Goal: Task Accomplishment & Management: Complete application form

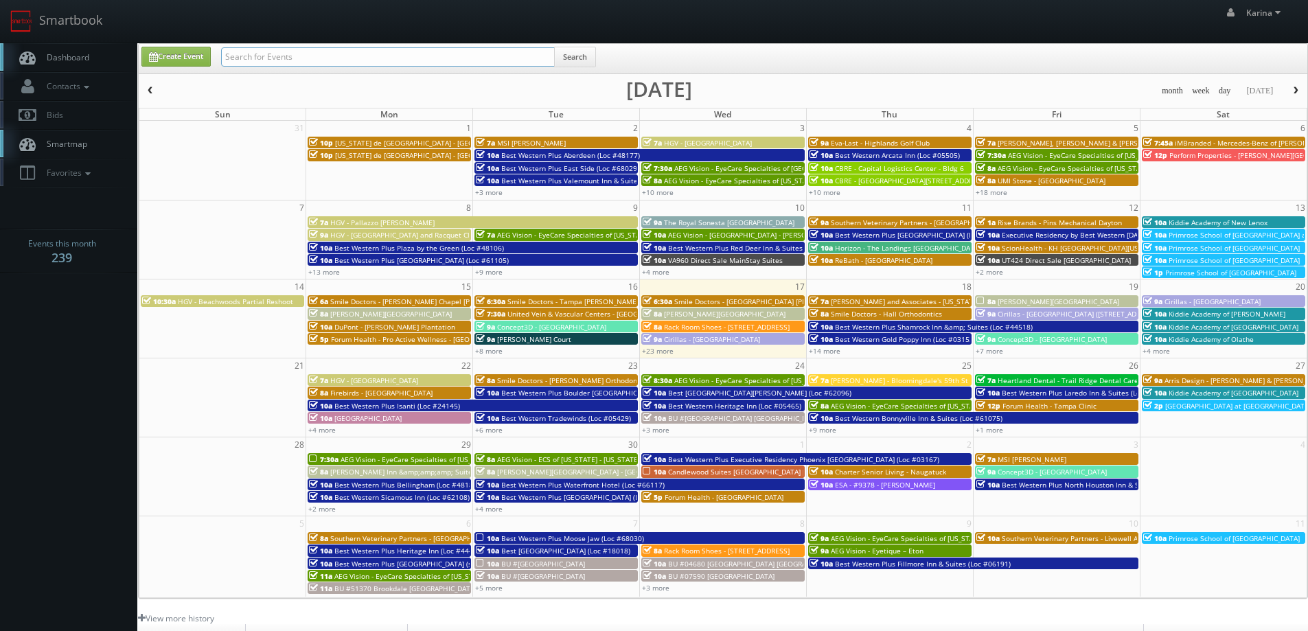
click at [263, 58] on input "text" at bounding box center [388, 56] width 334 height 19
type input "stan"
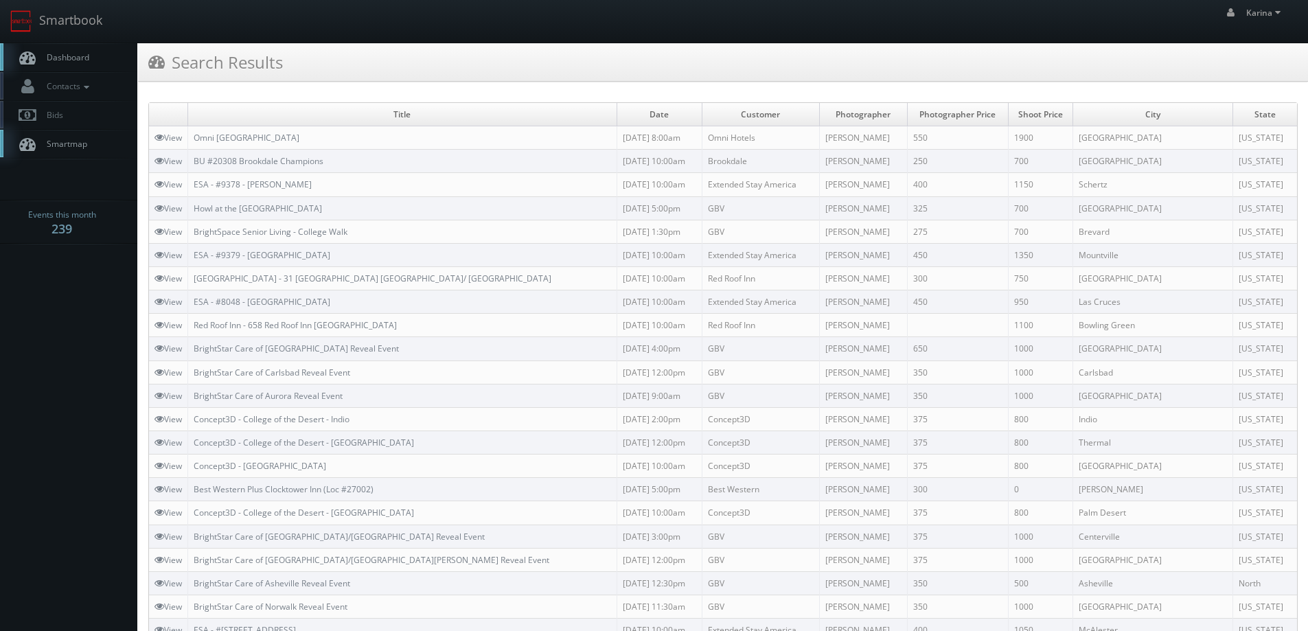
click at [56, 56] on span "Dashboard" at bounding box center [64, 57] width 49 height 12
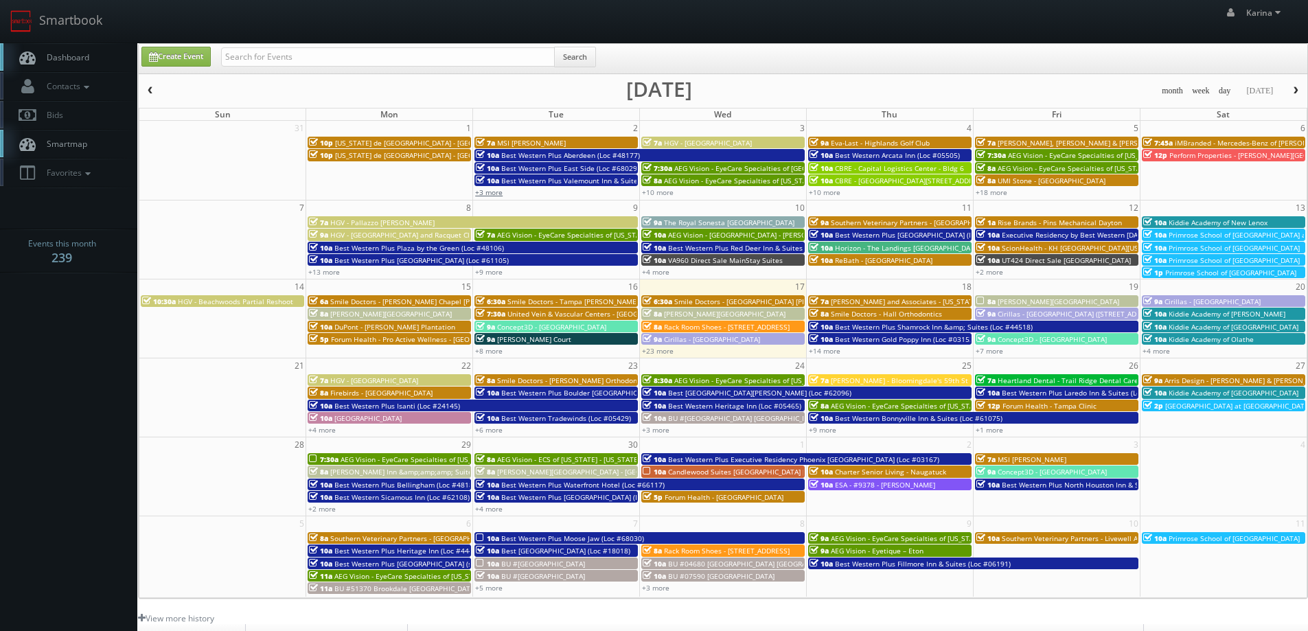
click at [495, 190] on link "+3 more" at bounding box center [488, 192] width 27 height 10
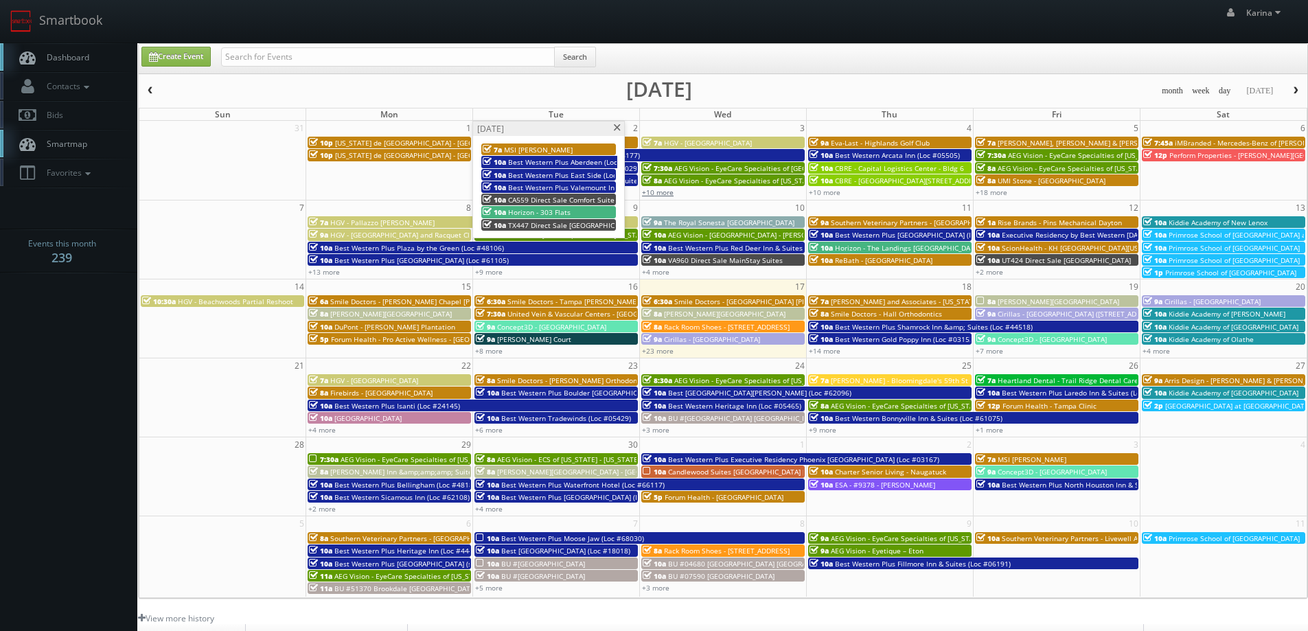
click at [657, 193] on link "+10 more" at bounding box center [658, 192] width 32 height 10
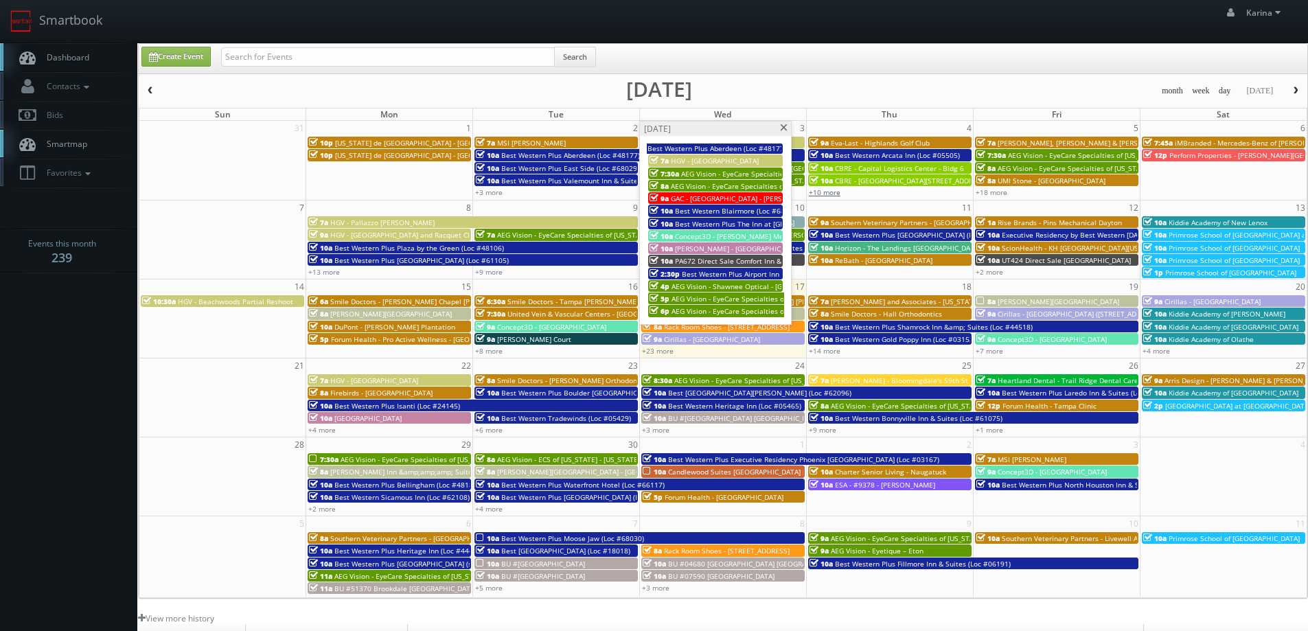
click at [829, 190] on link "+10 more" at bounding box center [825, 192] width 32 height 10
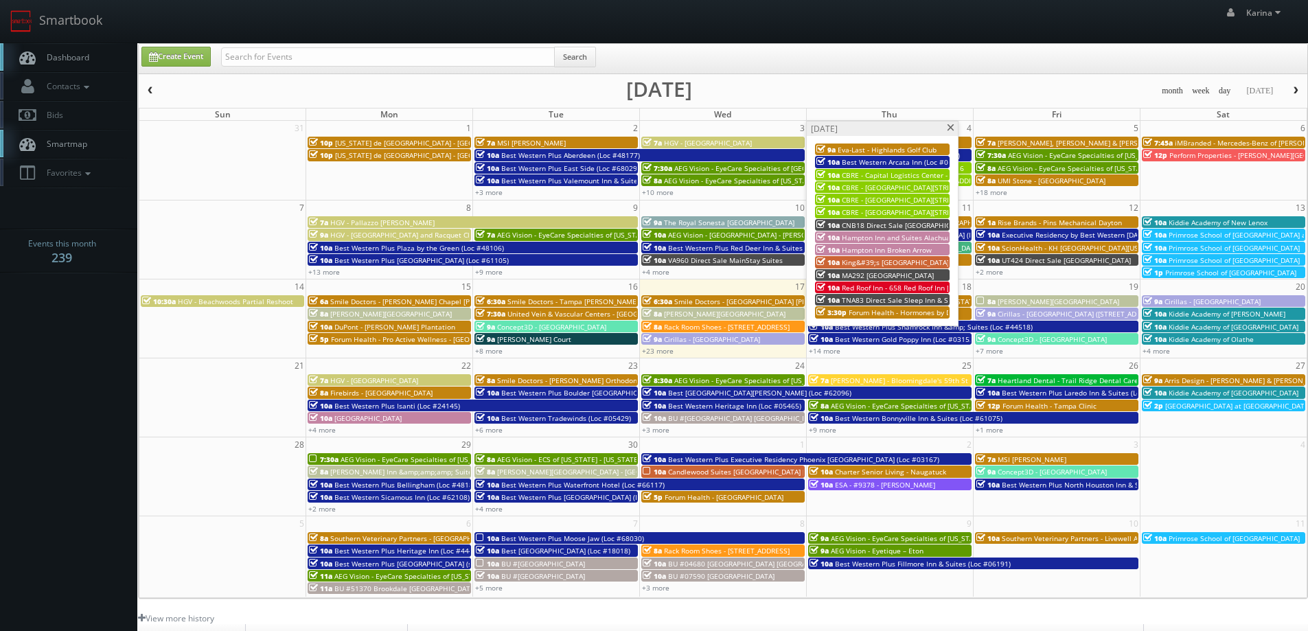
click at [905, 312] on span "Forum Health - Hormones by Design -[PERSON_NAME]" at bounding box center [937, 313] width 178 height 10
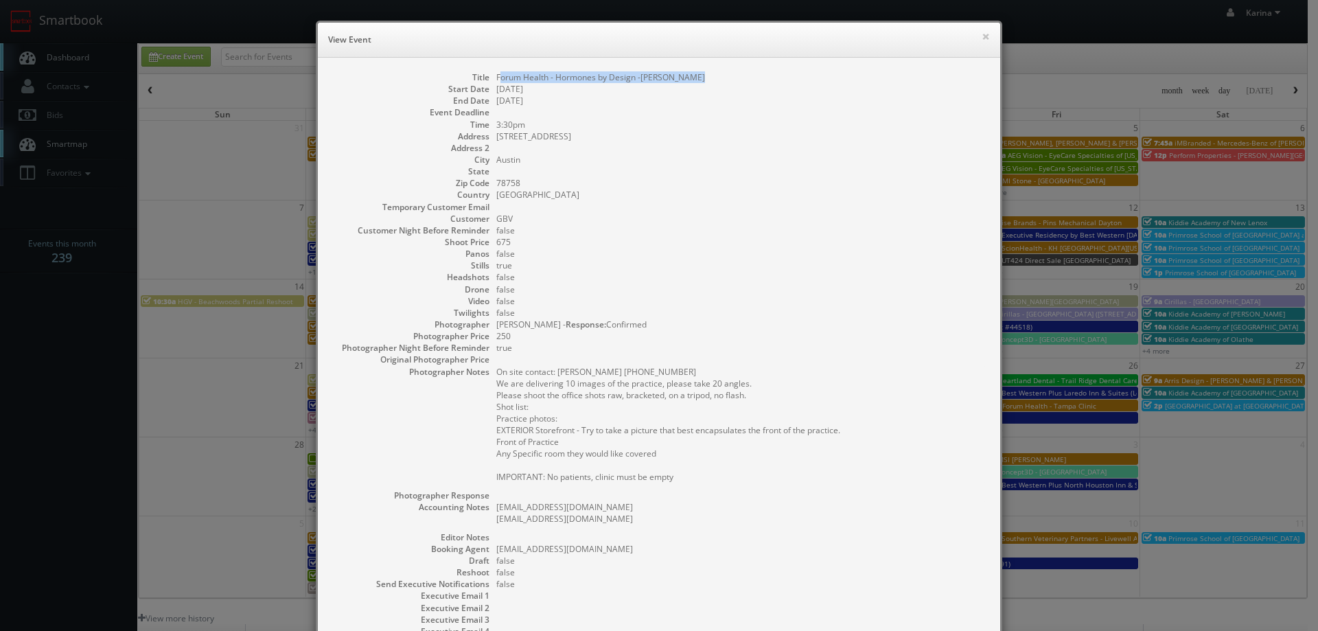
drag, startPoint x: 686, startPoint y: 78, endPoint x: 494, endPoint y: 73, distance: 193.0
click at [496, 73] on dd "Forum Health - Hormones by Design -[PERSON_NAME]" at bounding box center [741, 77] width 490 height 12
click at [693, 108] on dd at bounding box center [741, 112] width 490 height 12
drag, startPoint x: 695, startPoint y: 82, endPoint x: 489, endPoint y: 73, distance: 206.1
click at [489, 73] on dl "Title Forum Health - Hormones by Design -Austin Clinic Start Date 09/04/2025 En…" at bounding box center [659, 383] width 655 height 625
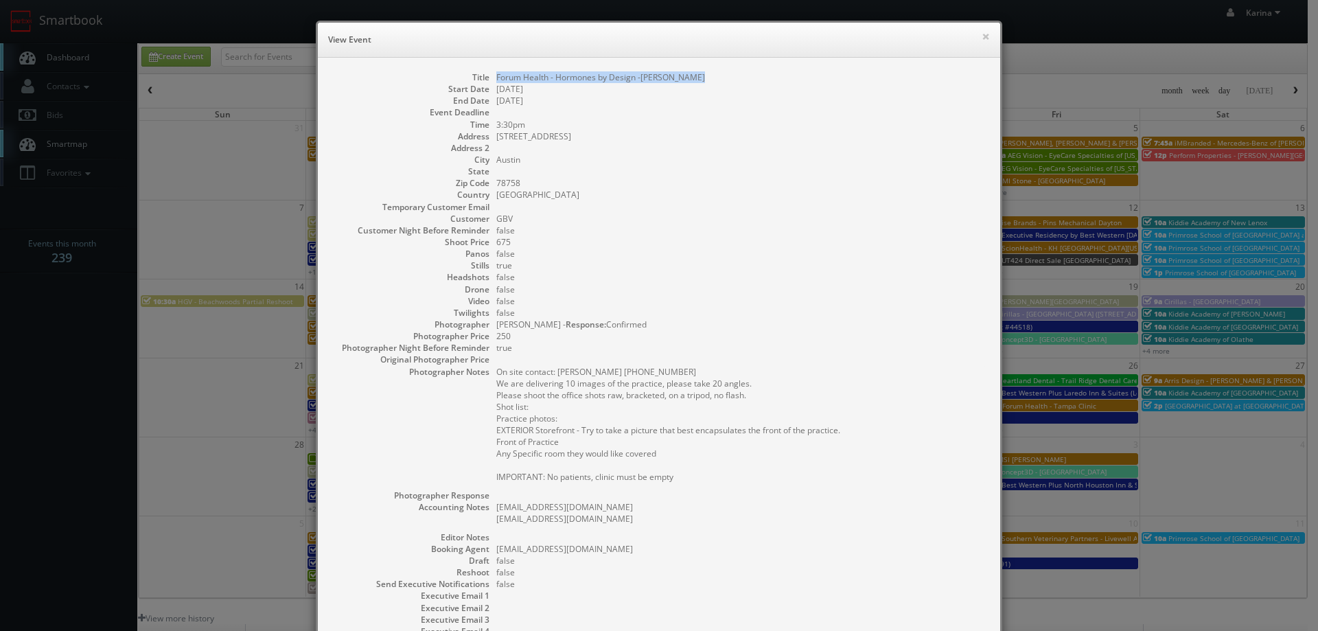
copy dd "Forum Health - Hormones by Design -[PERSON_NAME]"
click at [982, 34] on button "×" at bounding box center [986, 37] width 8 height 10
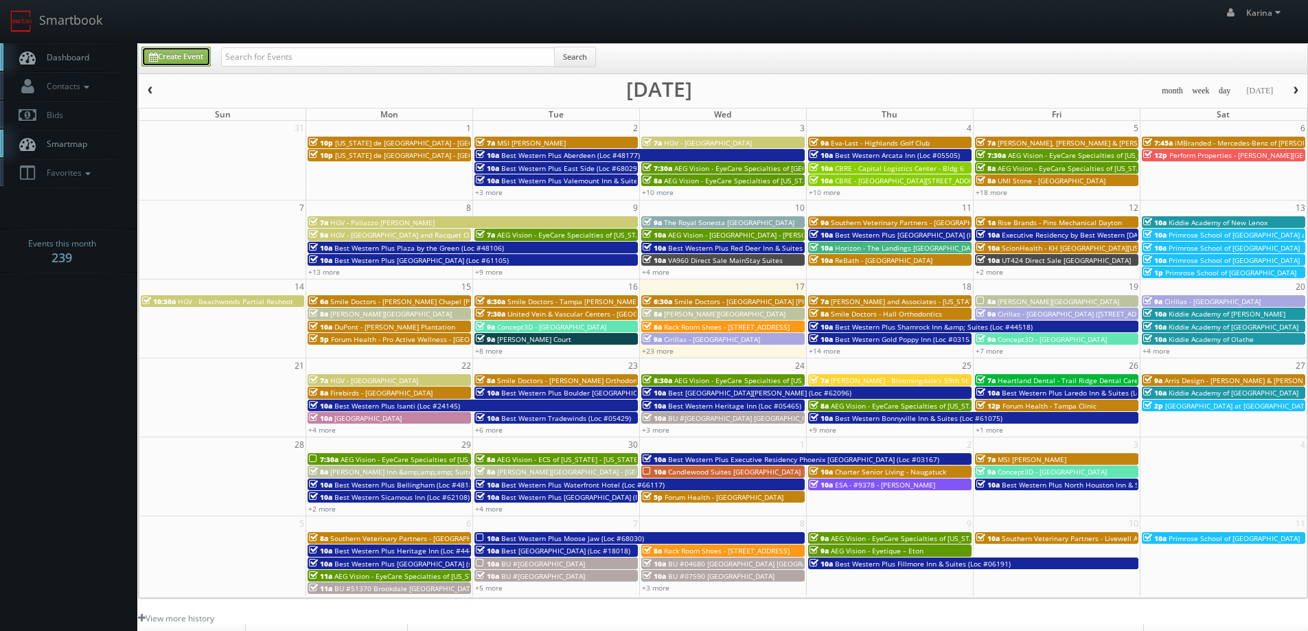
click at [198, 58] on link "Create Event" at bounding box center [175, 57] width 69 height 20
type input "09/17/2025"
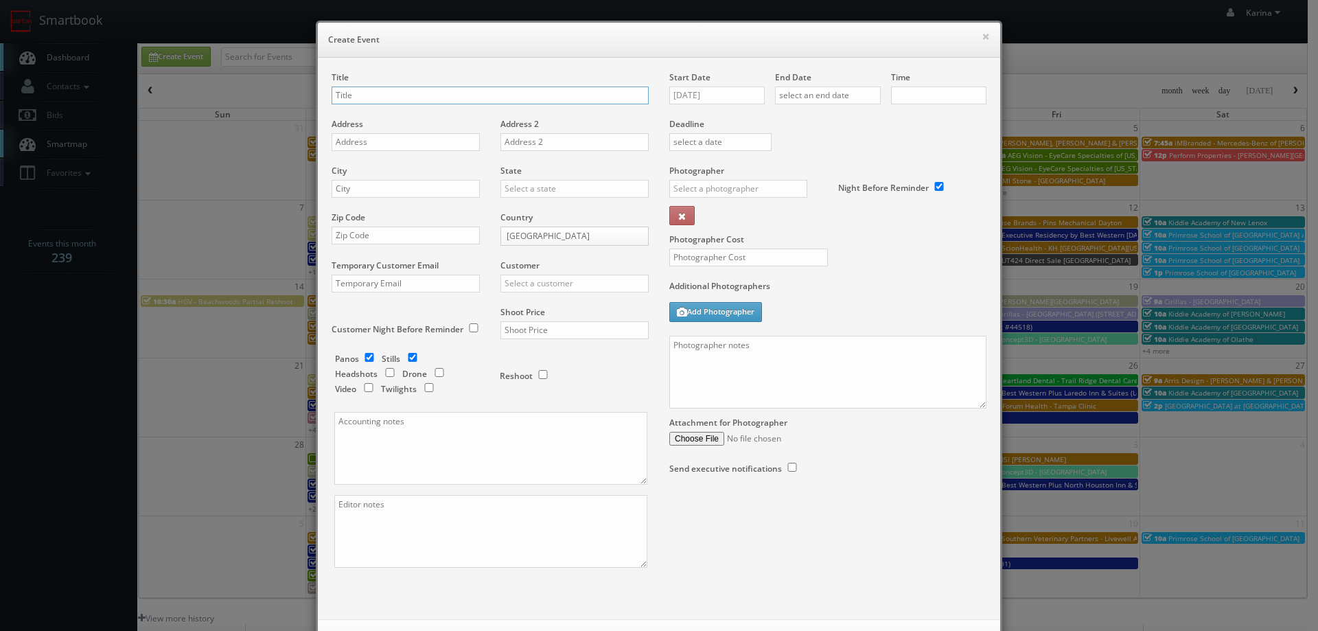
checkbox input "true"
type input "10:00am"
checkbox input "true"
click at [375, 97] on input "text" at bounding box center [490, 95] width 317 height 18
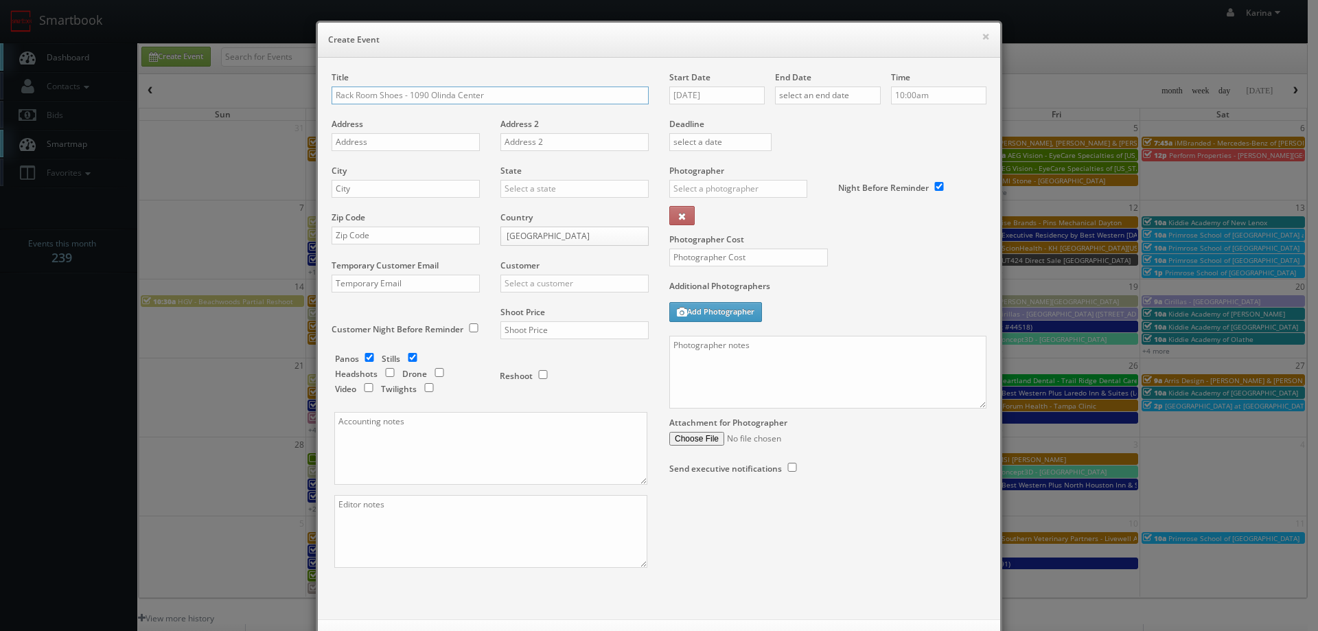
type input "Rack Room Shoes - 1090 Olinda Center"
click at [367, 141] on input "text" at bounding box center [406, 142] width 148 height 18
paste input "6712 Grand national Drive"
type input "6712 Grand national Drive"
click at [364, 193] on input "text" at bounding box center [406, 189] width 148 height 18
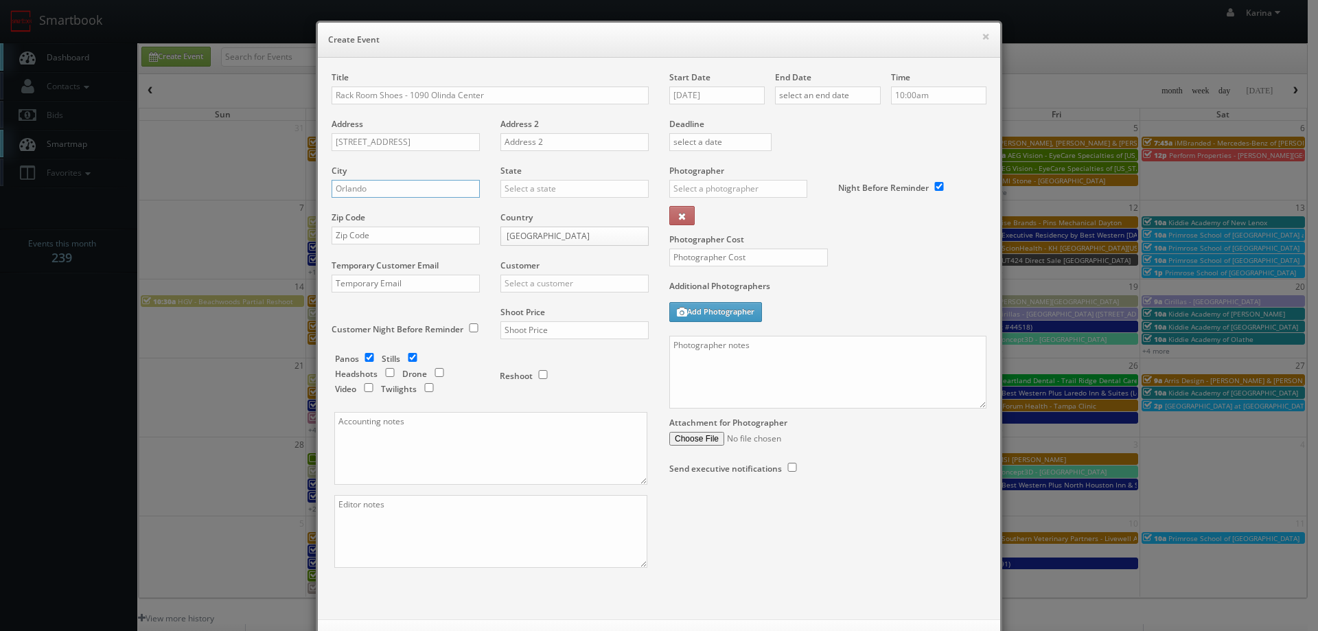
type input "Orlando"
type input "F"
type input "[US_STATE]"
click at [360, 235] on input "text" at bounding box center [406, 236] width 148 height 18
paste input "32819"
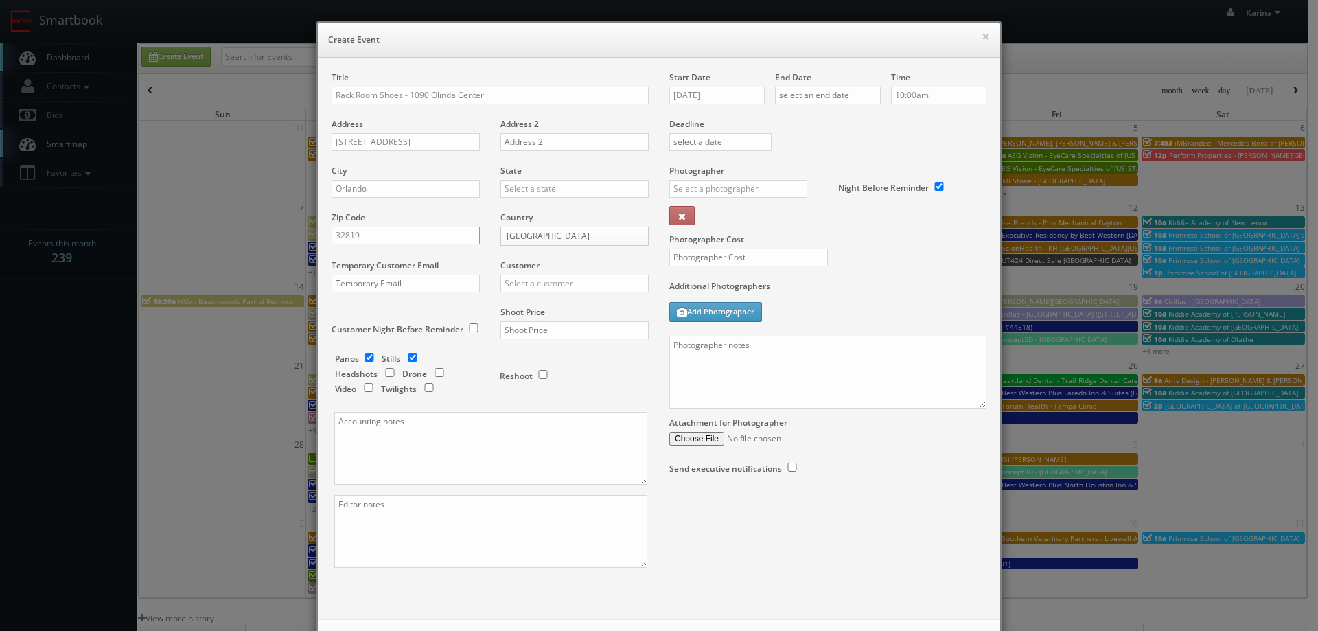
type input "32819"
click at [550, 288] on input "text" at bounding box center [574, 284] width 148 height 18
click at [551, 303] on div "Rack Room Shoes" at bounding box center [574, 305] width 147 height 23
type input "Rack Room Shoes"
click at [363, 354] on input "checkbox" at bounding box center [369, 357] width 21 height 9
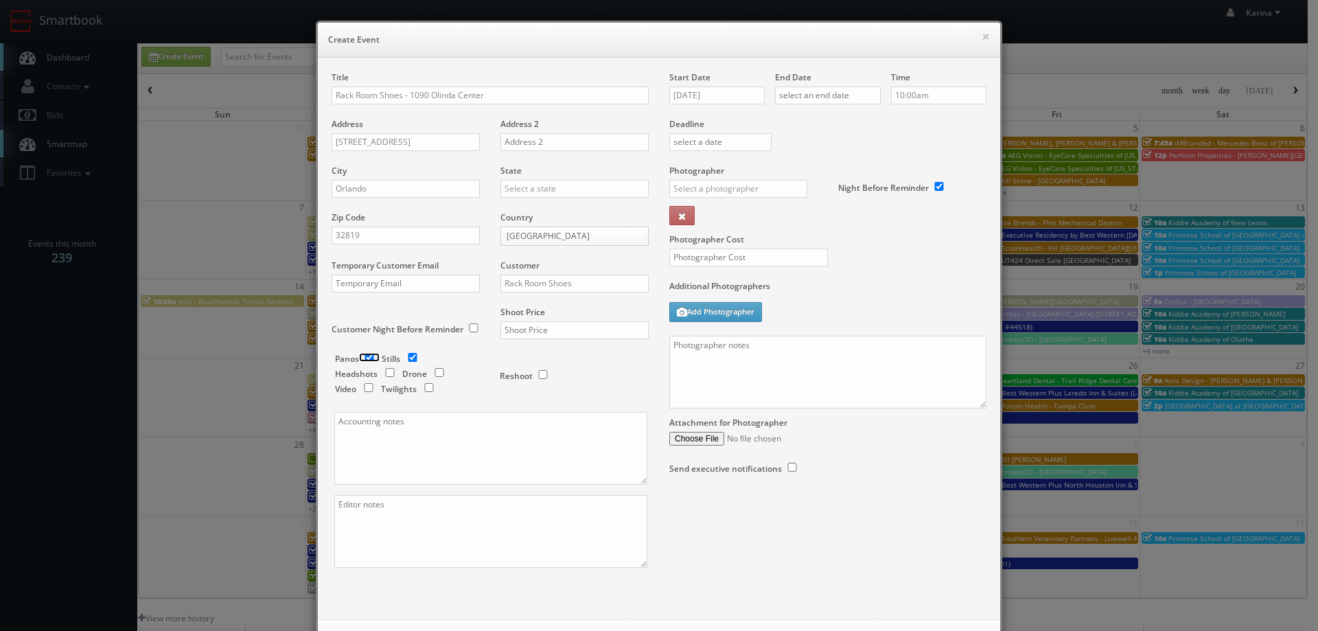
checkbox input "false"
click at [523, 333] on input "text" at bounding box center [574, 330] width 148 height 18
type input "700"
click at [728, 97] on input "09/17/2025" at bounding box center [716, 95] width 95 height 18
click at [792, 126] on th at bounding box center [796, 120] width 19 height 21
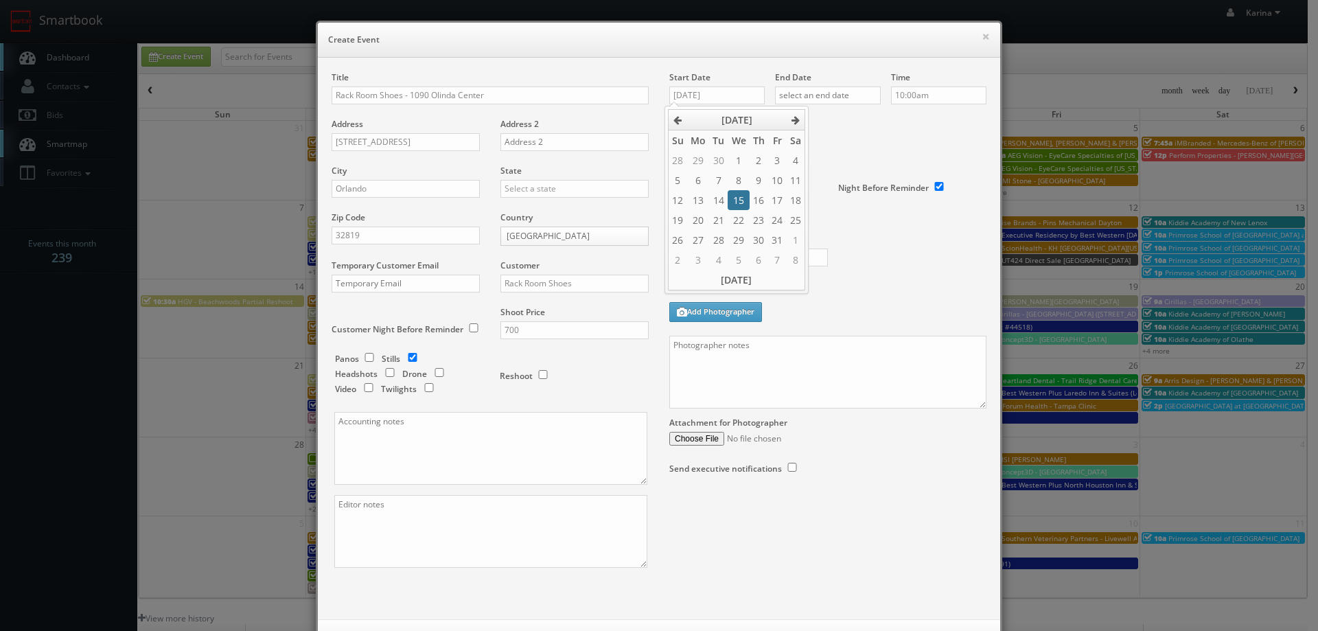
click at [743, 196] on td "15" at bounding box center [738, 200] width 21 height 20
type input "10/15/2025"
click at [809, 99] on input "text" at bounding box center [828, 95] width 106 height 18
click at [897, 117] on icon at bounding box center [901, 120] width 8 height 10
click at [846, 203] on td "15" at bounding box center [843, 200] width 21 height 20
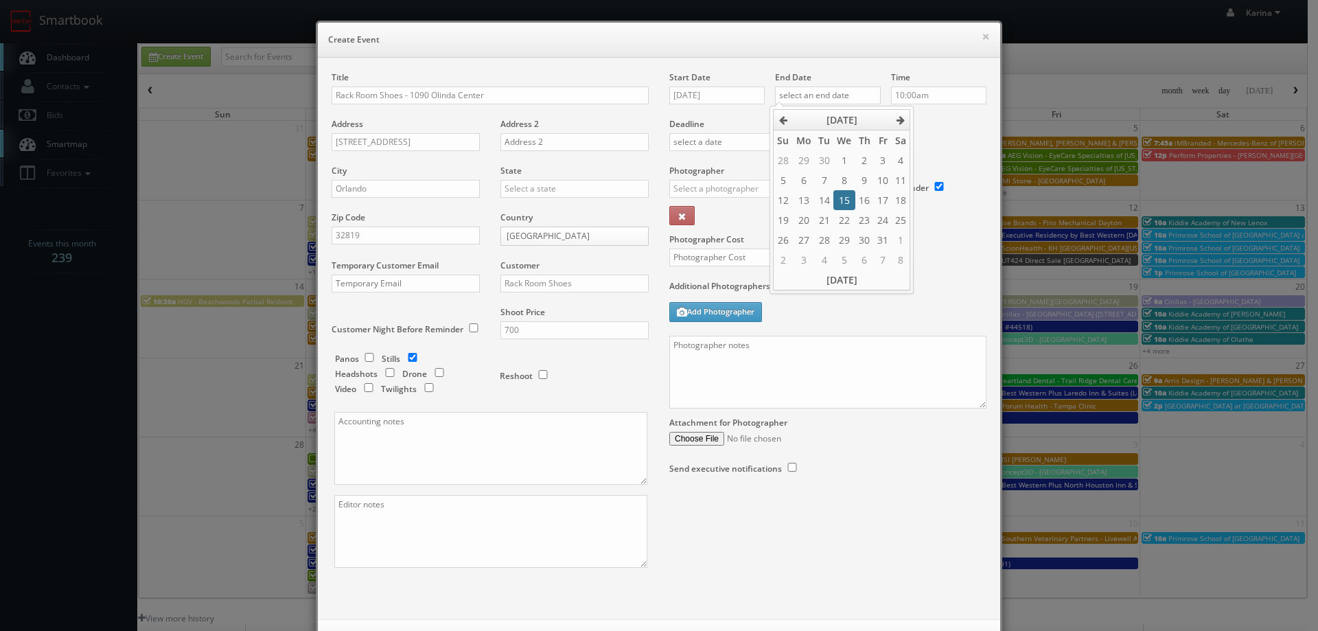
type input "10/15/2025"
click at [947, 97] on input "10:00am" at bounding box center [938, 95] width 95 height 18
type input "8:00am"
click at [921, 113] on li "8:00am" at bounding box center [912, 112] width 52 height 16
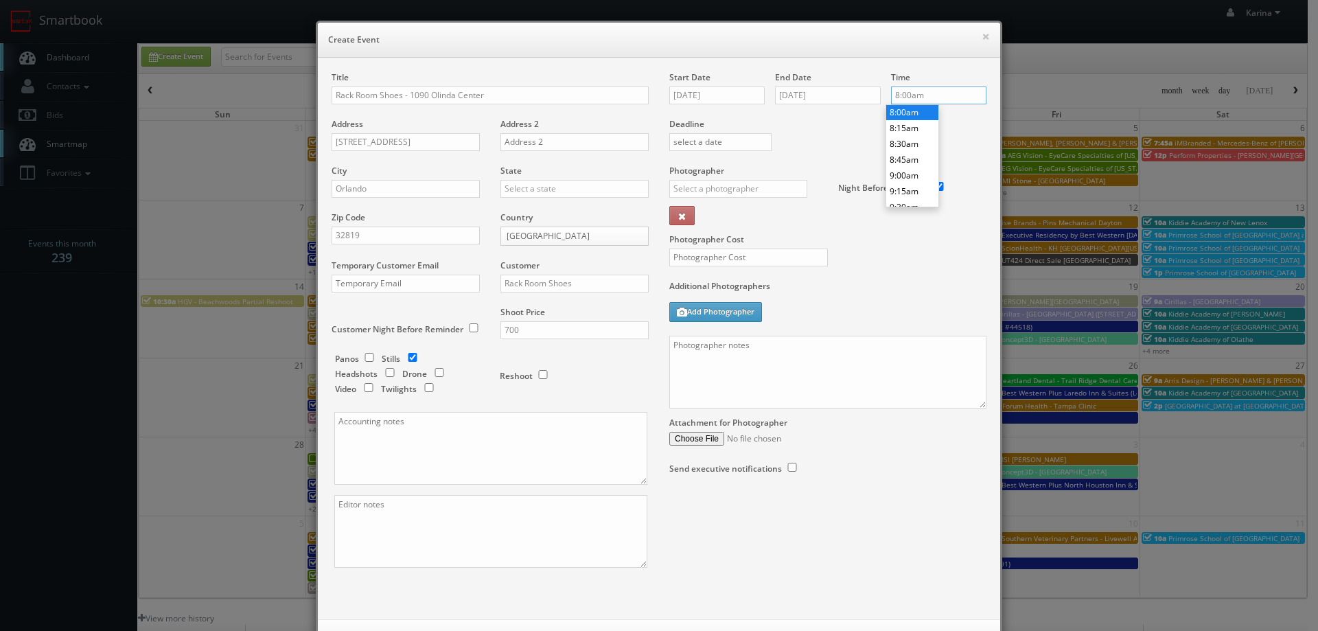
scroll to position [489, 0]
click at [818, 266] on input "text" at bounding box center [748, 258] width 159 height 18
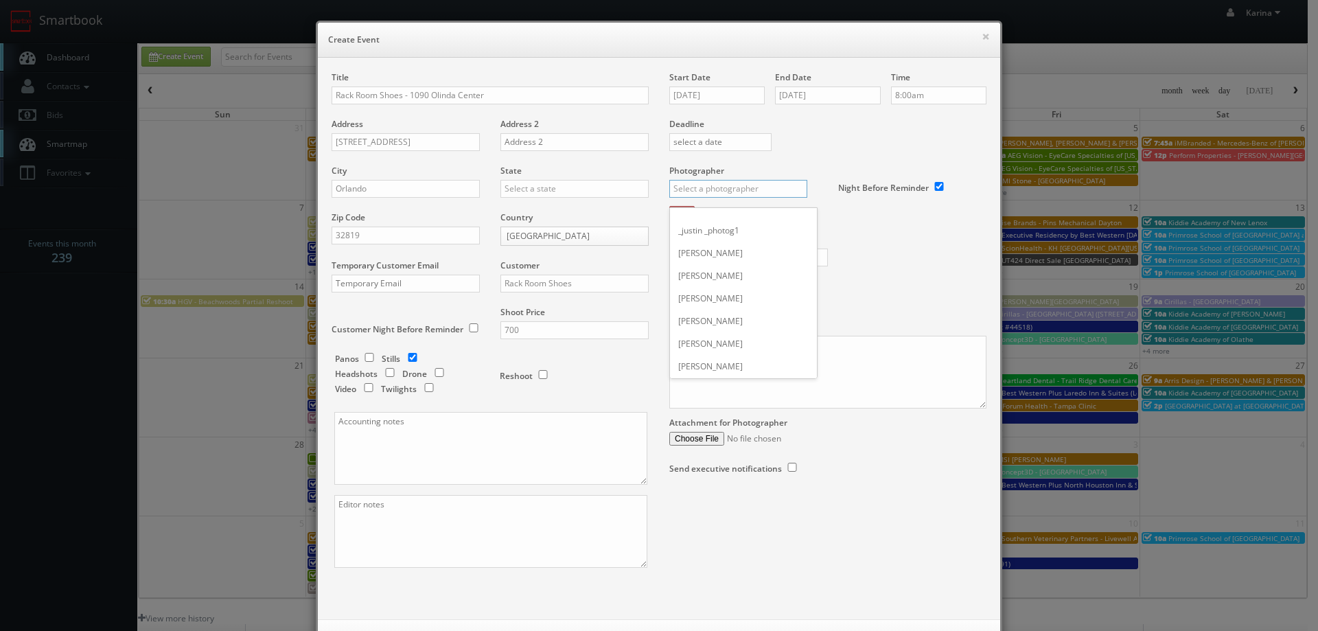
click at [721, 187] on input "text" at bounding box center [738, 189] width 138 height 18
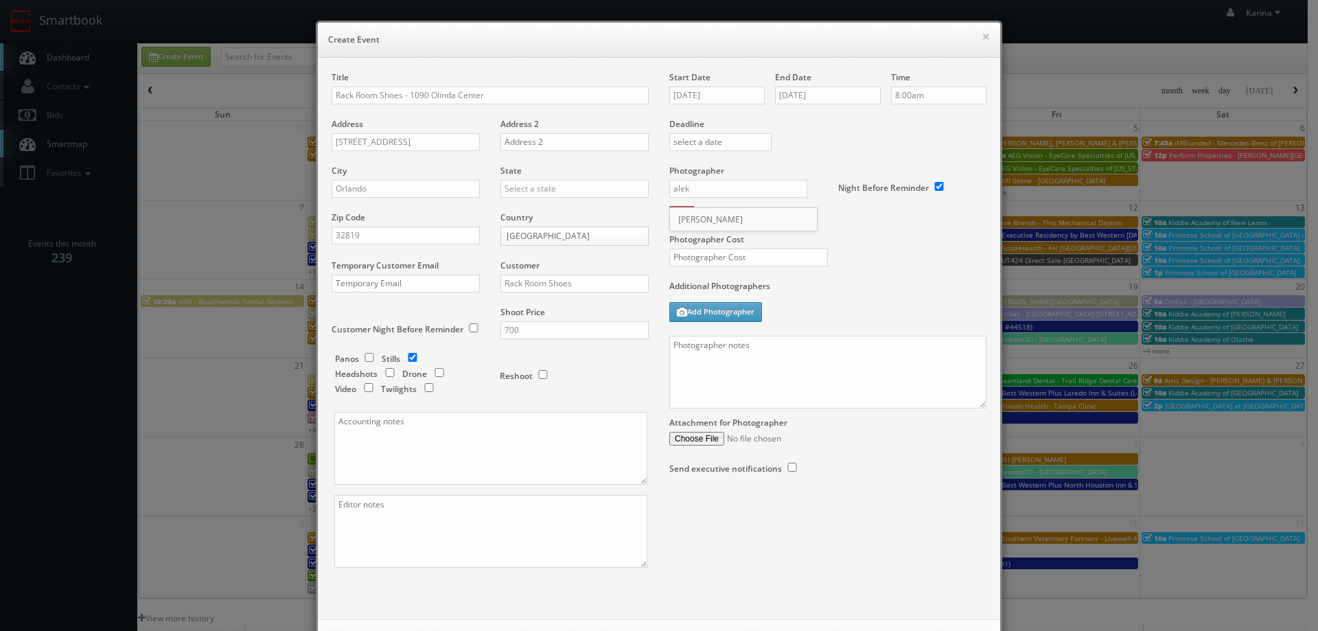
click at [737, 222] on div "Aleksey Volchek" at bounding box center [743, 219] width 147 height 23
type input "Aleksey Volchek"
click at [739, 255] on input "text" at bounding box center [748, 258] width 159 height 18
type input "250"
click at [770, 362] on textarea at bounding box center [827, 372] width 317 height 73
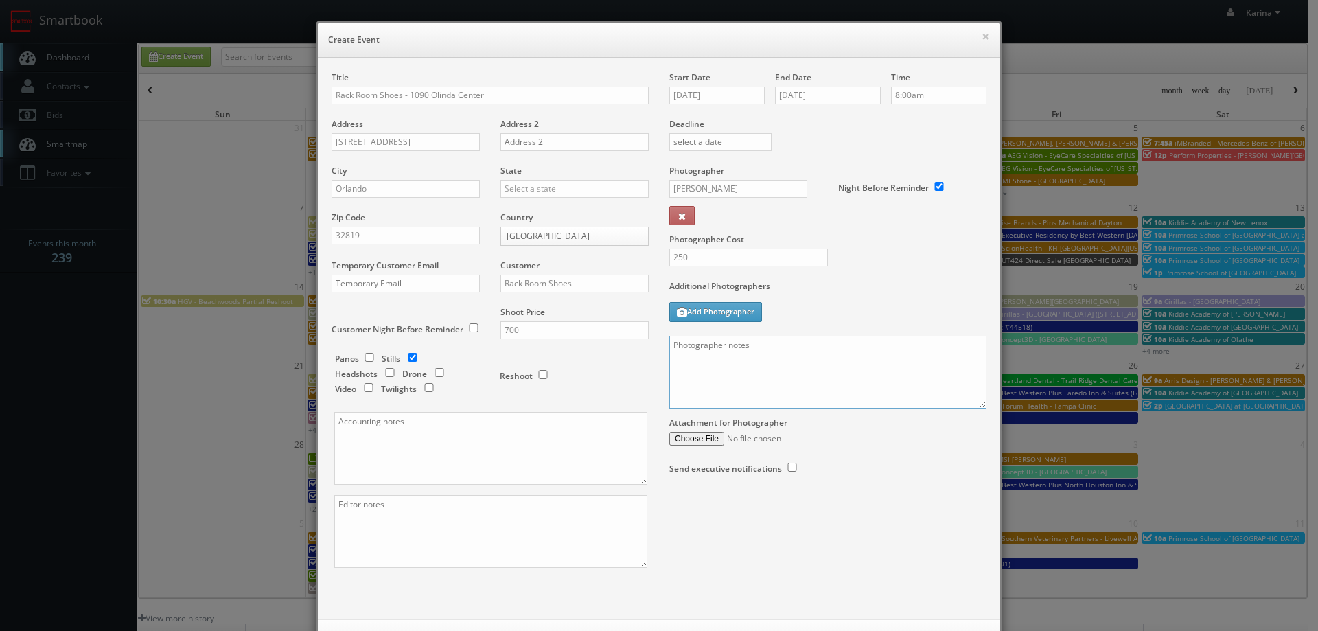
paste textarea "Bob Corcoran 7049056056"
drag, startPoint x: 667, startPoint y: 346, endPoint x: 708, endPoint y: 358, distance: 42.3
click at [669, 346] on textarea "Bob Corcoran 7049056056" at bounding box center [827, 372] width 317 height 73
drag, startPoint x: 680, startPoint y: 343, endPoint x: 687, endPoint y: 347, distance: 8.6
click at [679, 343] on textarea "ON site contact: Bob Corcoran 7049056056" at bounding box center [827, 372] width 317 height 73
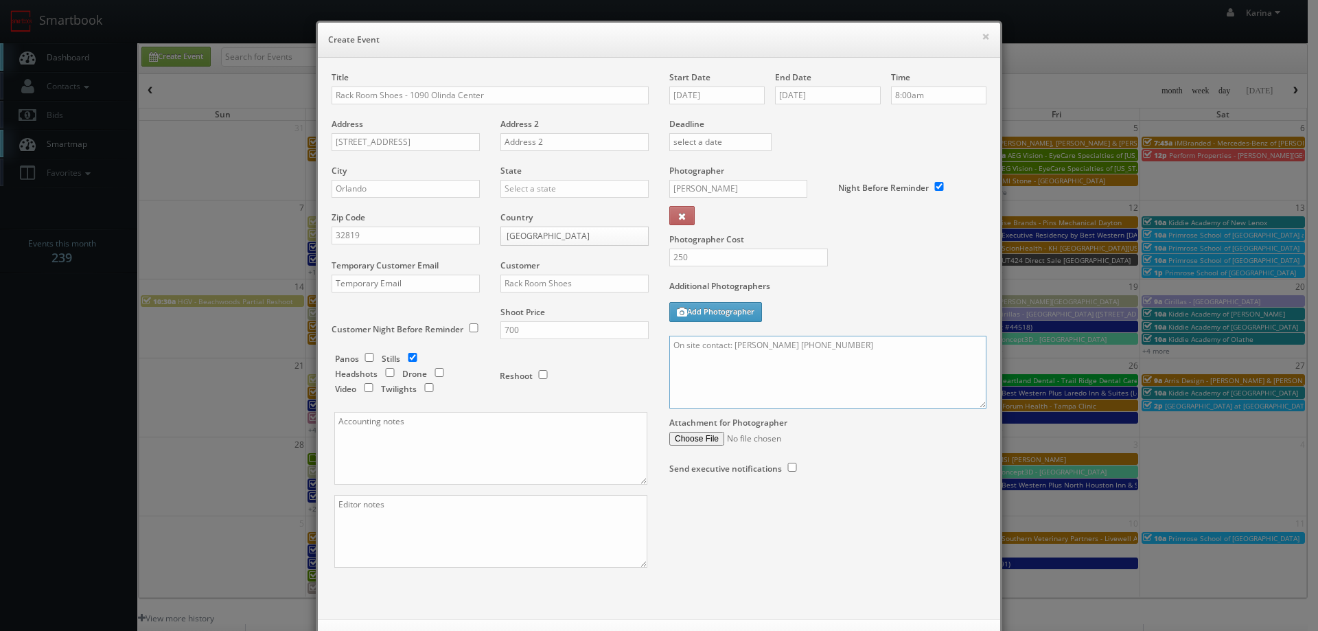
click at [840, 350] on textarea "On site contact: Bob Corcoran 7049056056" at bounding box center [827, 372] width 317 height 73
paste textarea "Please upload this shoot ASAP as we have a tight turnaround for these images. O…"
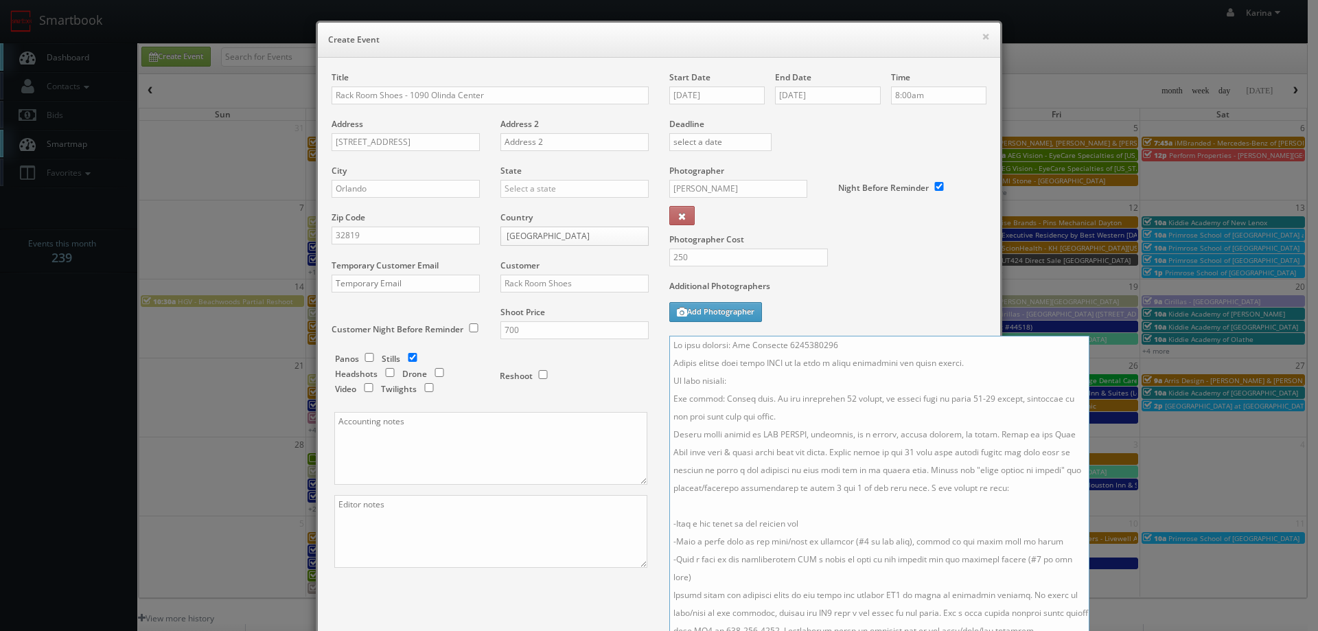
drag, startPoint x: 975, startPoint y: 404, endPoint x: 1076, endPoint y: 654, distance: 269.5
click at [1076, 630] on html "Smartbook Toggle Side Navigation Toggle Top Navigation Karina Karina Profile Lo…" at bounding box center [659, 440] width 1318 height 881
drag, startPoint x: 735, startPoint y: 379, endPoint x: 666, endPoint y: 374, distance: 68.8
click at [669, 374] on textarea at bounding box center [878, 497] width 418 height 323
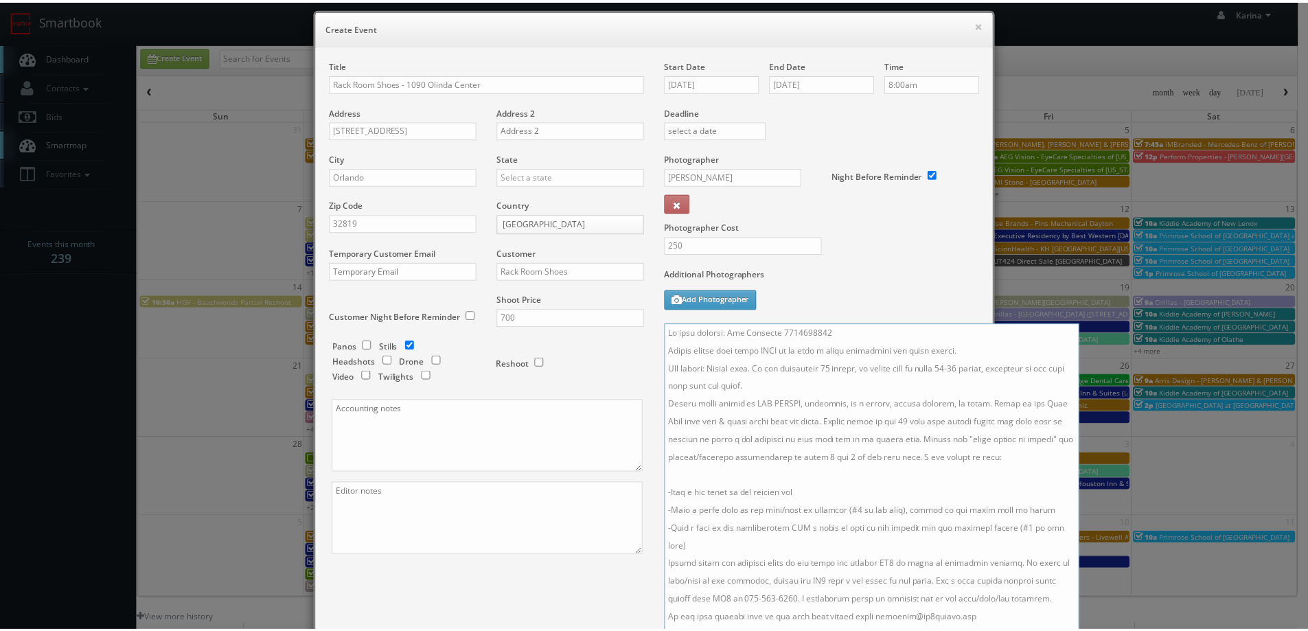
scroll to position [218, 0]
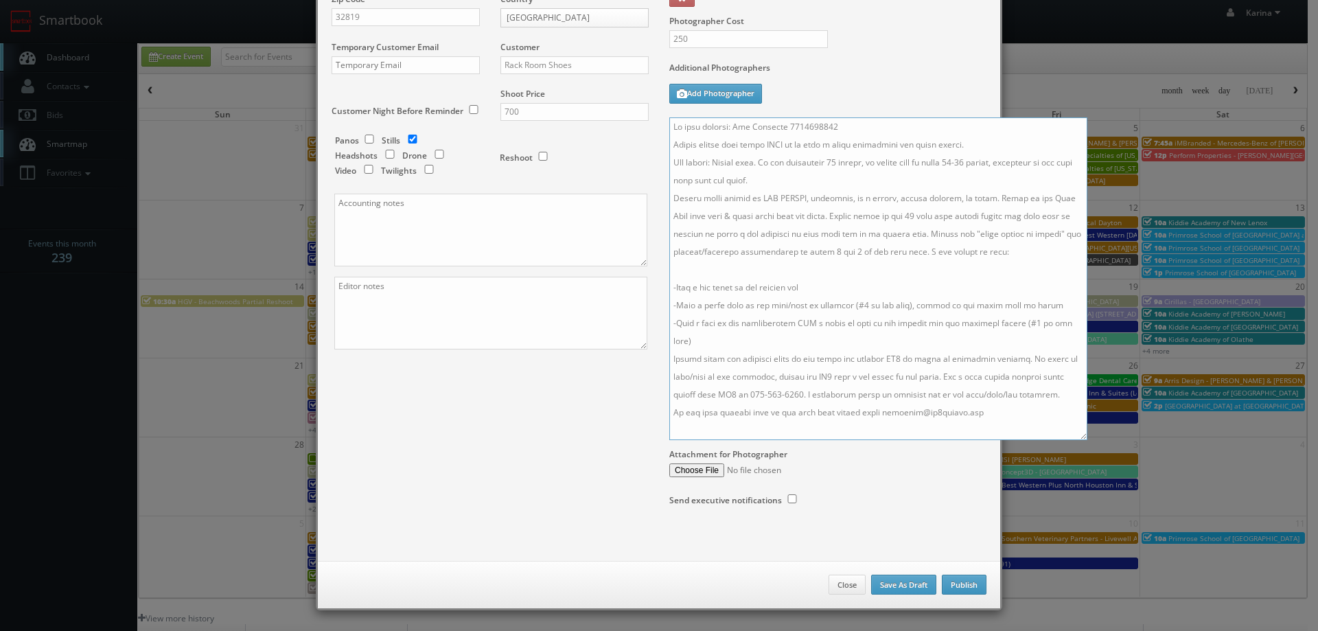
type textarea "On site contact: Bob Corcoran 7049056056 Please upload this shoot ASAP as we ha…"
click at [969, 588] on button "Publish" at bounding box center [964, 585] width 45 height 21
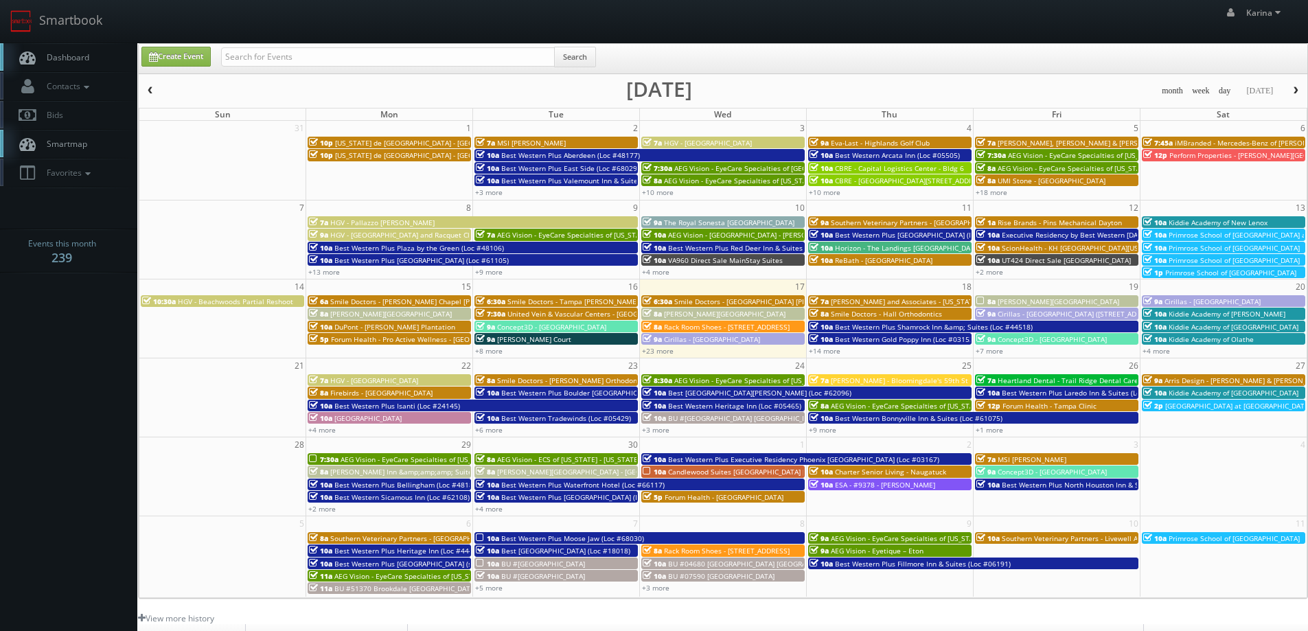
click at [71, 58] on span "Dashboard" at bounding box center [64, 57] width 49 height 12
click at [663, 353] on link "+23 more" at bounding box center [658, 351] width 32 height 10
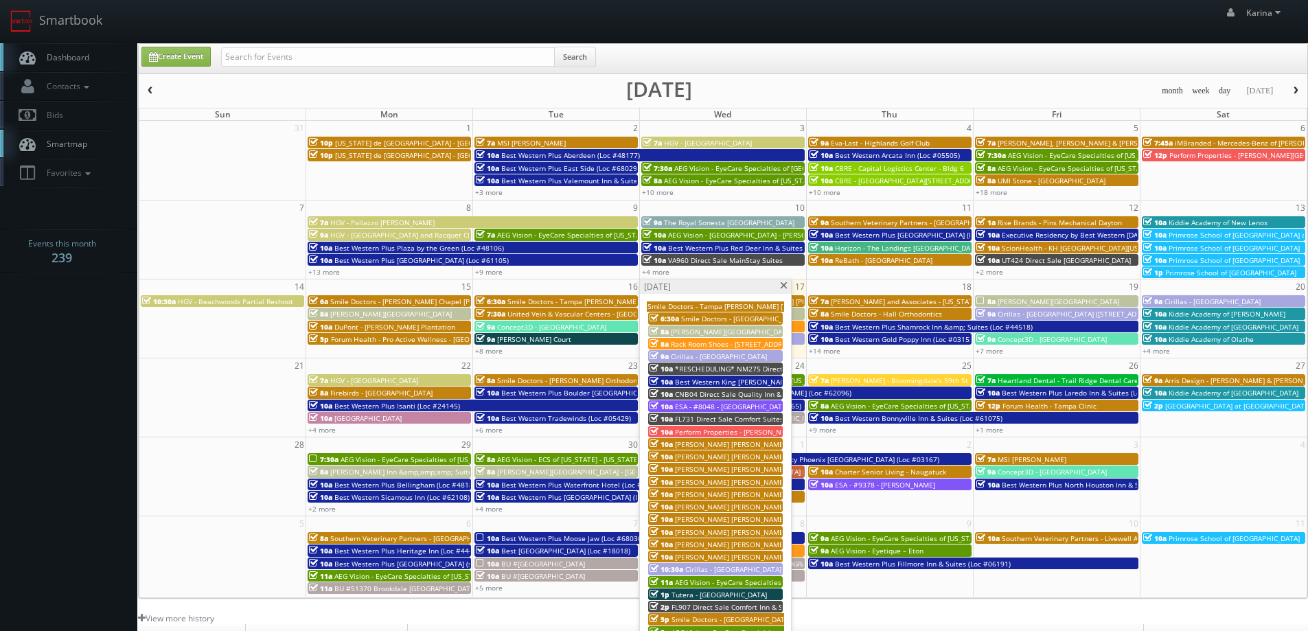
scroll to position [69, 0]
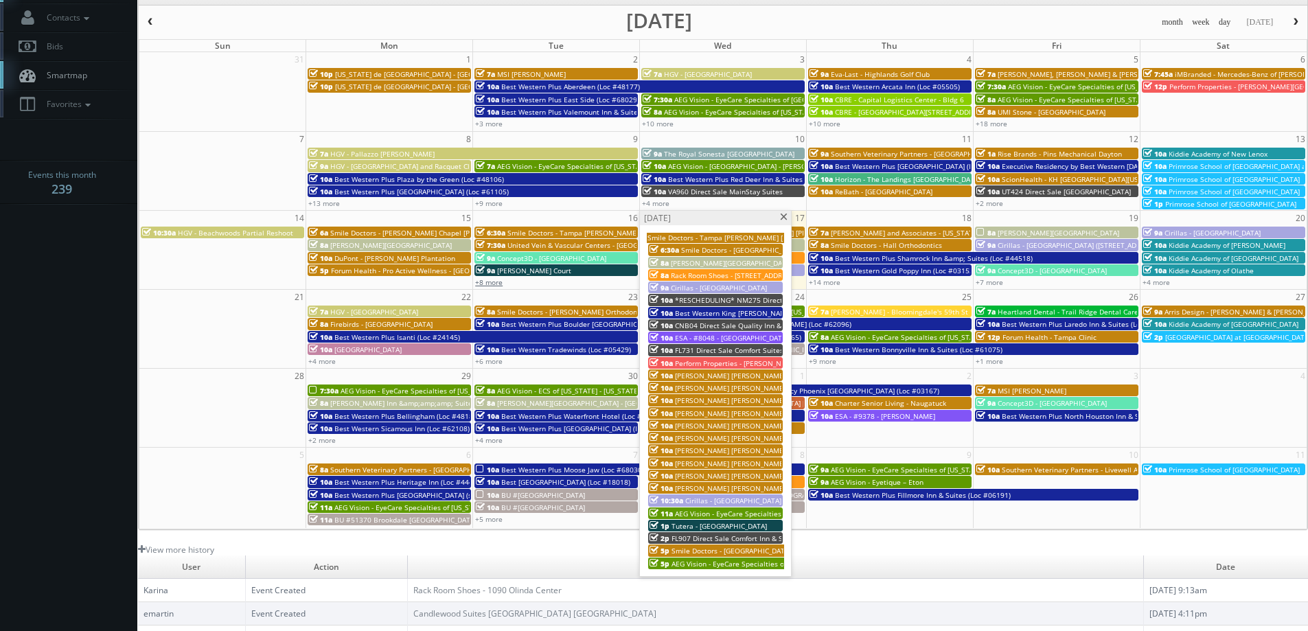
click at [493, 282] on link "+8 more" at bounding box center [488, 282] width 27 height 10
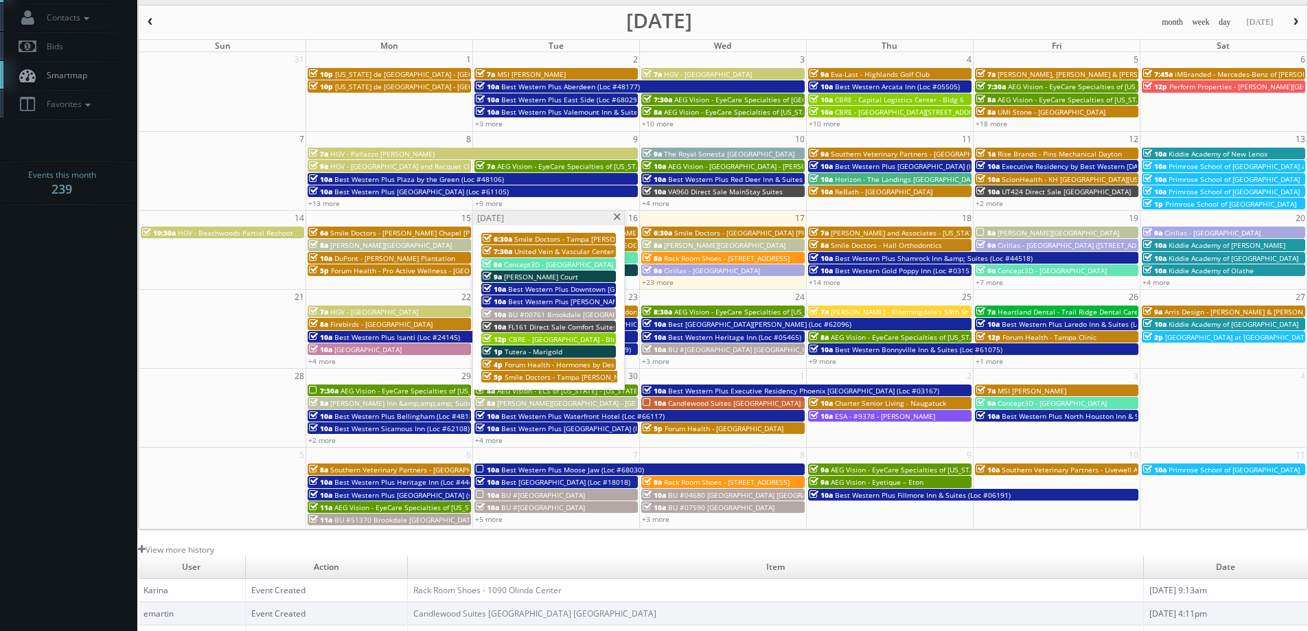
click at [617, 220] on span at bounding box center [616, 217] width 9 height 8
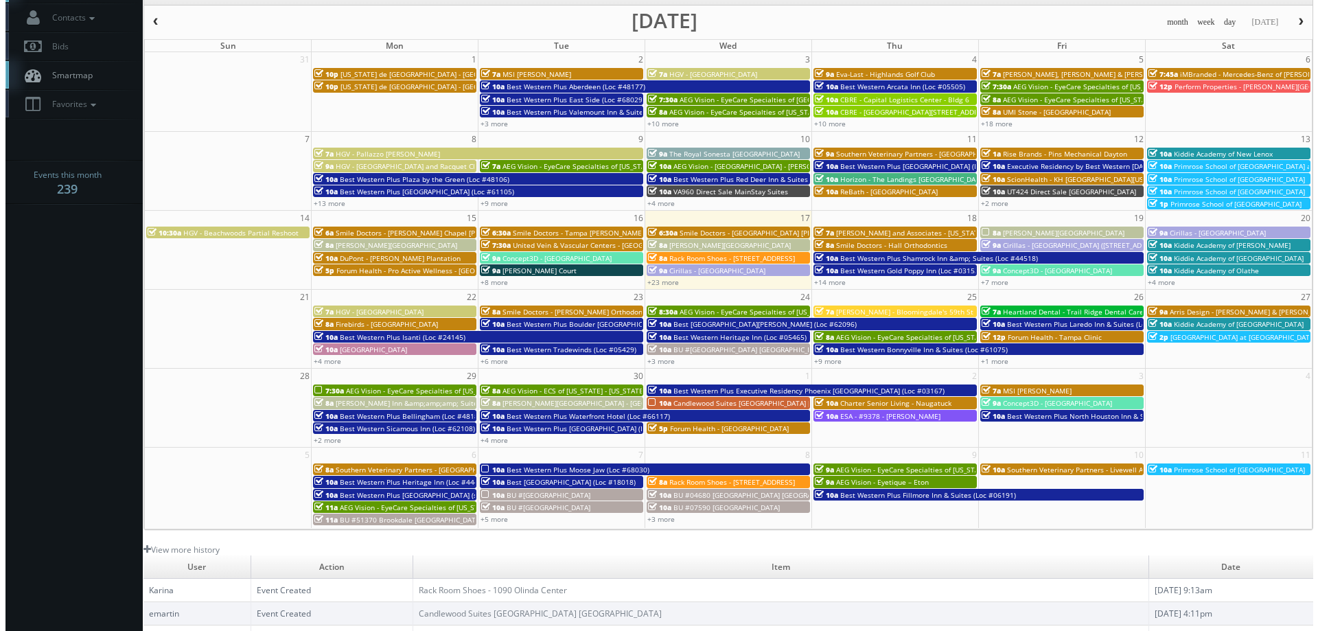
scroll to position [0, 0]
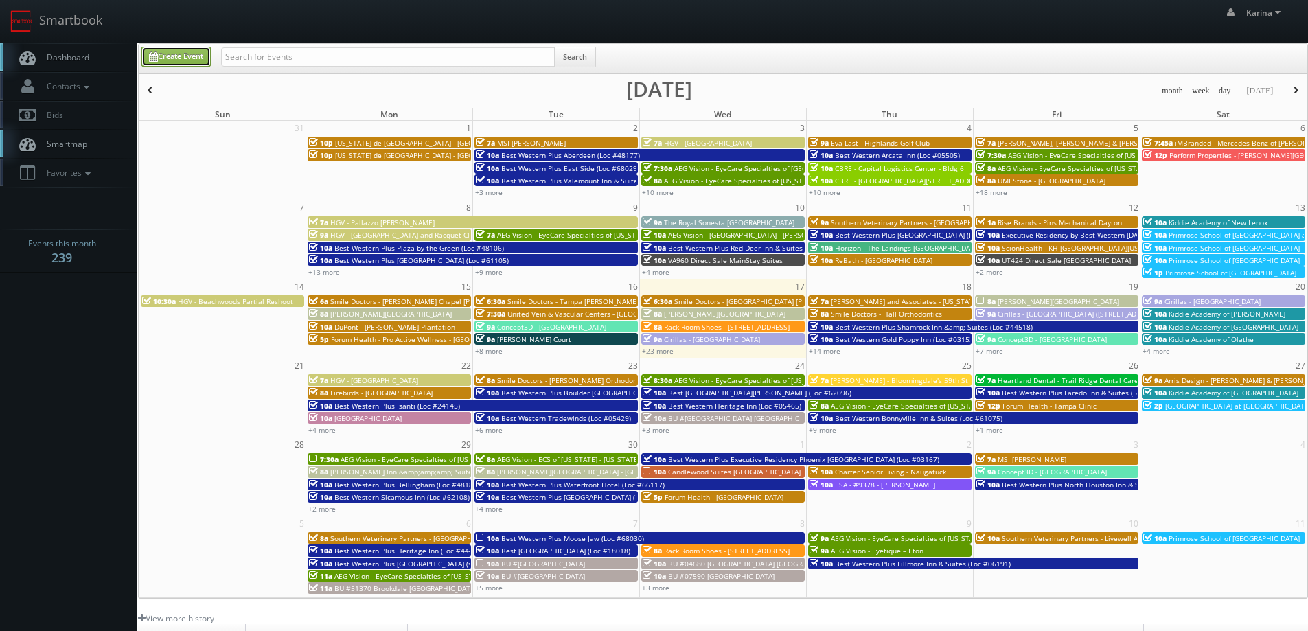
click at [175, 47] on link "Create Event" at bounding box center [175, 57] width 69 height 20
type input "09/17/2025"
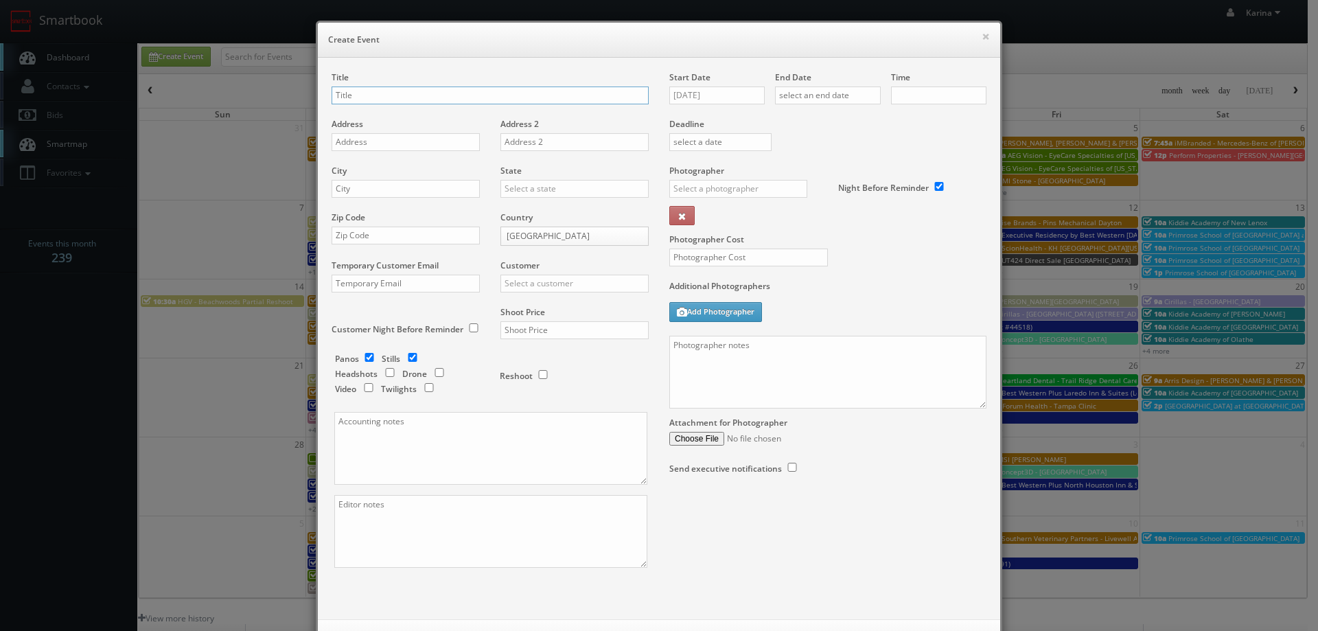
checkbox input "true"
type input "10:00am"
checkbox input "true"
type input "[PERSON_NAME] - [PERSON_NAME] Columbus Circle"
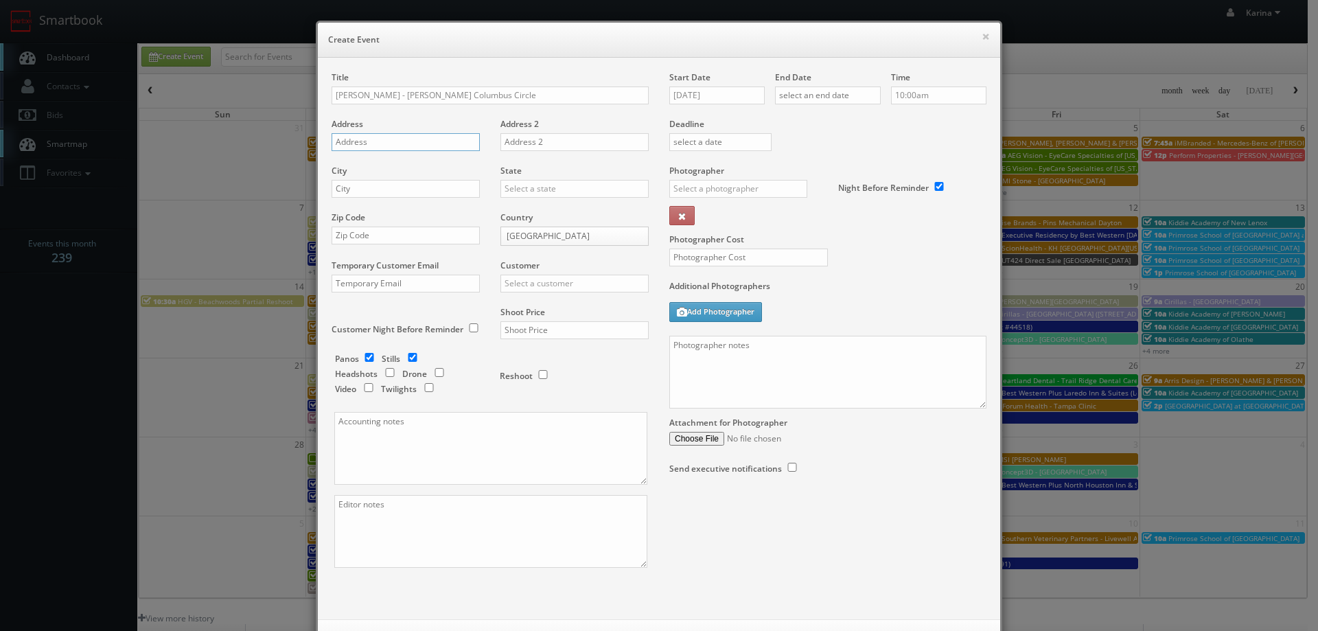
click at [428, 140] on input "text" at bounding box center [406, 142] width 148 height 18
paste input "225 W 57th S"
type input "225 W 57th S"
click at [360, 193] on input "text" at bounding box center [406, 189] width 148 height 18
type input "[US_STATE]"
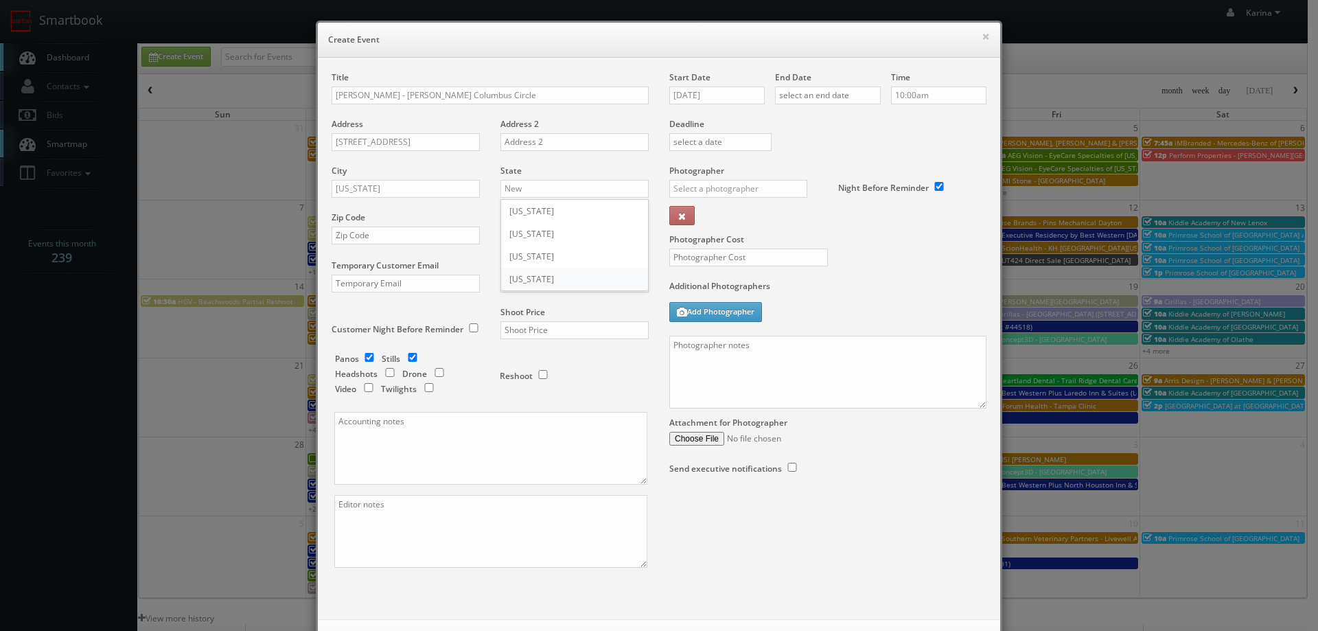
click at [533, 270] on div "[US_STATE]" at bounding box center [574, 279] width 147 height 23
type input "[US_STATE]"
click at [396, 238] on input "text" at bounding box center [406, 236] width 148 height 18
click at [378, 235] on input "text" at bounding box center [406, 236] width 148 height 18
paste input "10019"
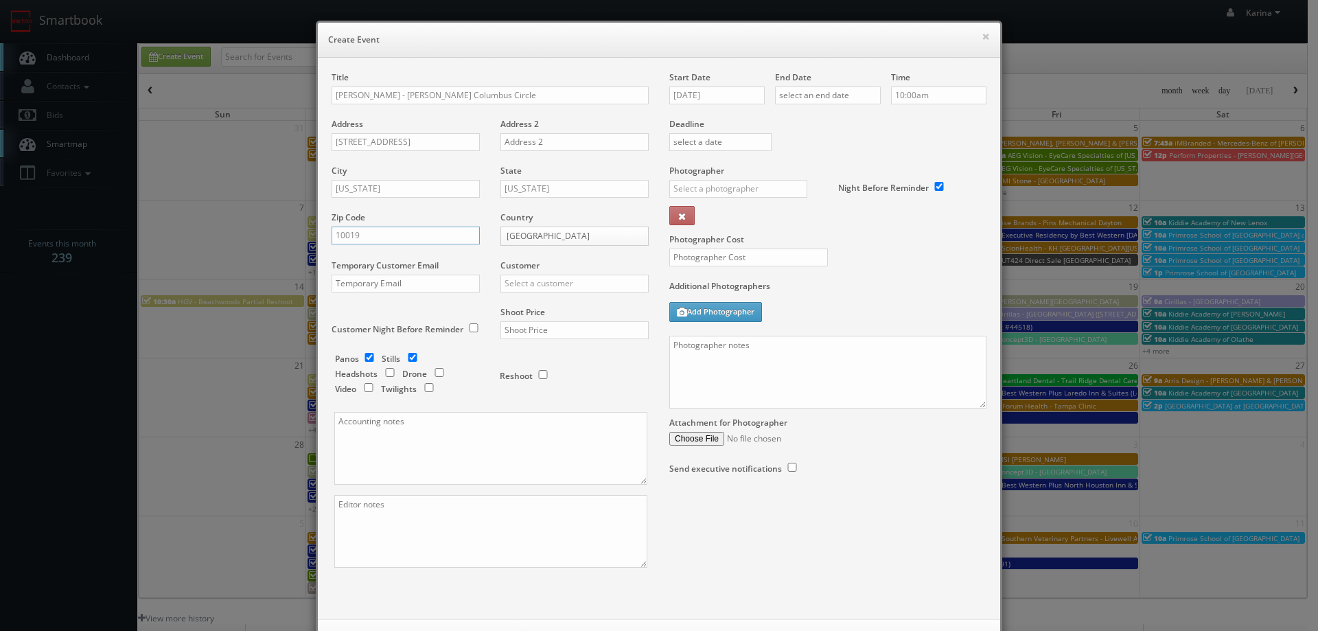
type input "10019"
click at [565, 287] on input "text" at bounding box center [574, 284] width 148 height 18
click at [557, 306] on div "[PERSON_NAME]" at bounding box center [574, 305] width 147 height 23
type input "[PERSON_NAME]"
click at [361, 354] on input "checkbox" at bounding box center [369, 357] width 21 height 9
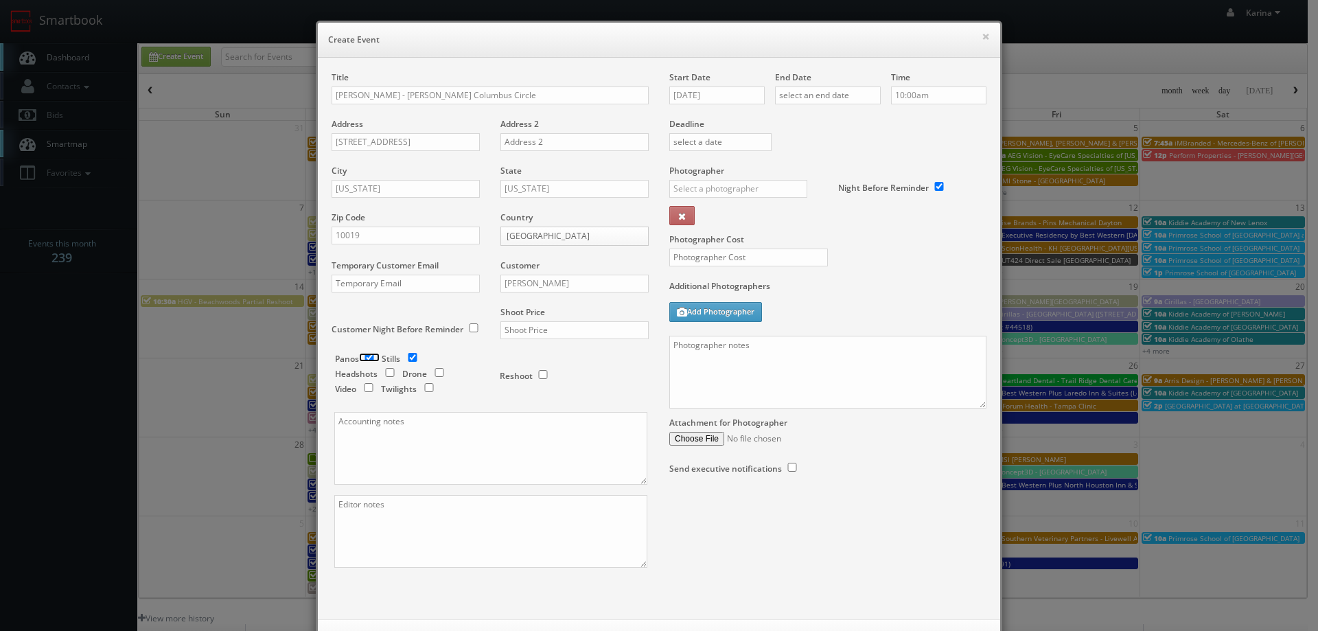
checkbox input "false"
click at [542, 323] on input "text" at bounding box center [574, 330] width 148 height 18
type input "700"
click at [741, 93] on input "09/17/2025" at bounding box center [716, 95] width 95 height 18
click at [722, 244] on td "30" at bounding box center [718, 240] width 19 height 20
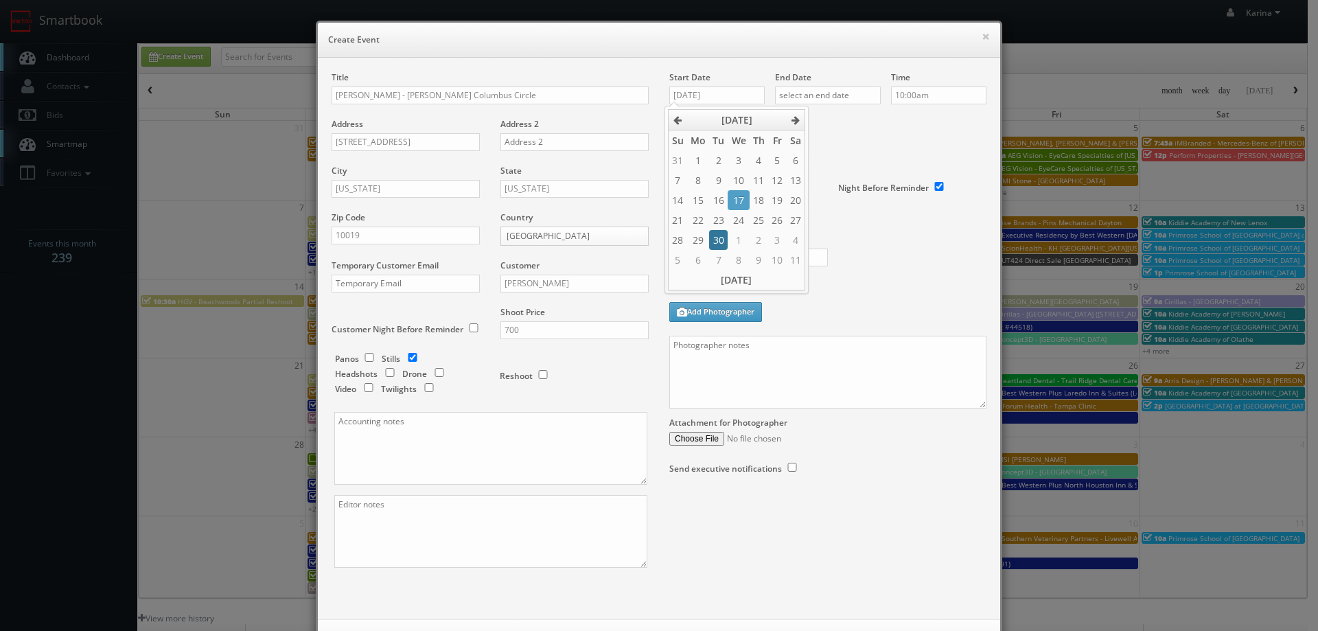
type input "09/30/2025"
click at [841, 93] on input "text" at bounding box center [828, 95] width 106 height 18
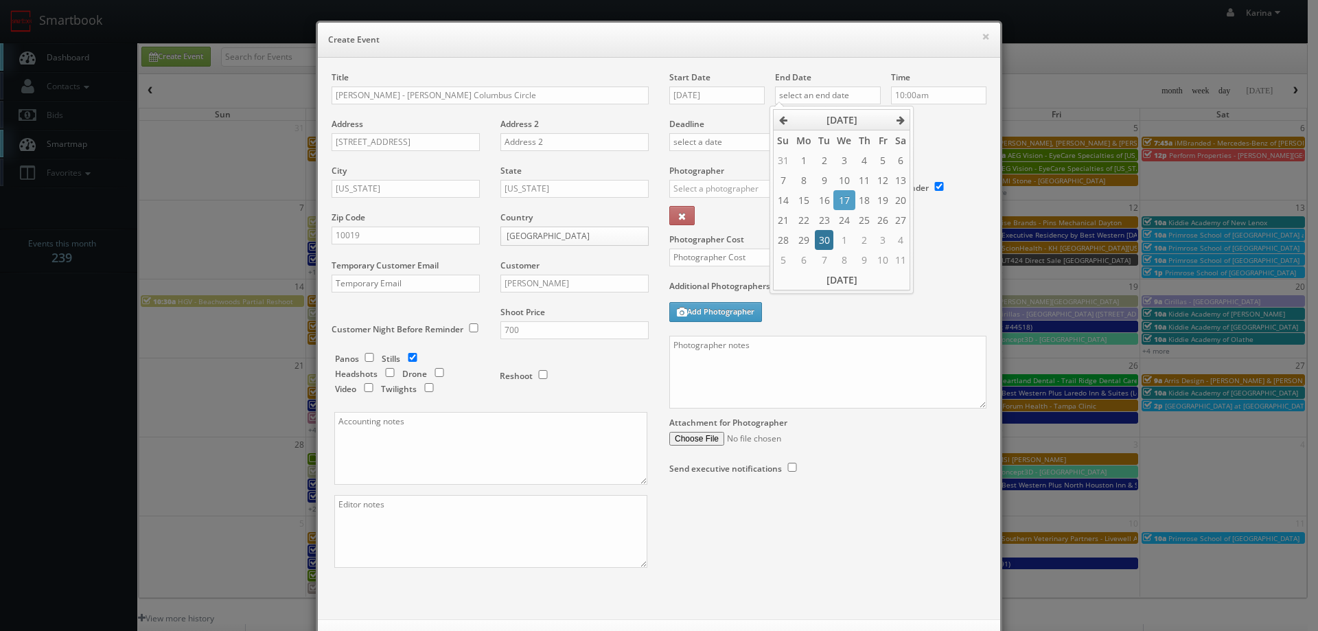
click at [822, 240] on td "30" at bounding box center [824, 240] width 19 height 20
type input "09/30/2025"
click at [927, 97] on input "10:00am" at bounding box center [938, 95] width 95 height 18
type input "8:00am"
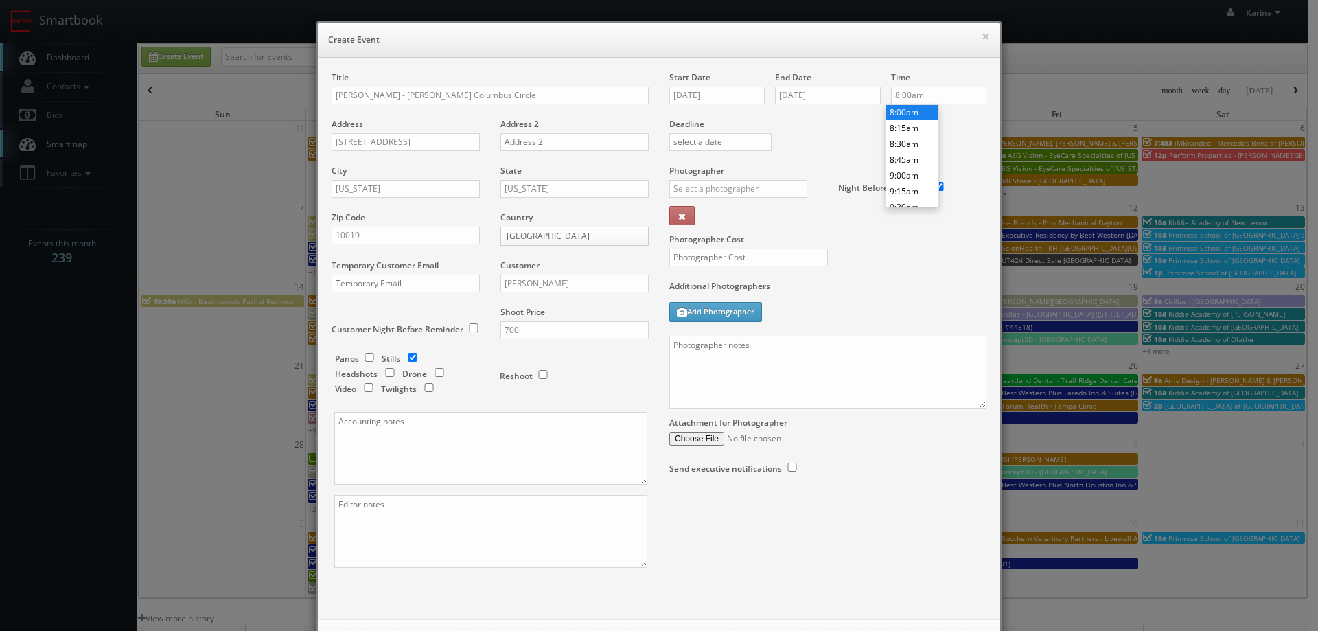
click at [913, 113] on li "8:00am" at bounding box center [912, 112] width 52 height 16
click at [743, 192] on input "text" at bounding box center [738, 189] width 138 height 18
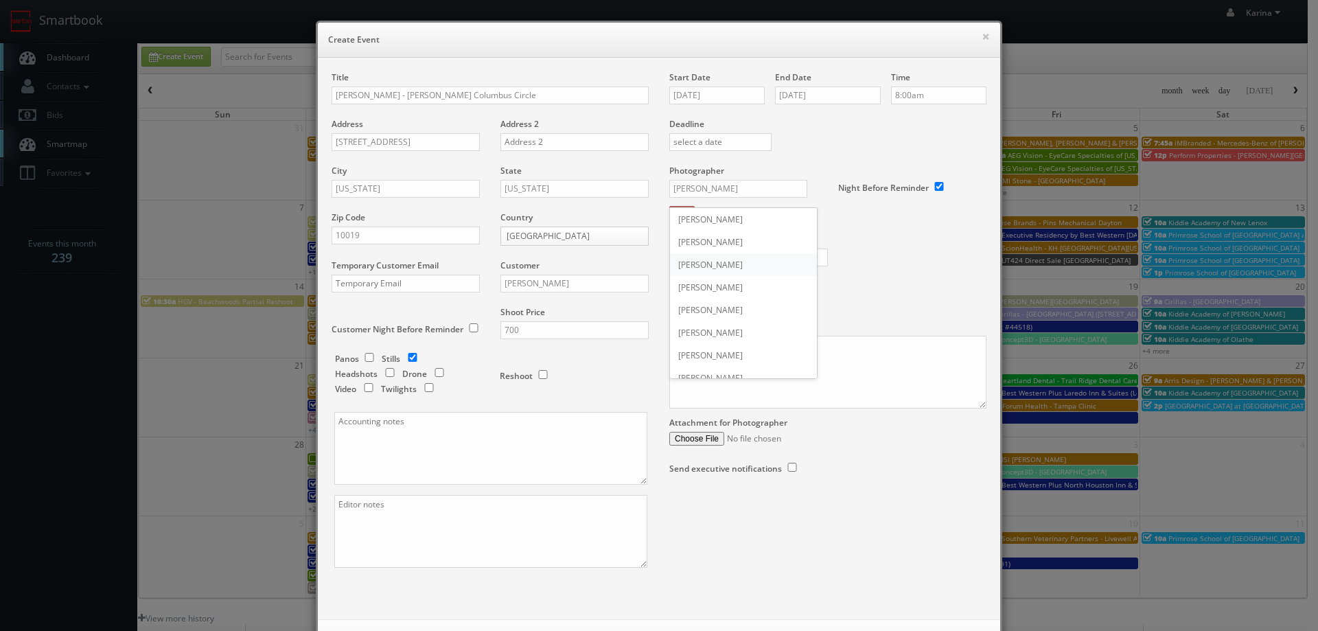
click at [728, 259] on div "John Moore" at bounding box center [743, 264] width 147 height 23
type input "John Moore"
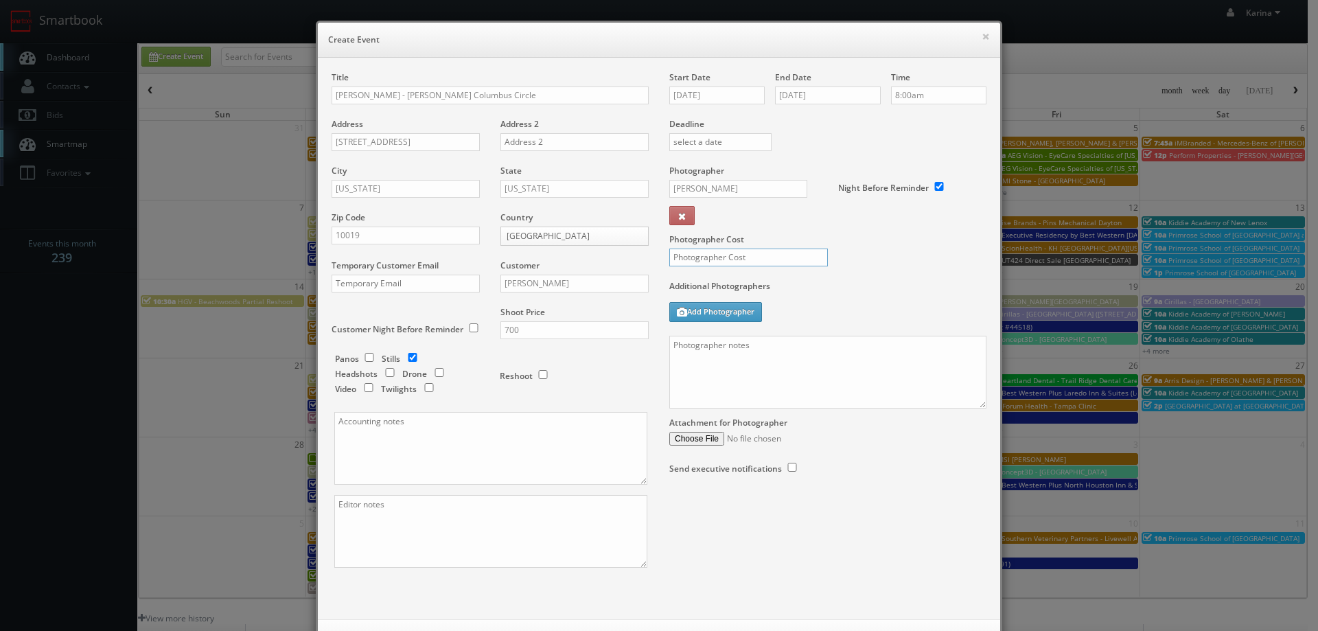
click at [728, 259] on input "text" at bounding box center [748, 258] width 159 height 18
click at [772, 251] on input "text" at bounding box center [748, 258] width 159 height 18
type input "275"
click at [730, 351] on textarea at bounding box center [827, 372] width 317 height 73
paste textarea "Please be sure to capture at least 1 shot of the left, right, and straight on o…"
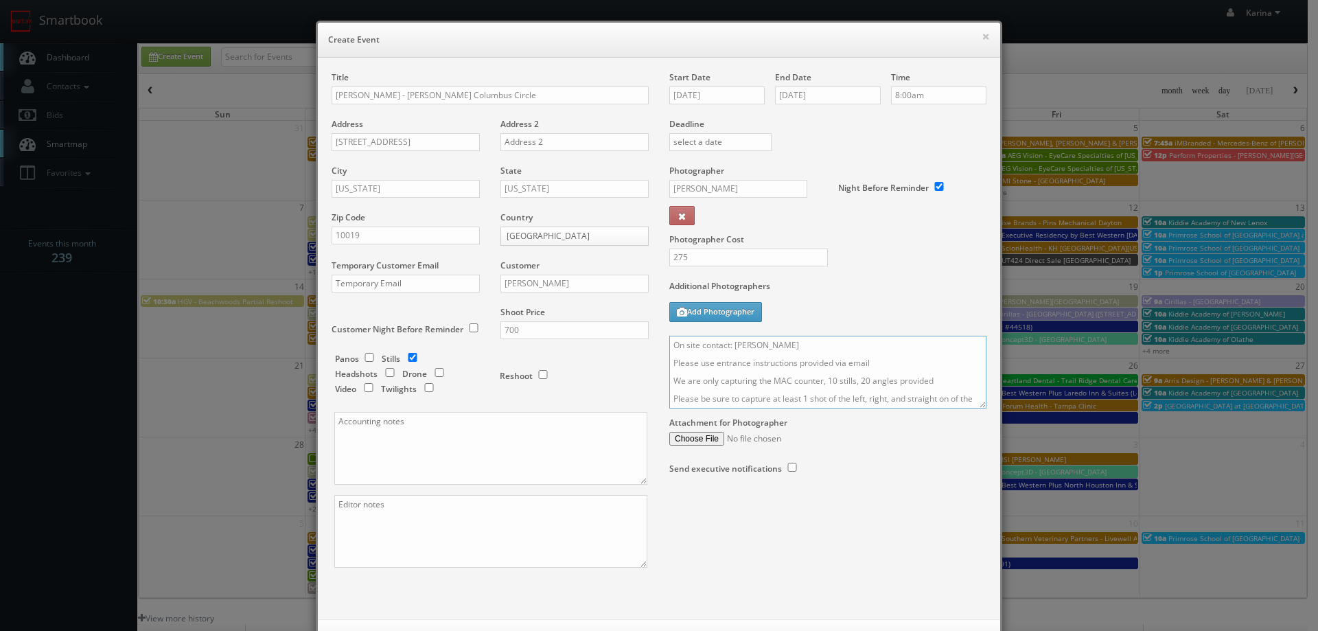
scroll to position [14, 0]
type textarea "On site contact: Kimberly Schell Please use entrance instructions provided via …"
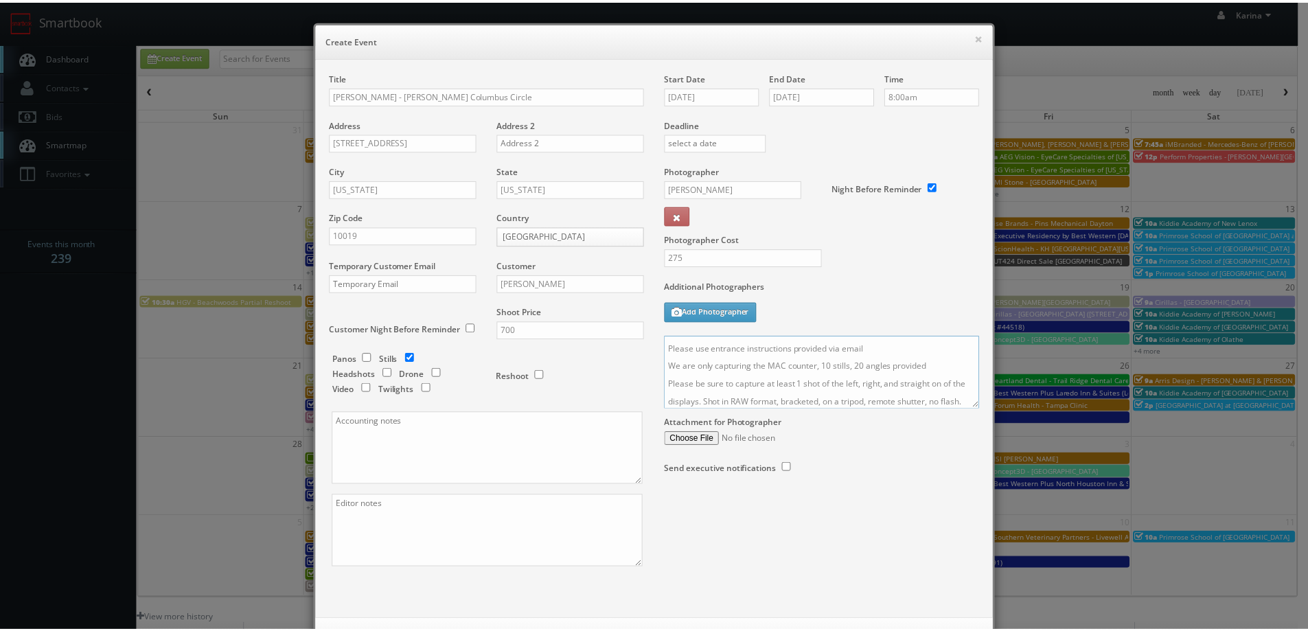
scroll to position [59, 0]
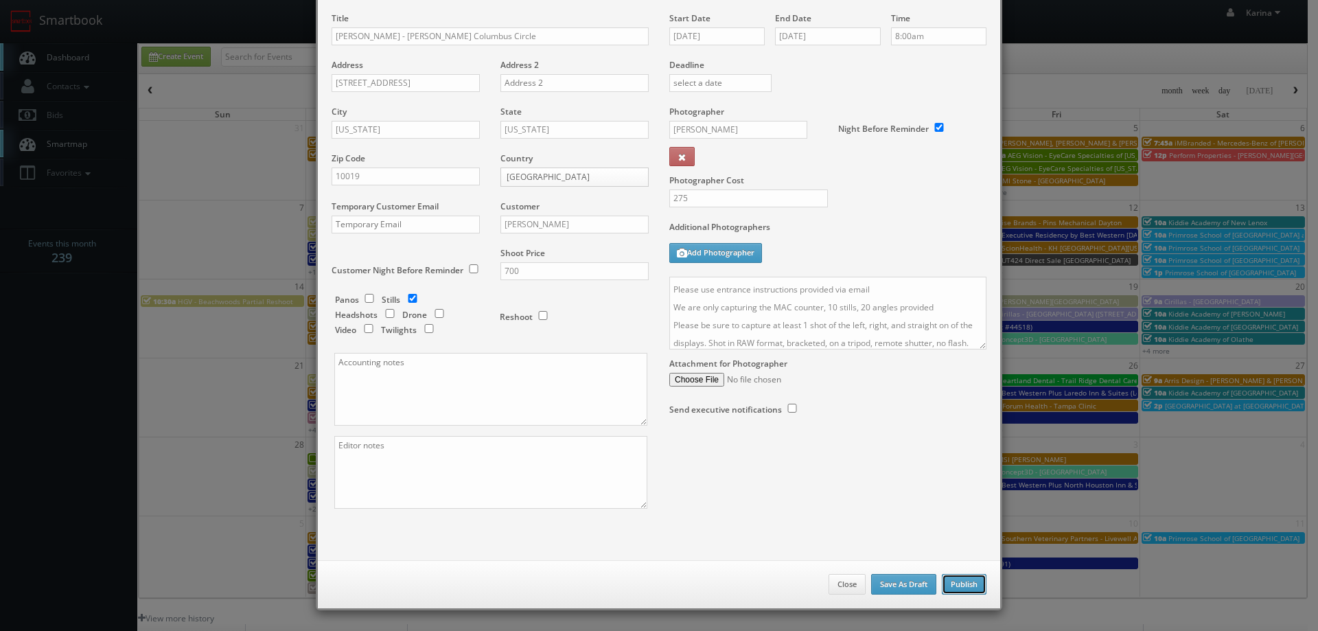
click at [958, 583] on button "Publish" at bounding box center [964, 584] width 45 height 21
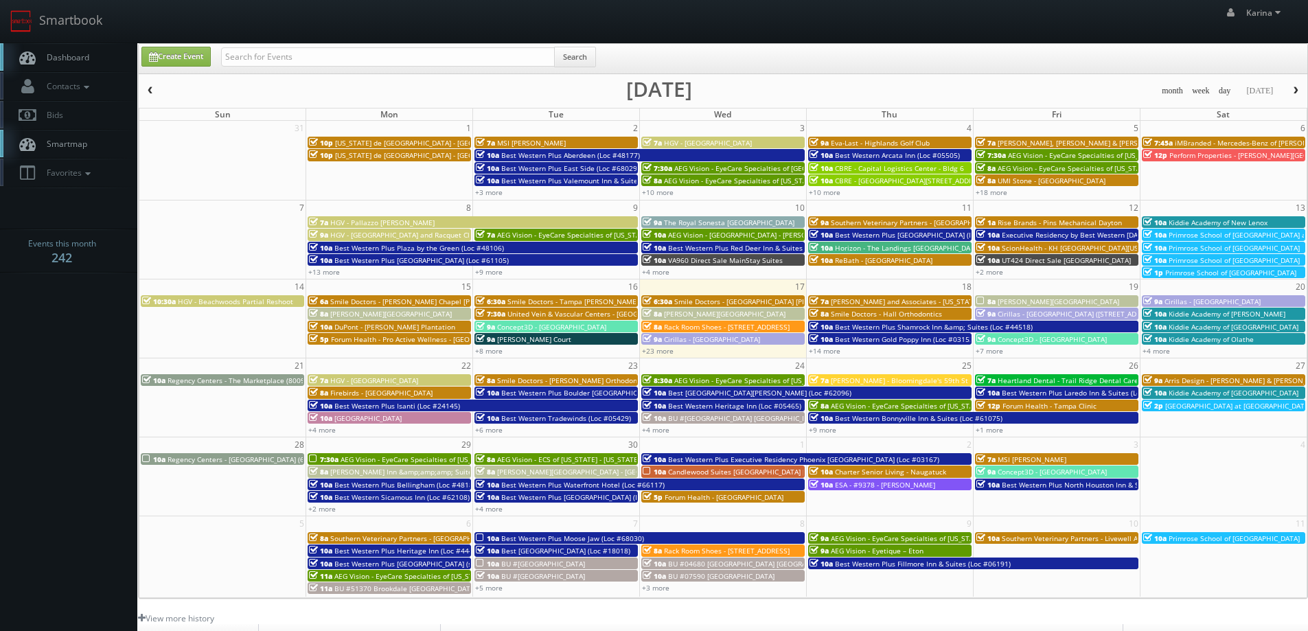
click at [912, 380] on span "[PERSON_NAME] - Bloomingdale's 59th St" at bounding box center [899, 380] width 137 height 10
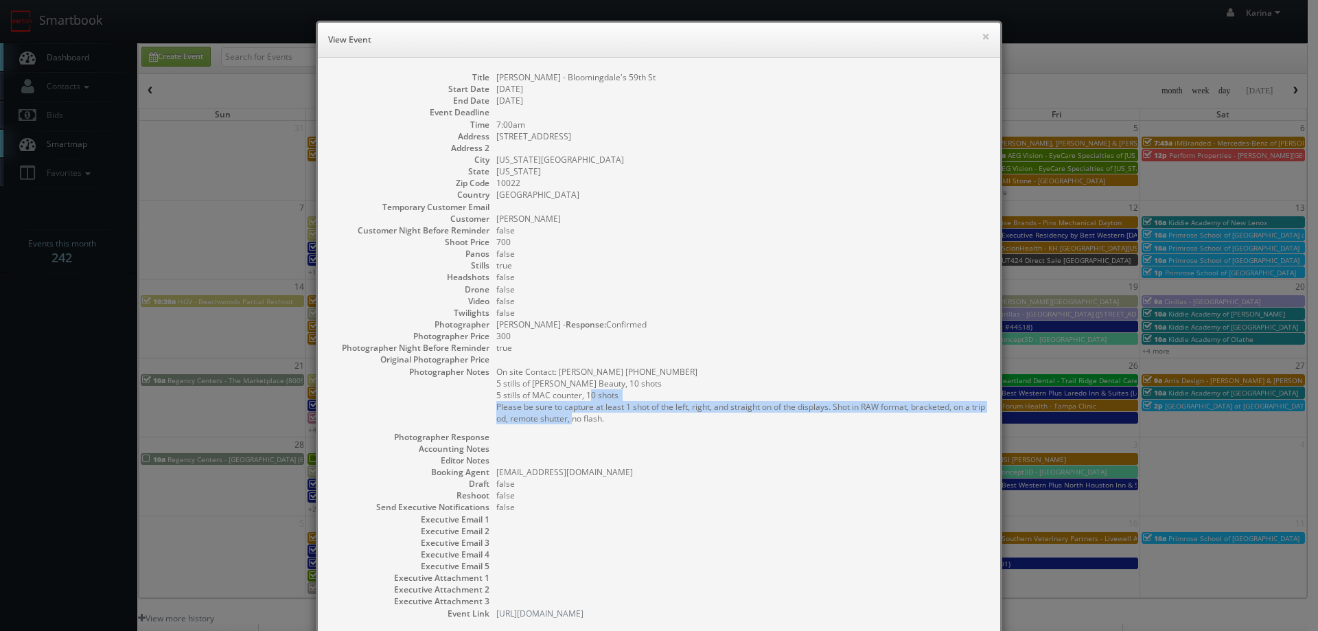
drag, startPoint x: 616, startPoint y: 421, endPoint x: 489, endPoint y: 409, distance: 127.6
click at [489, 409] on dl "Title [PERSON_NAME] - [GEOGRAPHIC_DATA]'s 59th St Start Date [DATE] End Date [D…" at bounding box center [659, 345] width 655 height 548
copy pre "Please be sure to capture at least 1 shot of the left, right, and straight on o…"
click at [802, 119] on dd "7:00am" at bounding box center [741, 125] width 490 height 12
click at [984, 34] on button "×" at bounding box center [986, 37] width 8 height 10
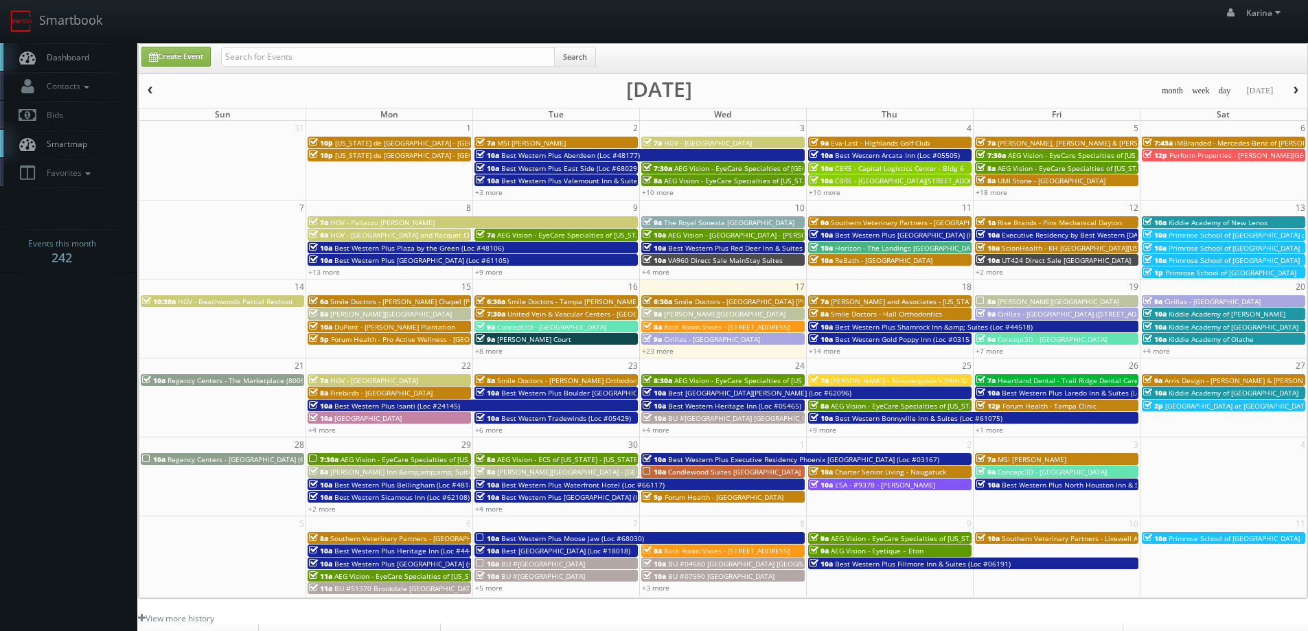
click at [87, 60] on span "Dashboard" at bounding box center [64, 57] width 49 height 12
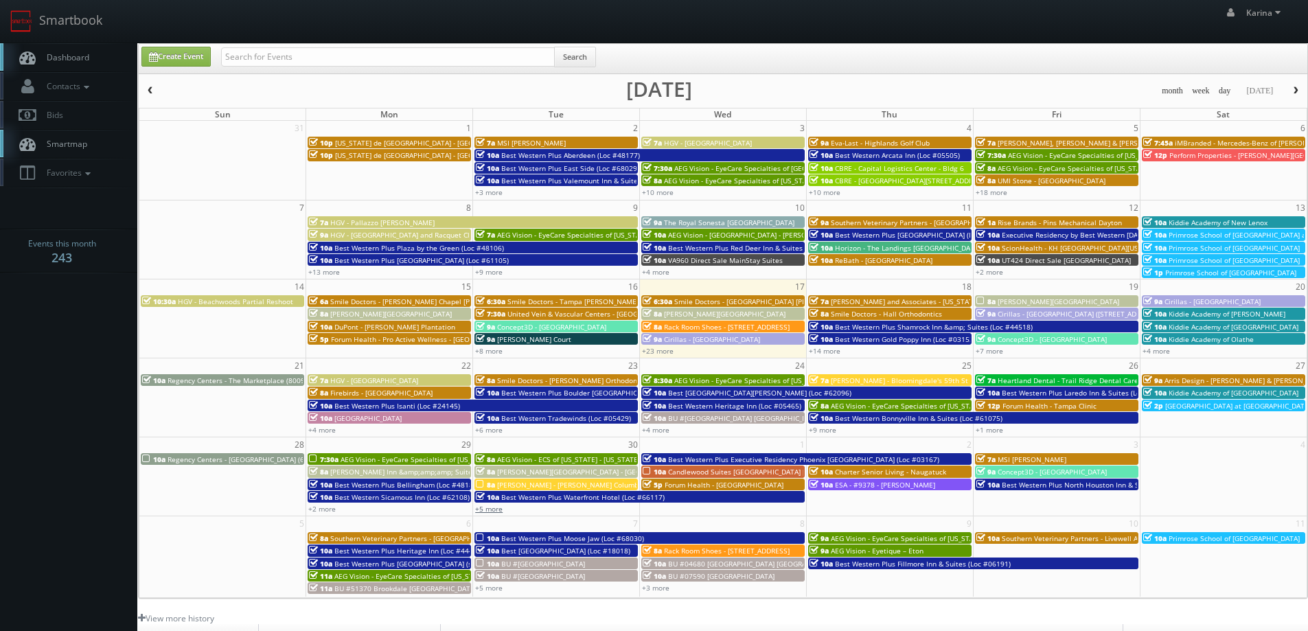
click at [487, 511] on link "+5 more" at bounding box center [488, 509] width 27 height 10
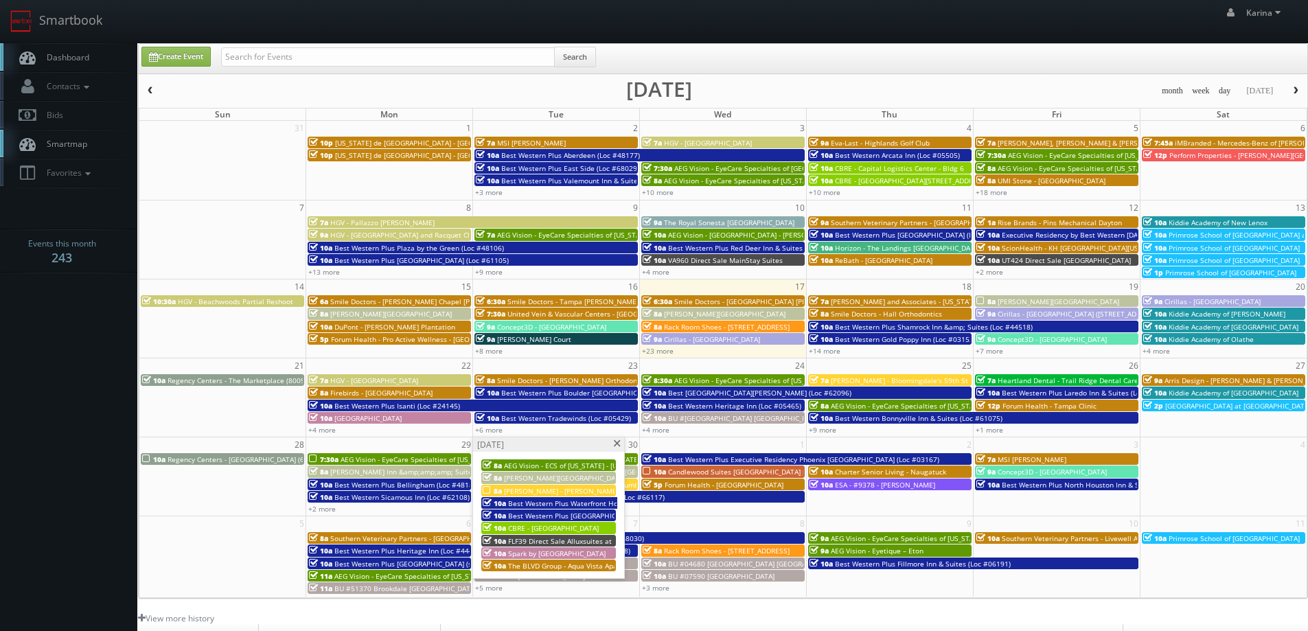
click at [616, 440] on span at bounding box center [616, 444] width 9 height 8
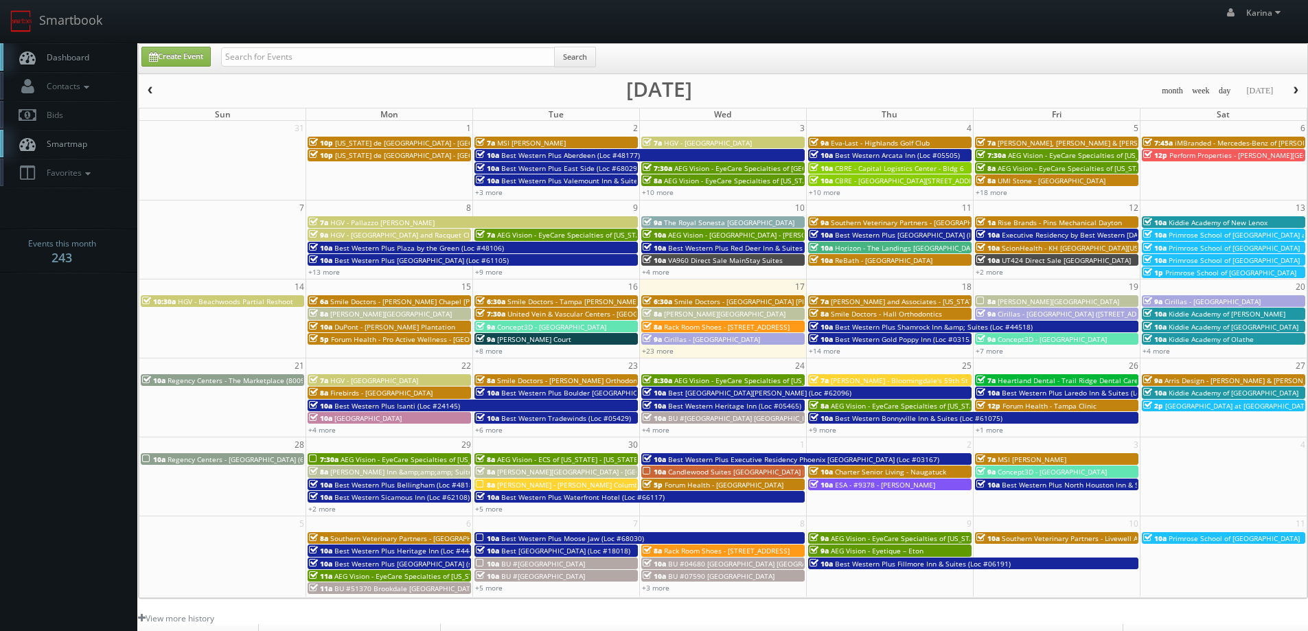
click at [1295, 87] on span "button" at bounding box center [1296, 90] width 10 height 8
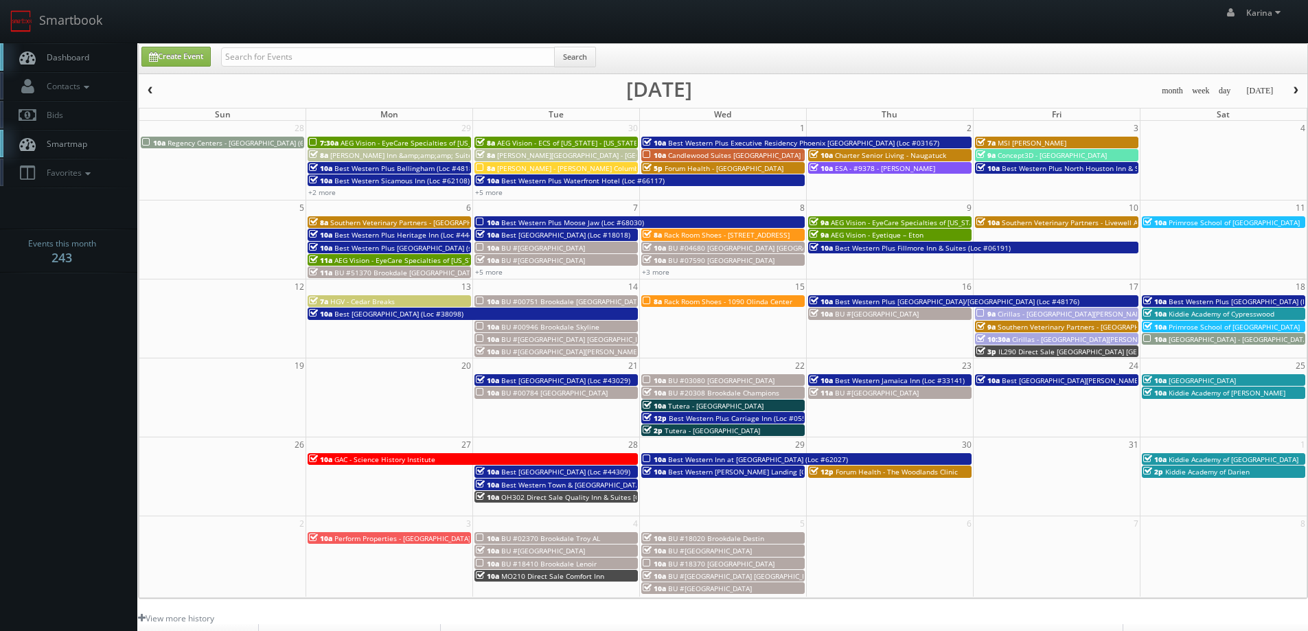
click at [334, 139] on span "7:30a" at bounding box center [324, 143] width 30 height 10
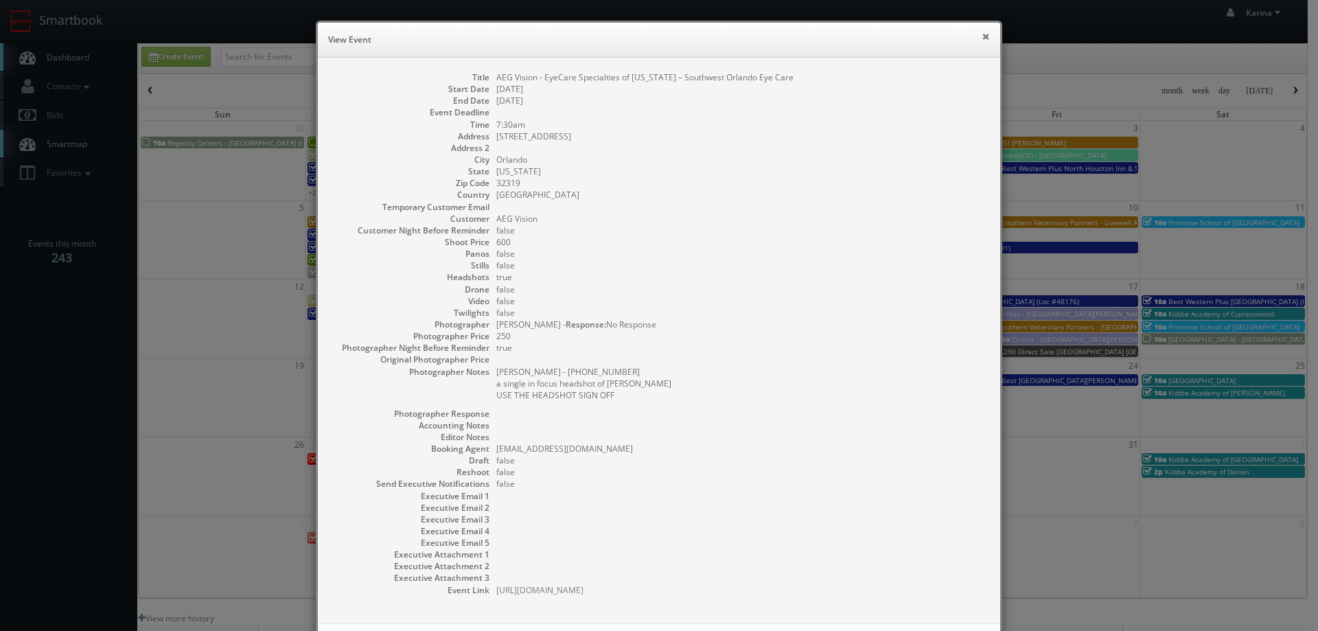
click at [982, 39] on button "×" at bounding box center [986, 37] width 8 height 10
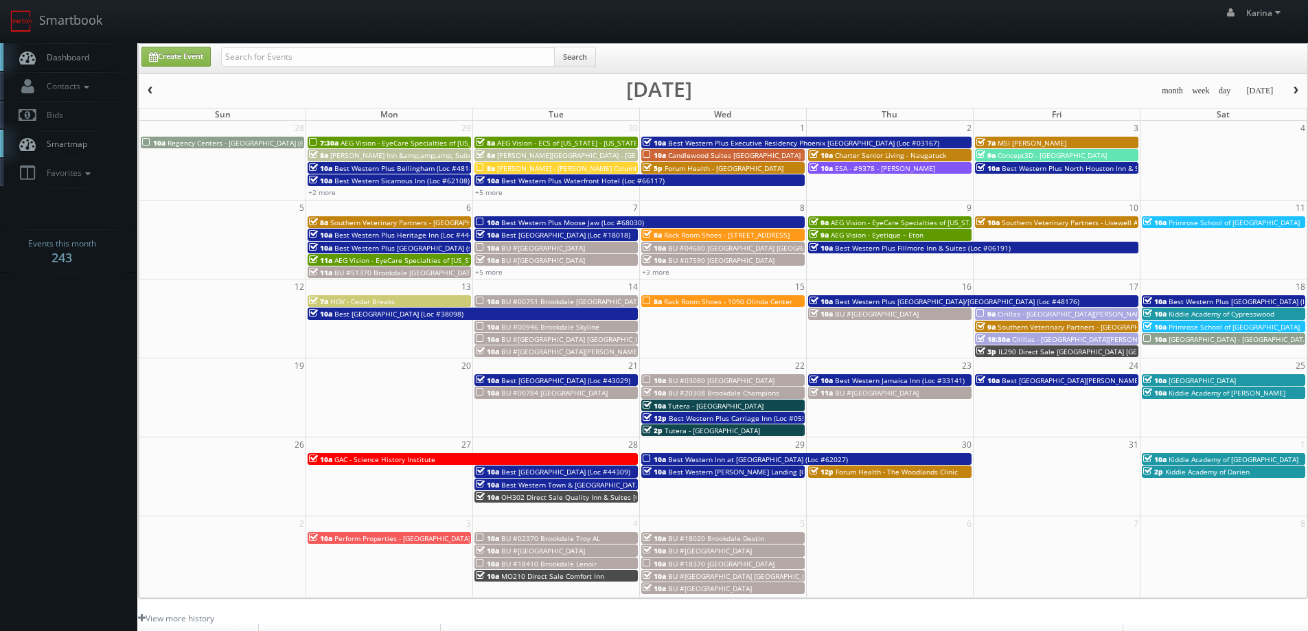
click at [156, 95] on button "button" at bounding box center [150, 90] width 23 height 17
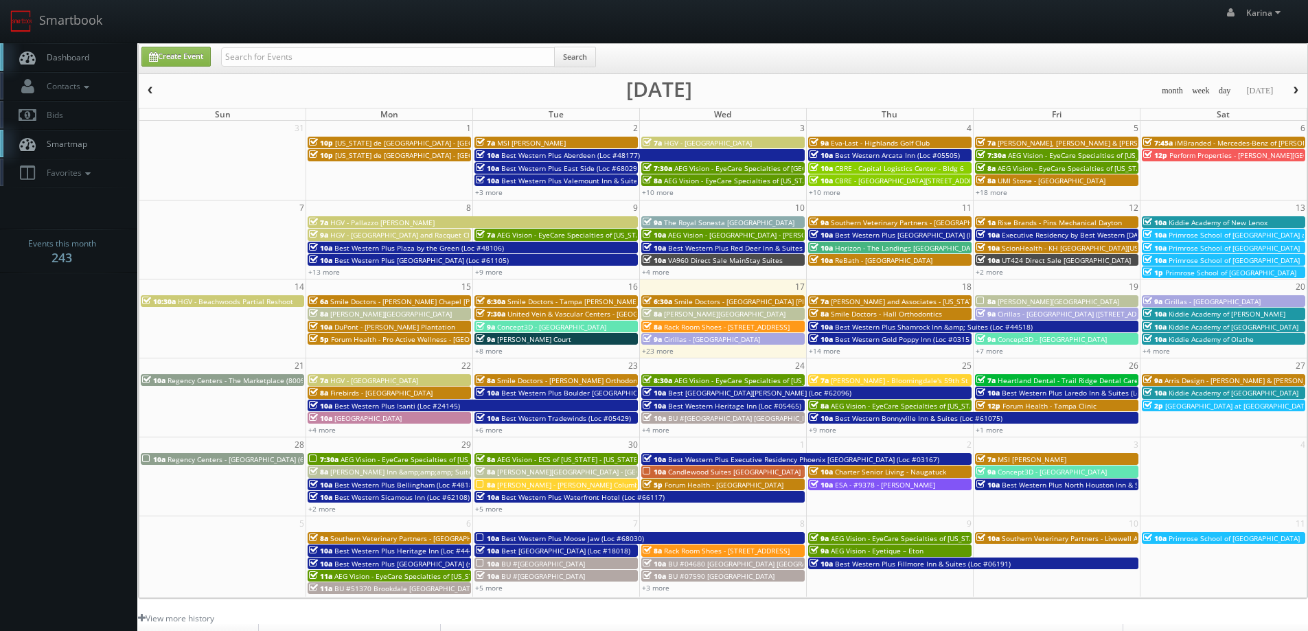
click at [84, 397] on body "Smartbook Toggle Side Navigation Toggle Top Navigation Karina Karina Profile Lo…" at bounding box center [654, 440] width 1308 height 881
click at [93, 66] on link "Dashboard" at bounding box center [68, 57] width 137 height 28
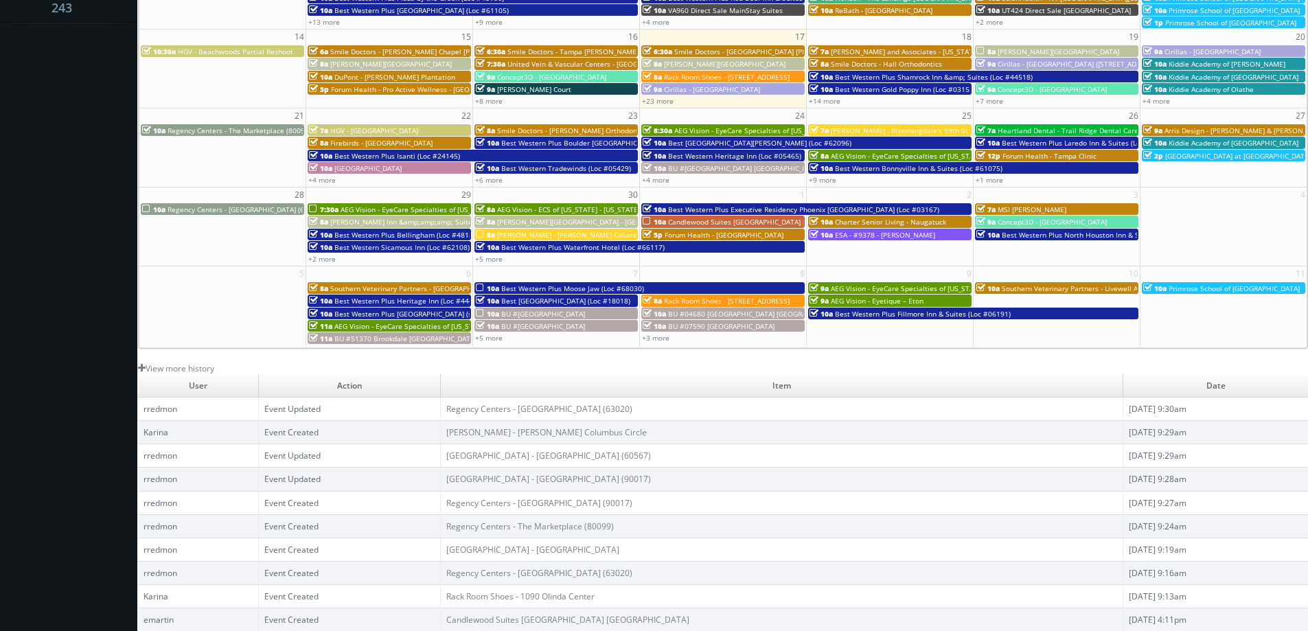
scroll to position [44, 0]
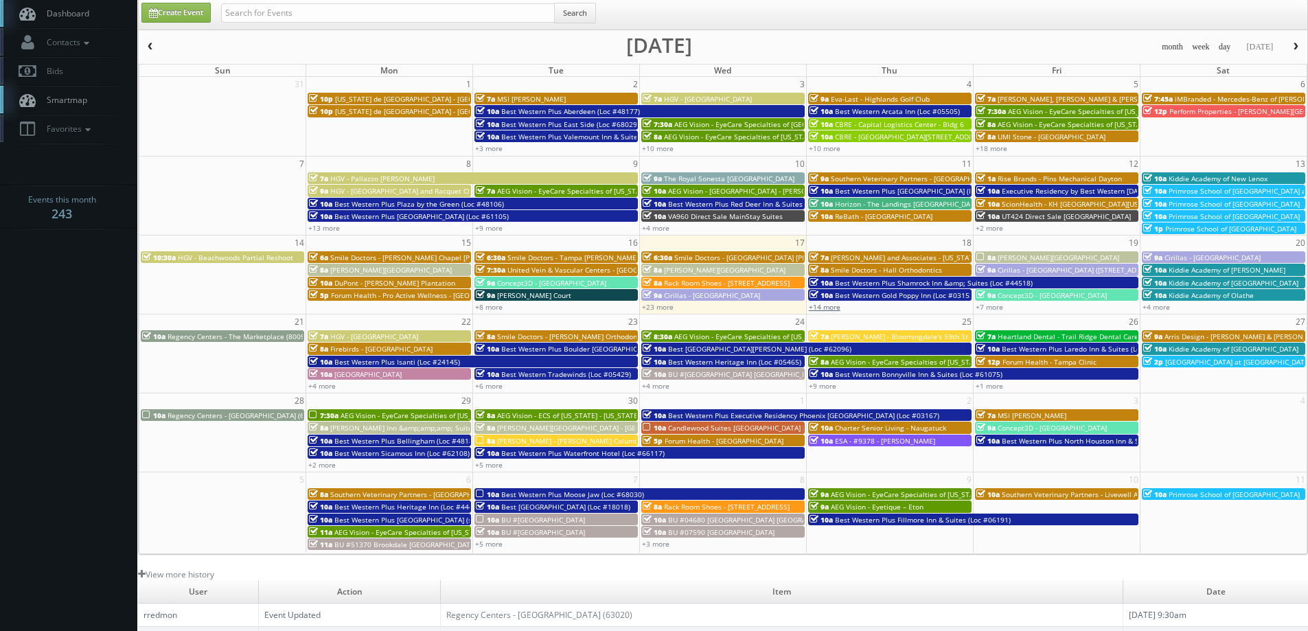
click at [832, 306] on link "+14 more" at bounding box center [825, 307] width 32 height 10
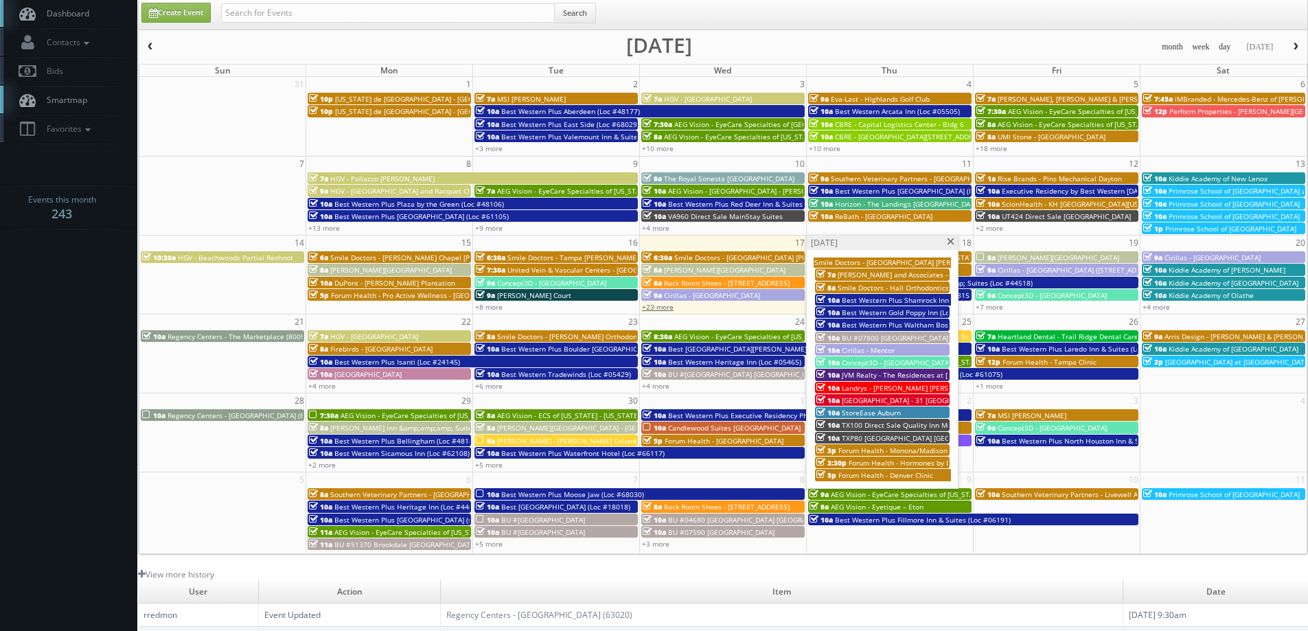
click at [665, 310] on link "+23 more" at bounding box center [658, 307] width 32 height 10
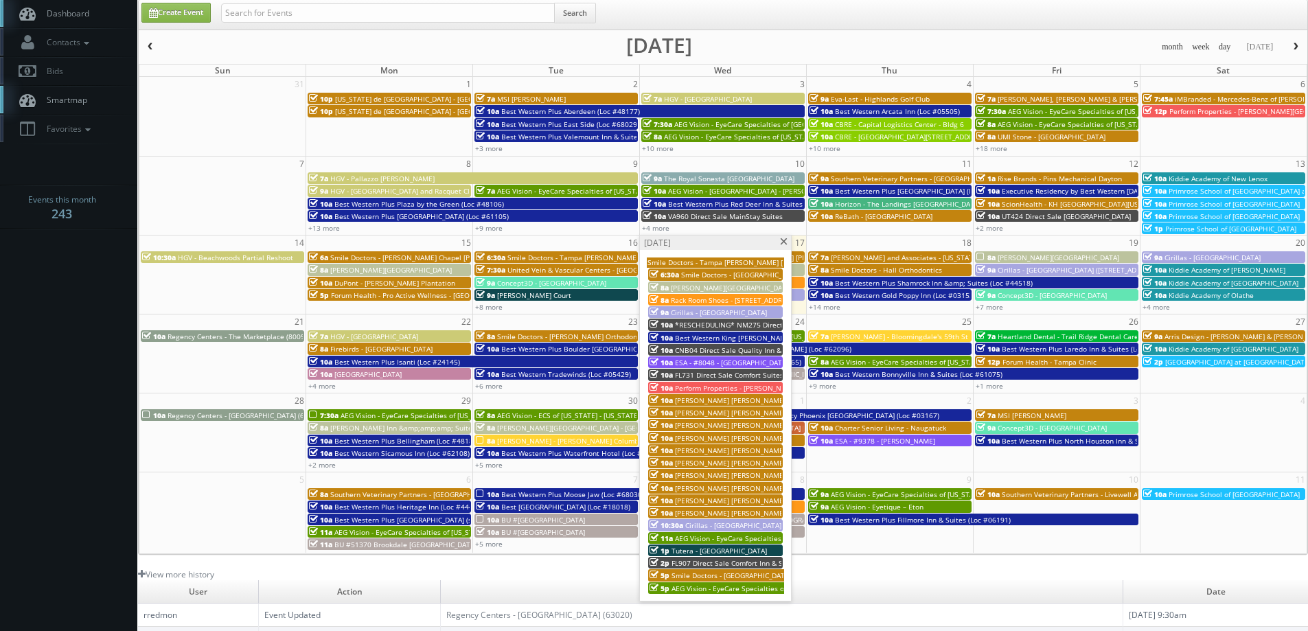
click at [715, 538] on span "AEG Vision - EyeCare Specialties of [US_STATE] – Accurate Eye Care" at bounding box center [785, 538] width 220 height 10
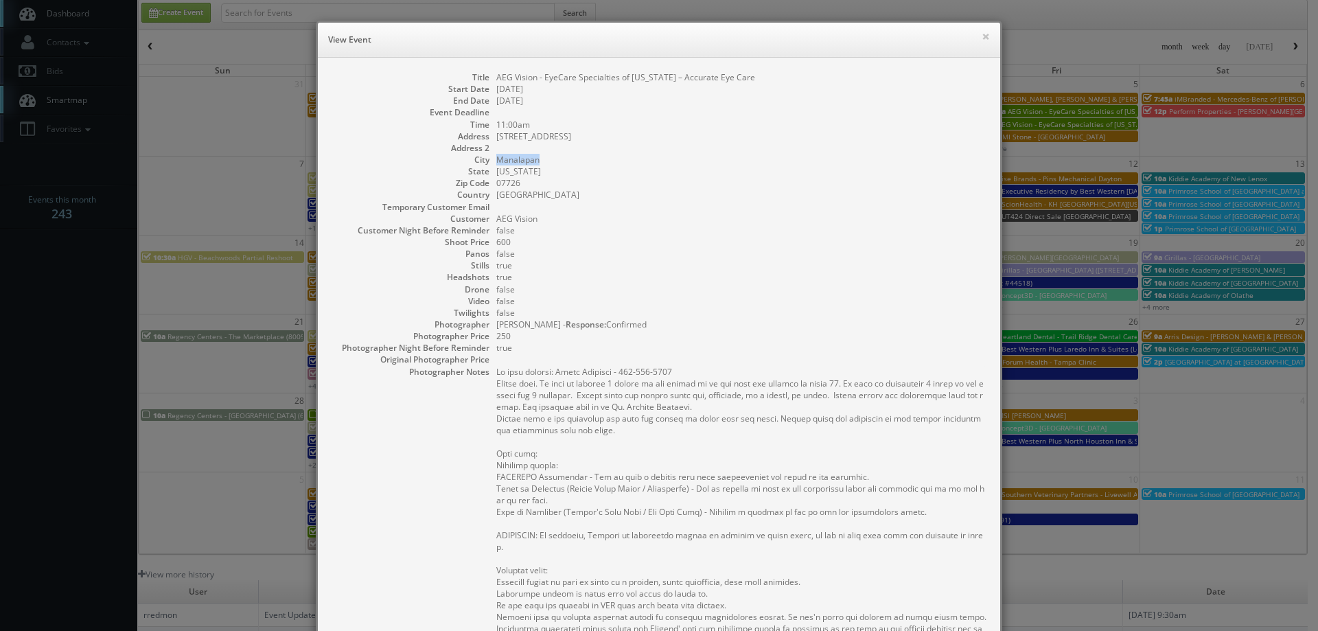
drag, startPoint x: 543, startPoint y: 163, endPoint x: 494, endPoint y: 162, distance: 49.4
click at [496, 162] on dd "Manalapan" at bounding box center [741, 160] width 490 height 12
copy dd "Manalapan"
click at [111, 303] on div "× View Event Title AEG Vision - EyeCare Specialties of [US_STATE] – Accurate Ey…" at bounding box center [659, 315] width 1318 height 631
click at [982, 34] on button "×" at bounding box center [986, 37] width 8 height 10
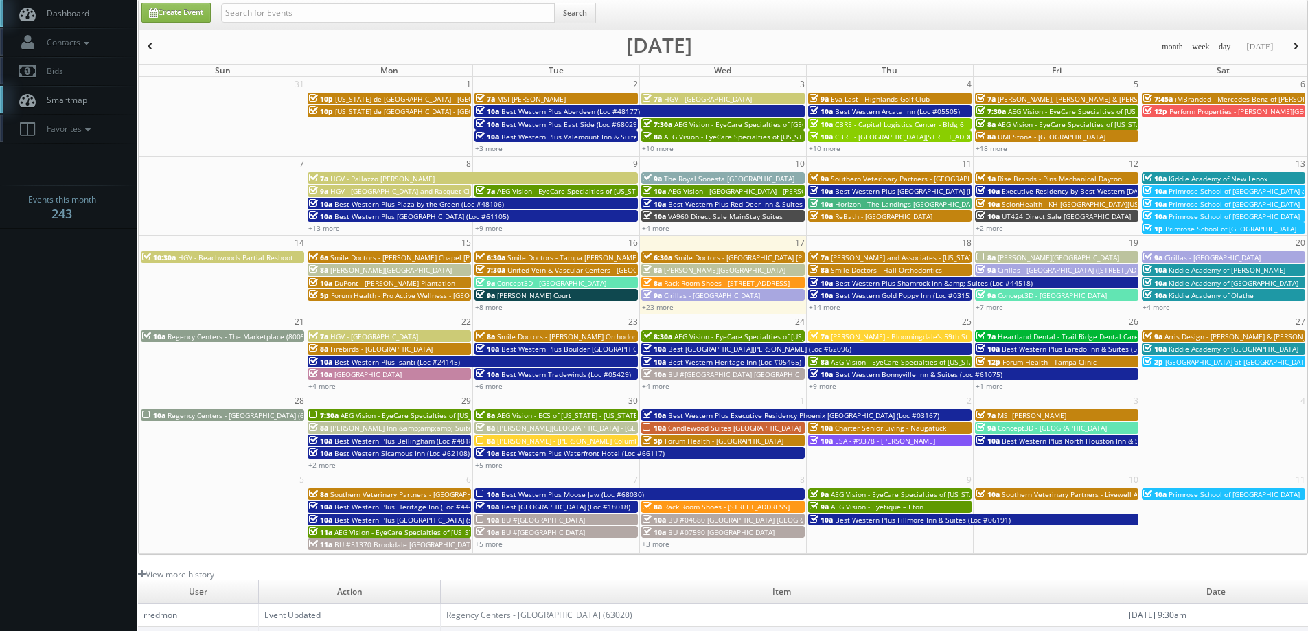
click at [71, 307] on body "Smartbook Toggle Side Navigation Toggle Top Navigation [PERSON_NAME] [PERSON_NA…" at bounding box center [654, 396] width 1308 height 881
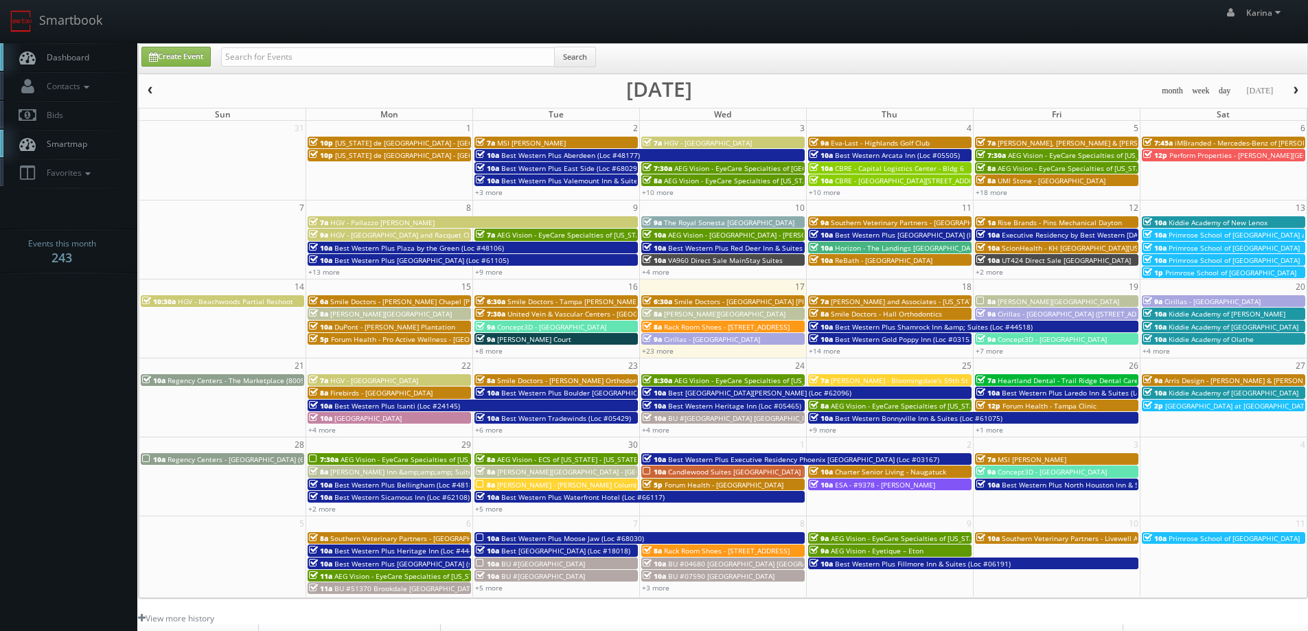
click at [71, 62] on span "Dashboard" at bounding box center [64, 57] width 49 height 12
click at [113, 56] on link "Dashboard" at bounding box center [68, 57] width 137 height 28
click at [68, 49] on link "Dashboard" at bounding box center [68, 57] width 137 height 28
click at [242, 60] on input "text" at bounding box center [388, 56] width 334 height 19
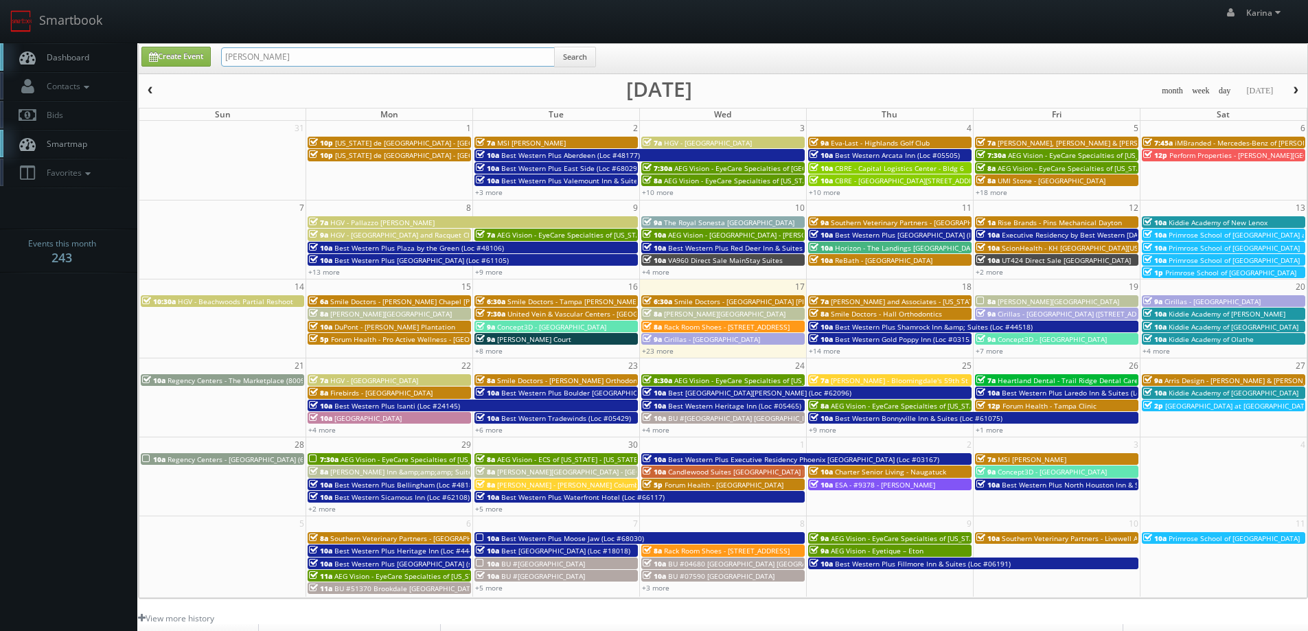
type input "[PERSON_NAME]"
click at [570, 56] on button "Search" at bounding box center [575, 57] width 42 height 21
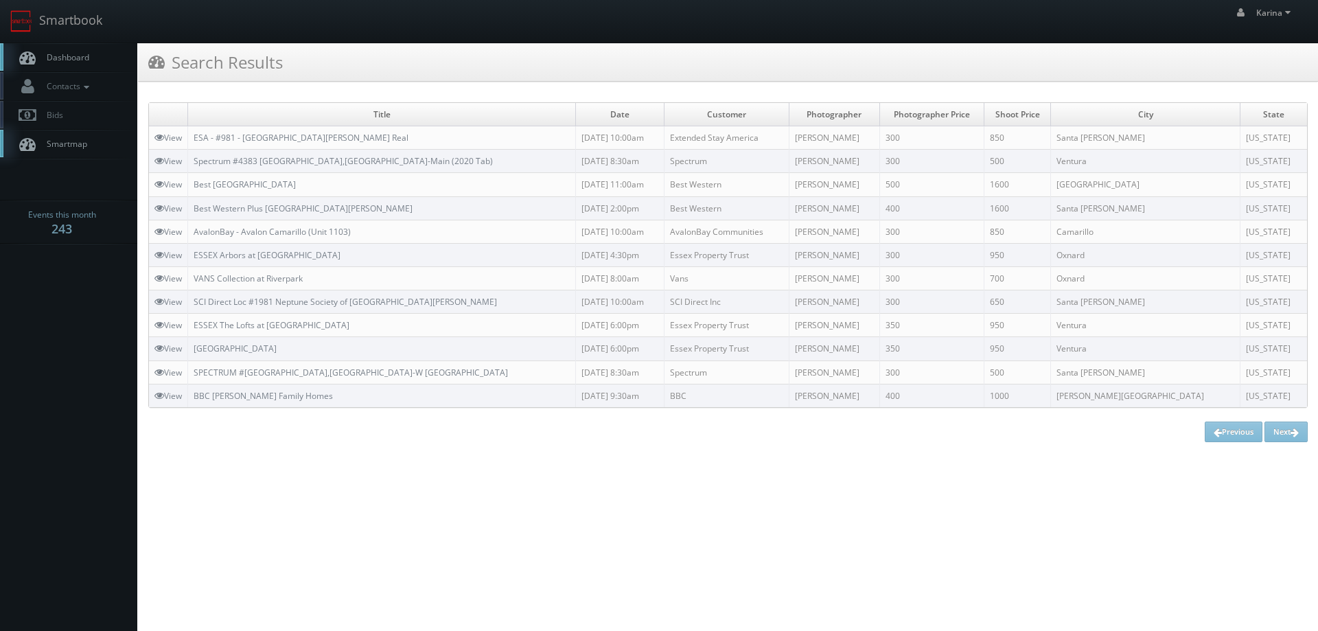
click at [77, 62] on span "Dashboard" at bounding box center [64, 57] width 49 height 12
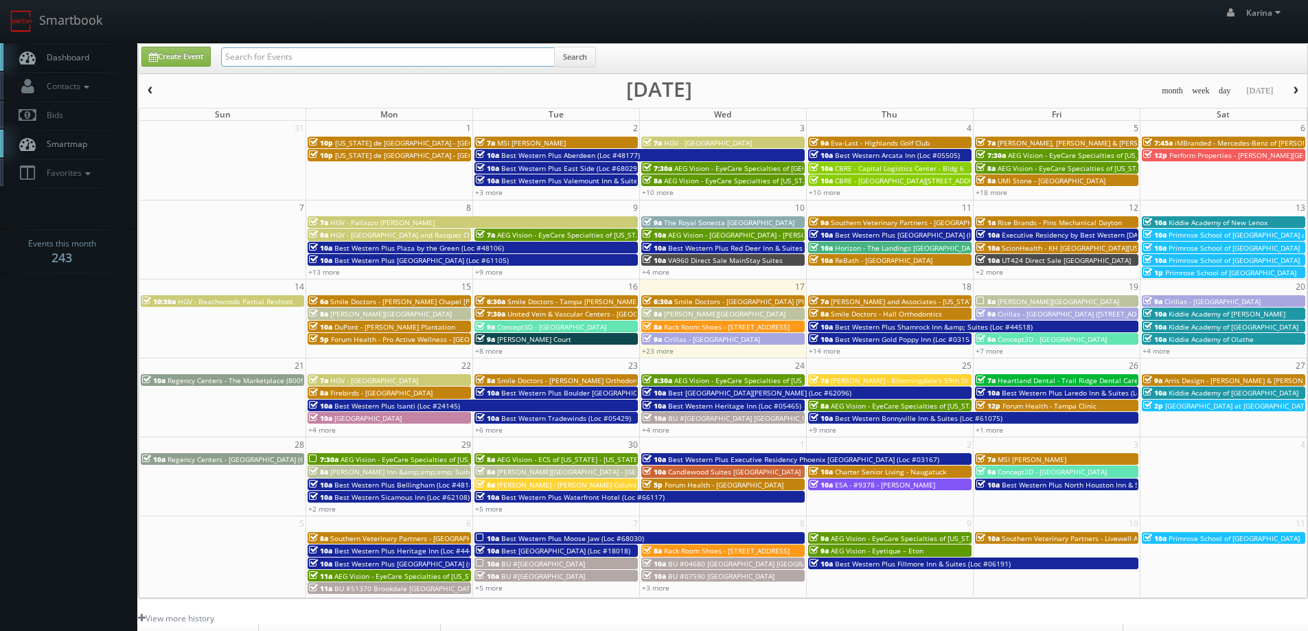
click at [284, 56] on input "text" at bounding box center [388, 56] width 334 height 19
type input "[PERSON_NAME]"
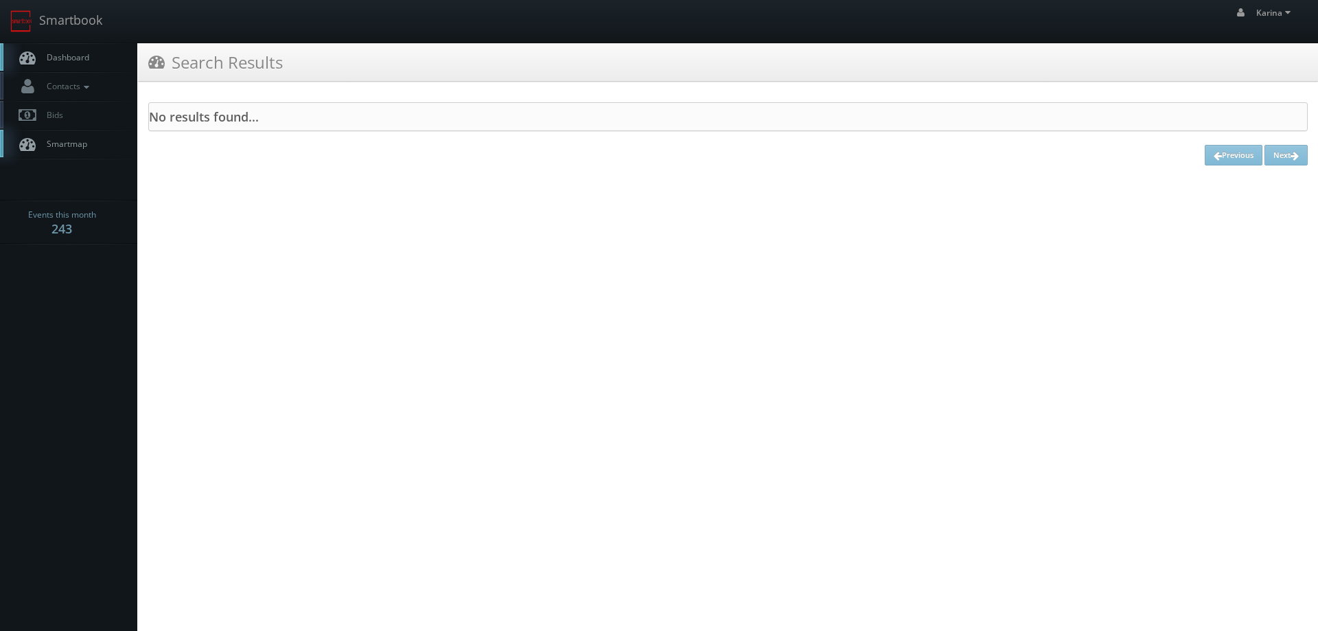
click at [69, 61] on span "Dashboard" at bounding box center [64, 57] width 49 height 12
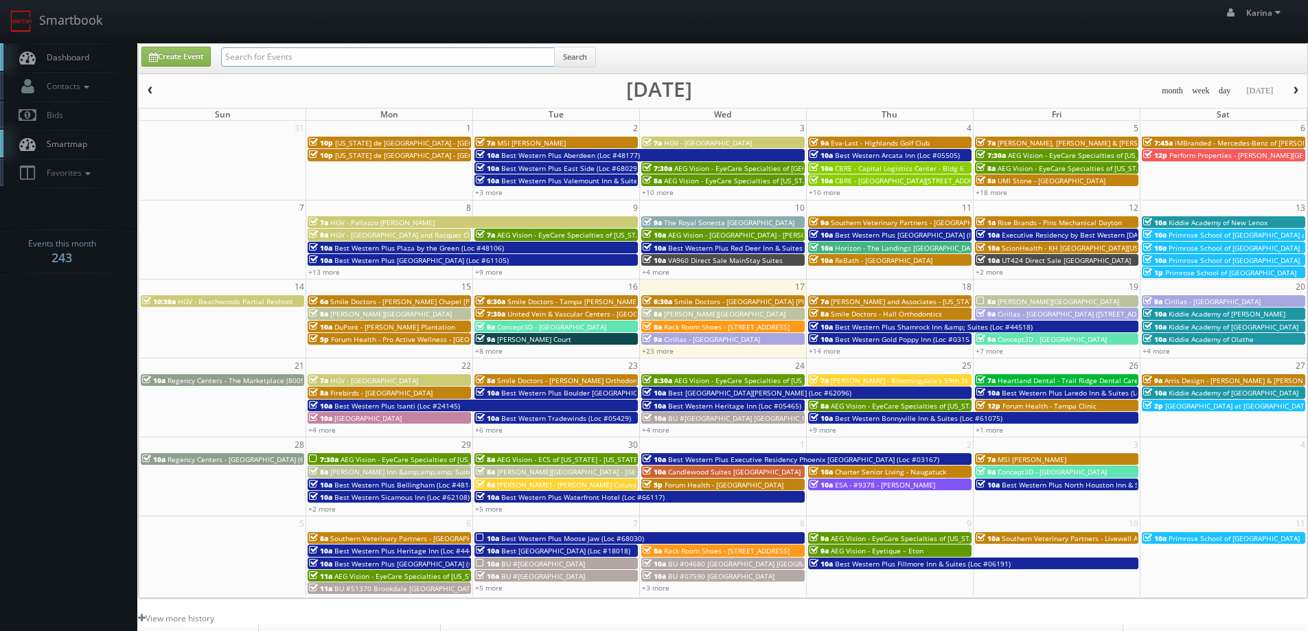
click at [263, 49] on input "text" at bounding box center [388, 56] width 334 height 19
type input "scott hislop"
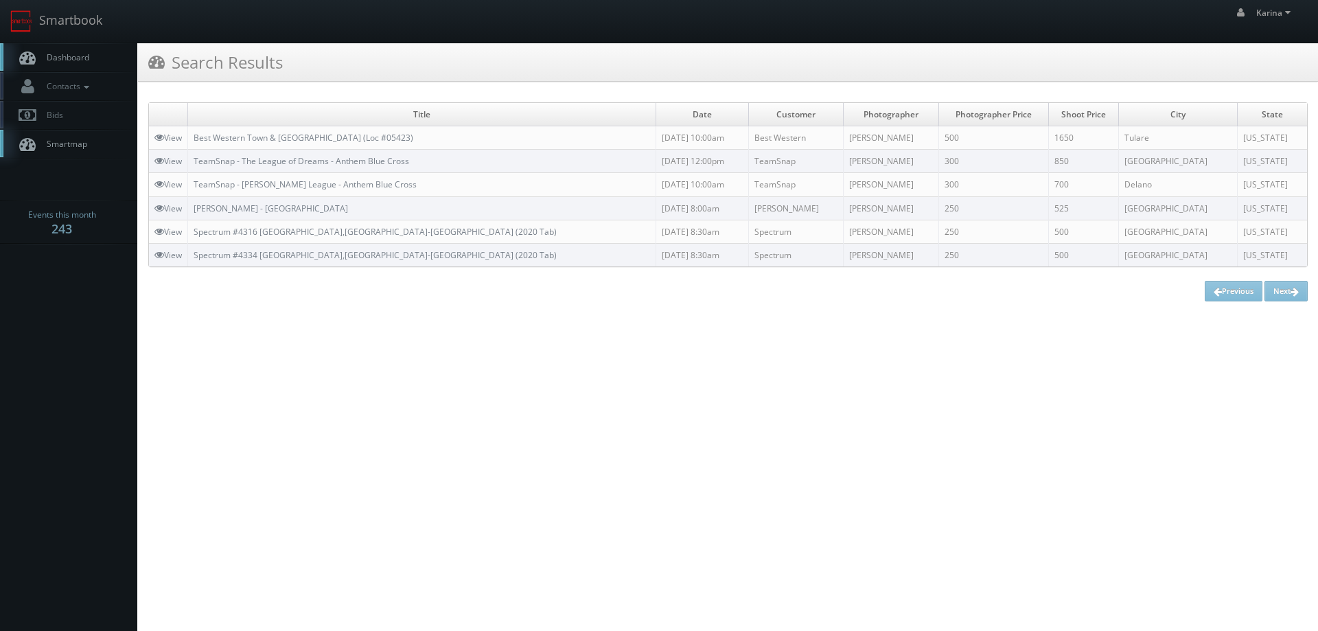
click at [74, 56] on span "Dashboard" at bounding box center [64, 57] width 49 height 12
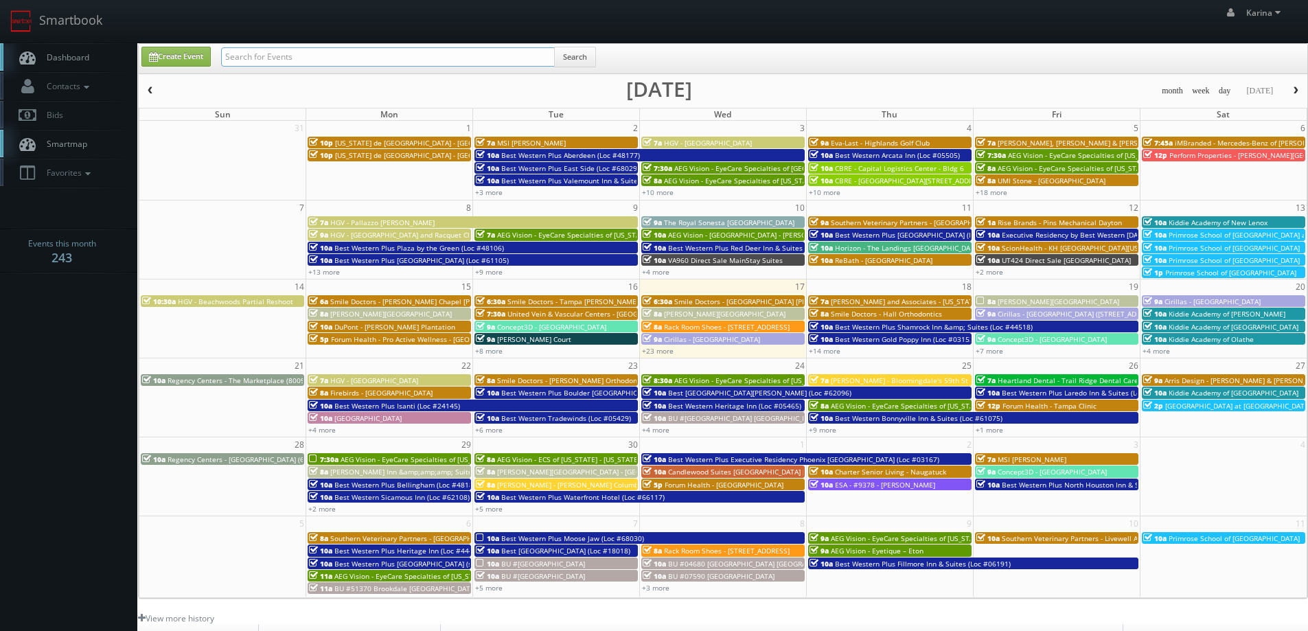
click at [285, 56] on input "text" at bounding box center [388, 56] width 334 height 19
type input "[GEOGRAPHIC_DATA]"
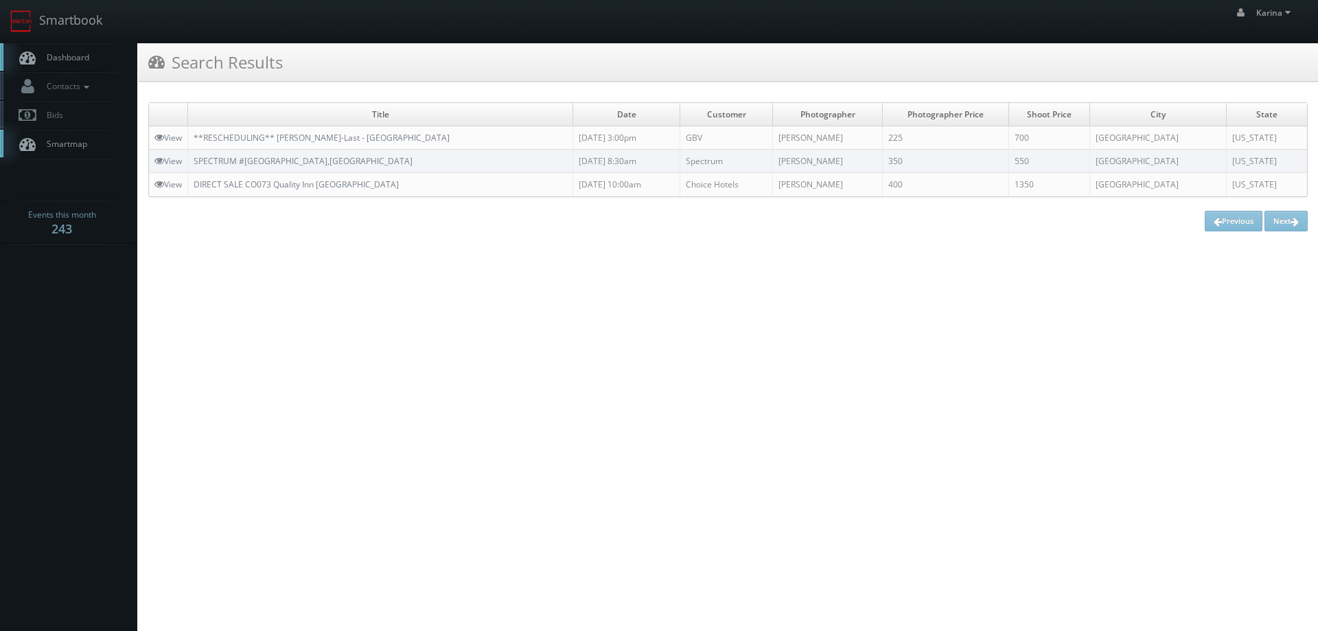
click at [65, 53] on span "Dashboard" at bounding box center [64, 57] width 49 height 12
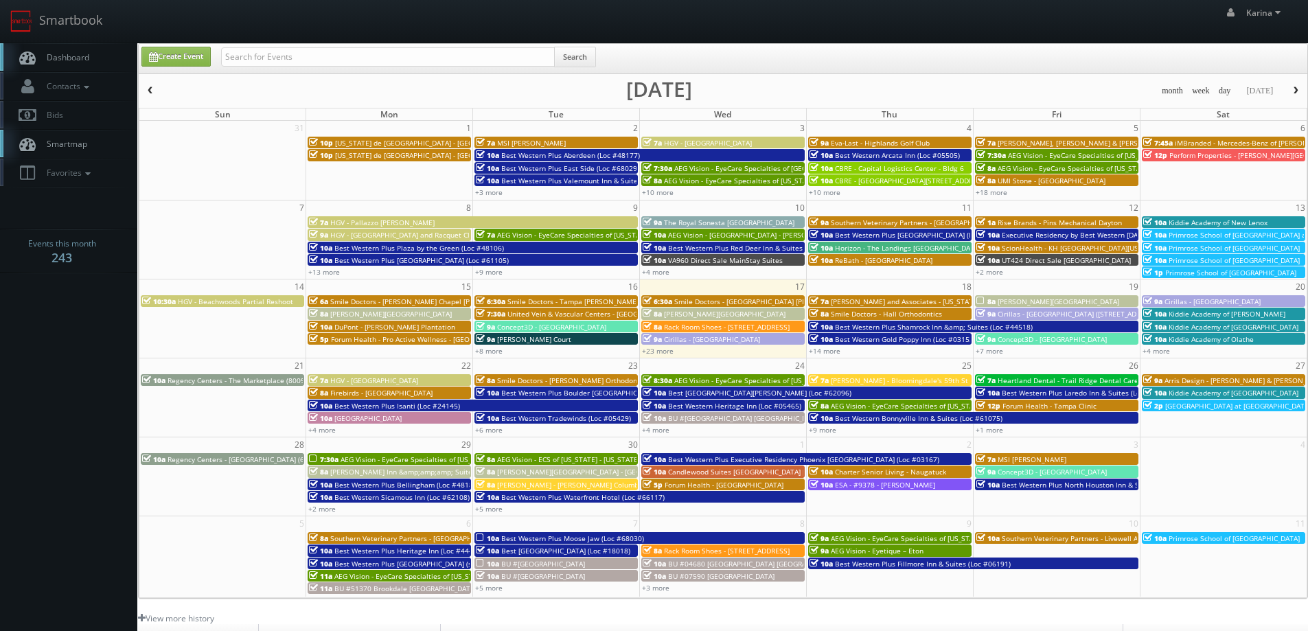
click at [53, 53] on span "Dashboard" at bounding box center [64, 57] width 49 height 12
click at [69, 330] on body "Smartbook Toggle Side Navigation Toggle Top Navigation Karina Karina Profile Lo…" at bounding box center [654, 440] width 1308 height 881
drag, startPoint x: 23, startPoint y: 307, endPoint x: 30, endPoint y: 310, distance: 7.1
click at [25, 307] on body "Smartbook Toggle Side Navigation Toggle Top Navigation Karina Karina Profile Lo…" at bounding box center [654, 440] width 1308 height 881
click at [347, 54] on input "text" at bounding box center [388, 56] width 334 height 19
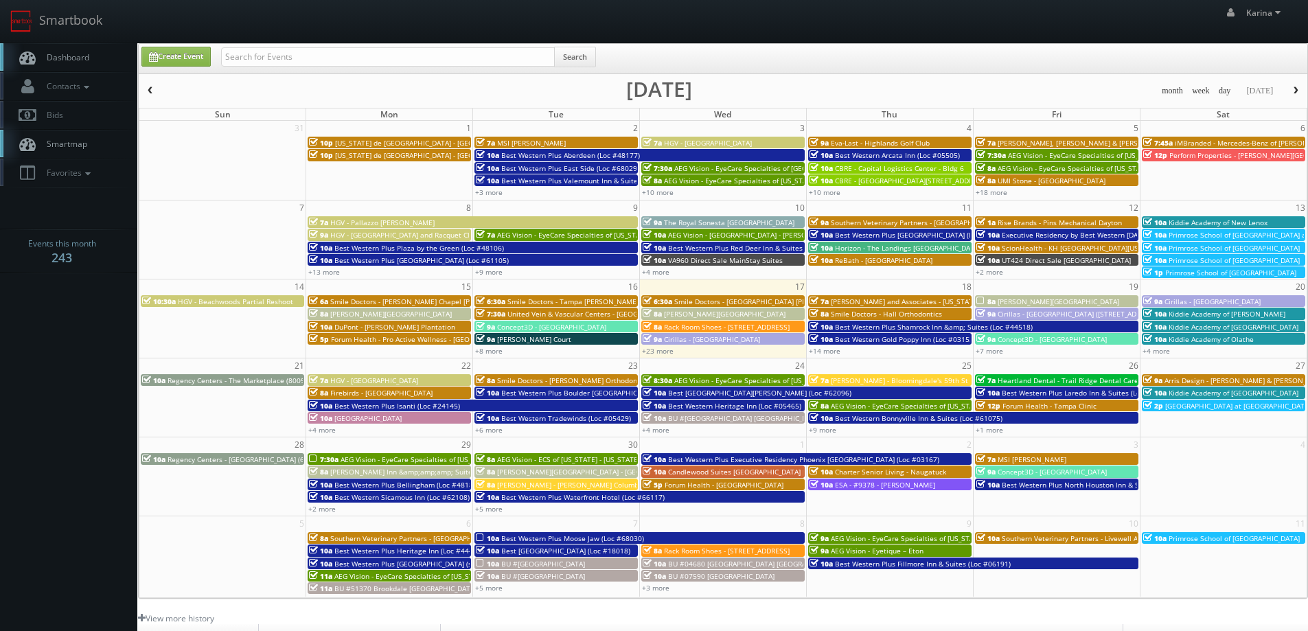
click at [1188, 312] on span "Kiddie Academy of [PERSON_NAME]" at bounding box center [1226, 314] width 117 height 10
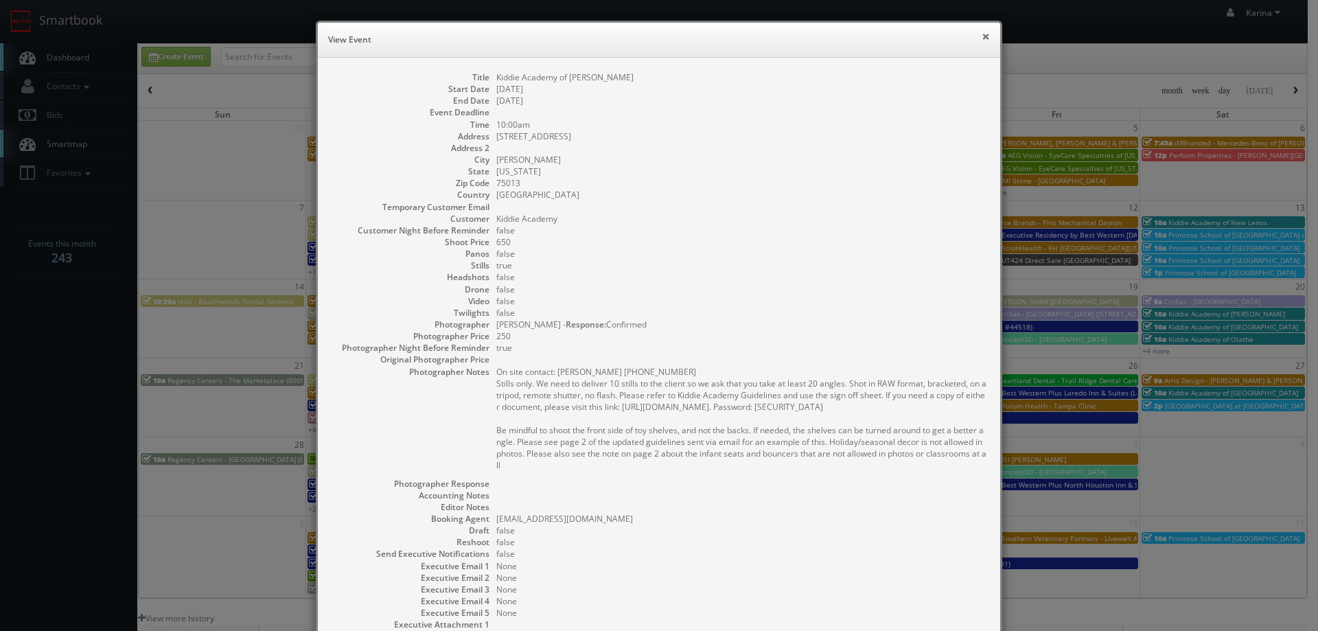
click at [982, 35] on button "×" at bounding box center [986, 37] width 8 height 10
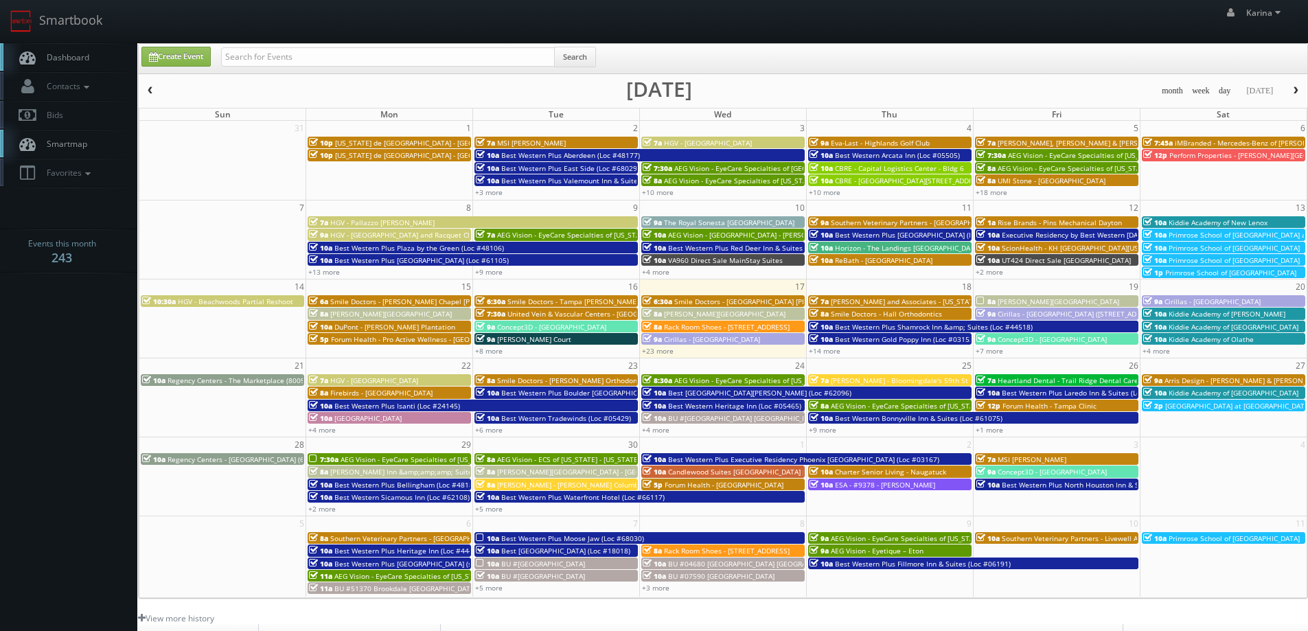
click at [1194, 324] on span "Kiddie Academy of [GEOGRAPHIC_DATA]" at bounding box center [1233, 327] width 130 height 10
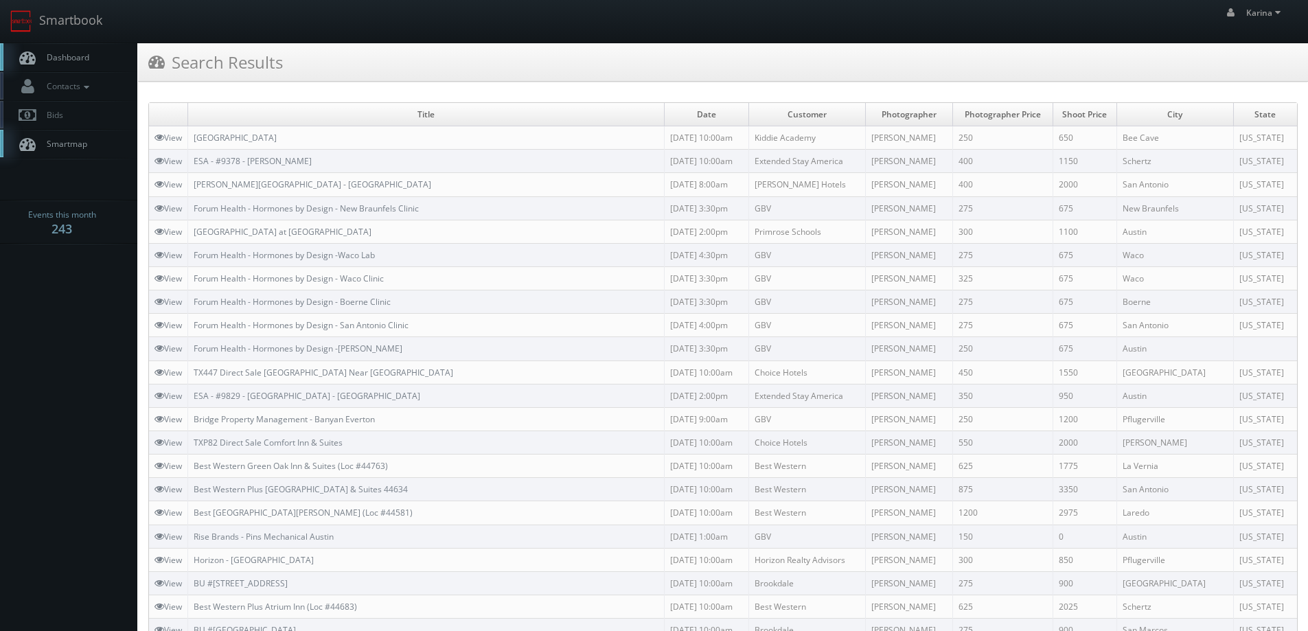
click at [57, 58] on span "Dashboard" at bounding box center [64, 57] width 49 height 12
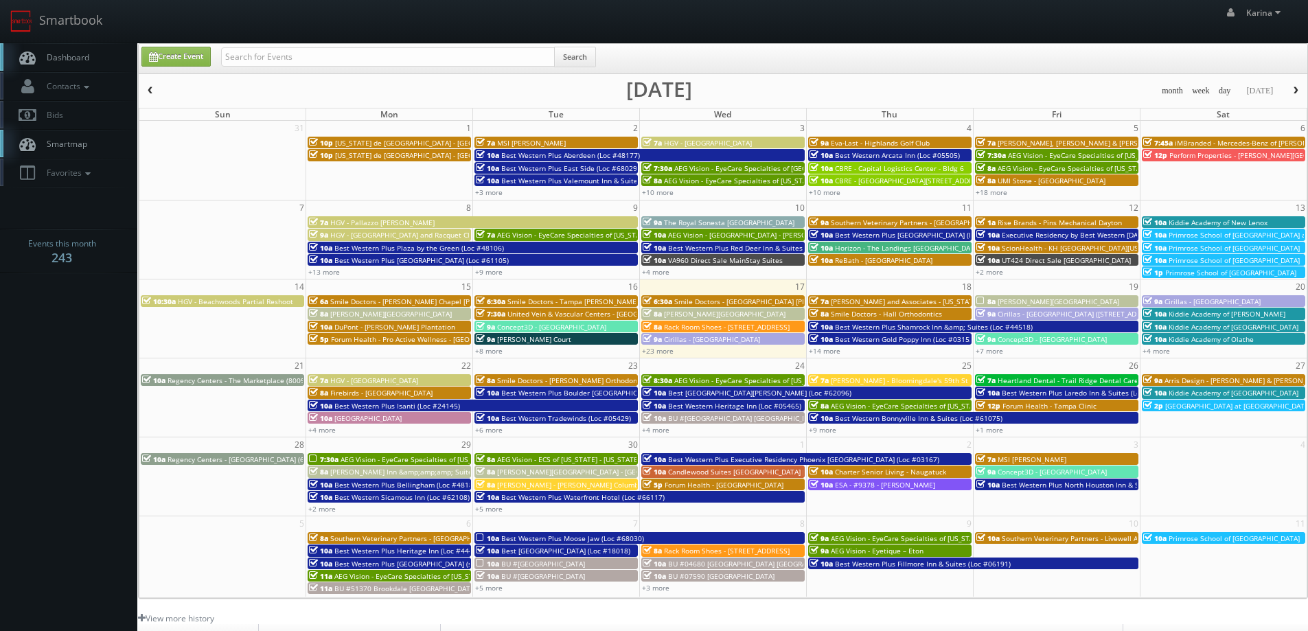
click at [73, 65] on link "Dashboard" at bounding box center [68, 57] width 137 height 28
click at [80, 58] on span "Dashboard" at bounding box center [64, 57] width 49 height 12
click at [66, 60] on span "Dashboard" at bounding box center [64, 57] width 49 height 12
click at [67, 51] on link "Dashboard" at bounding box center [68, 57] width 137 height 28
click at [729, 327] on span "Rack Room Shoes - [STREET_ADDRESS]" at bounding box center [727, 327] width 126 height 10
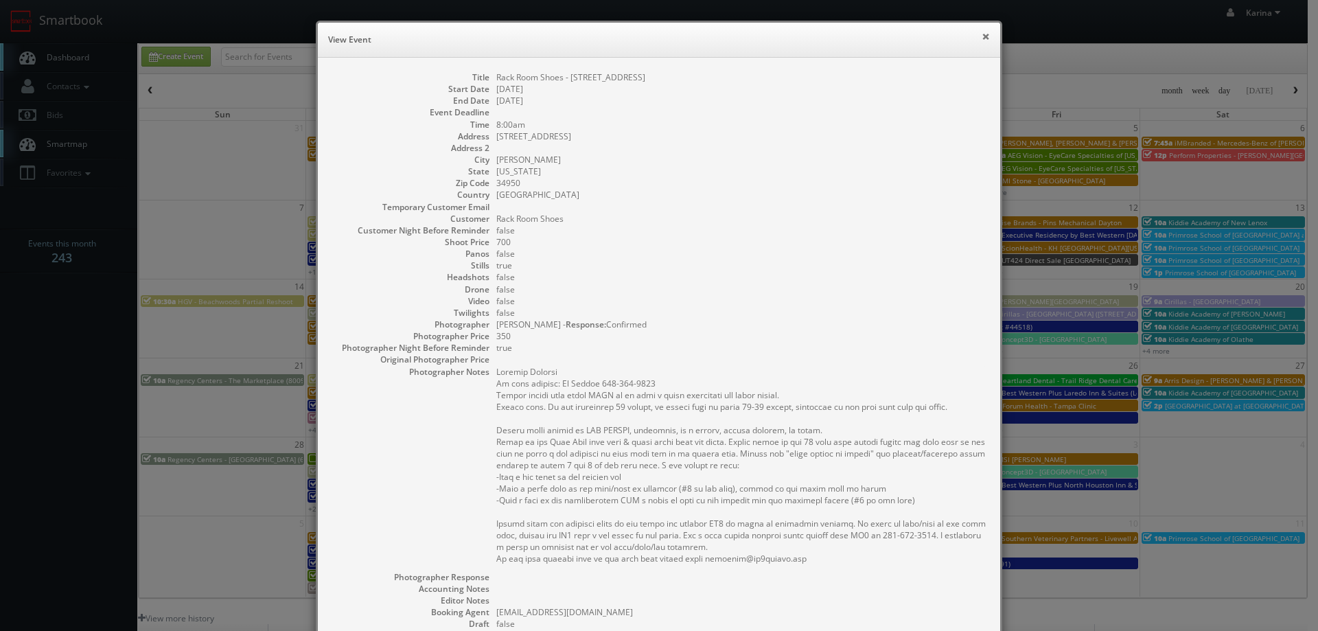
click at [982, 36] on button "×" at bounding box center [986, 37] width 8 height 10
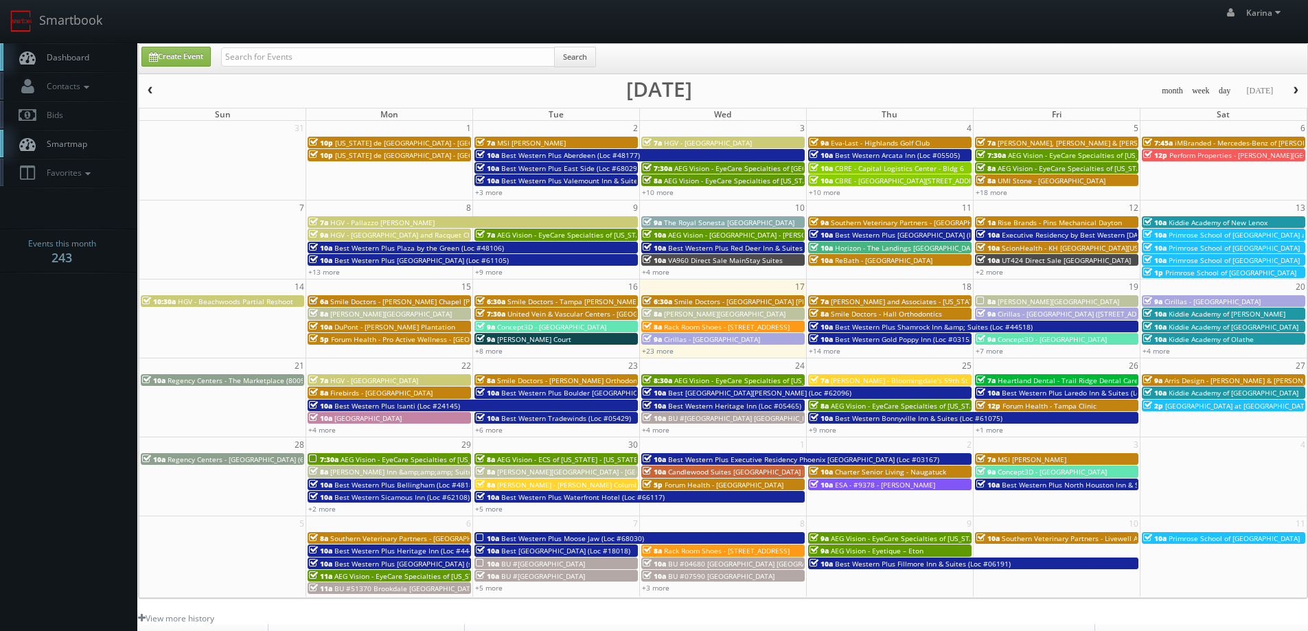
click at [55, 59] on span "Dashboard" at bounding box center [64, 57] width 49 height 12
click at [84, 55] on span "Dashboard" at bounding box center [64, 57] width 49 height 12
click at [659, 355] on link "+23 more" at bounding box center [658, 351] width 32 height 10
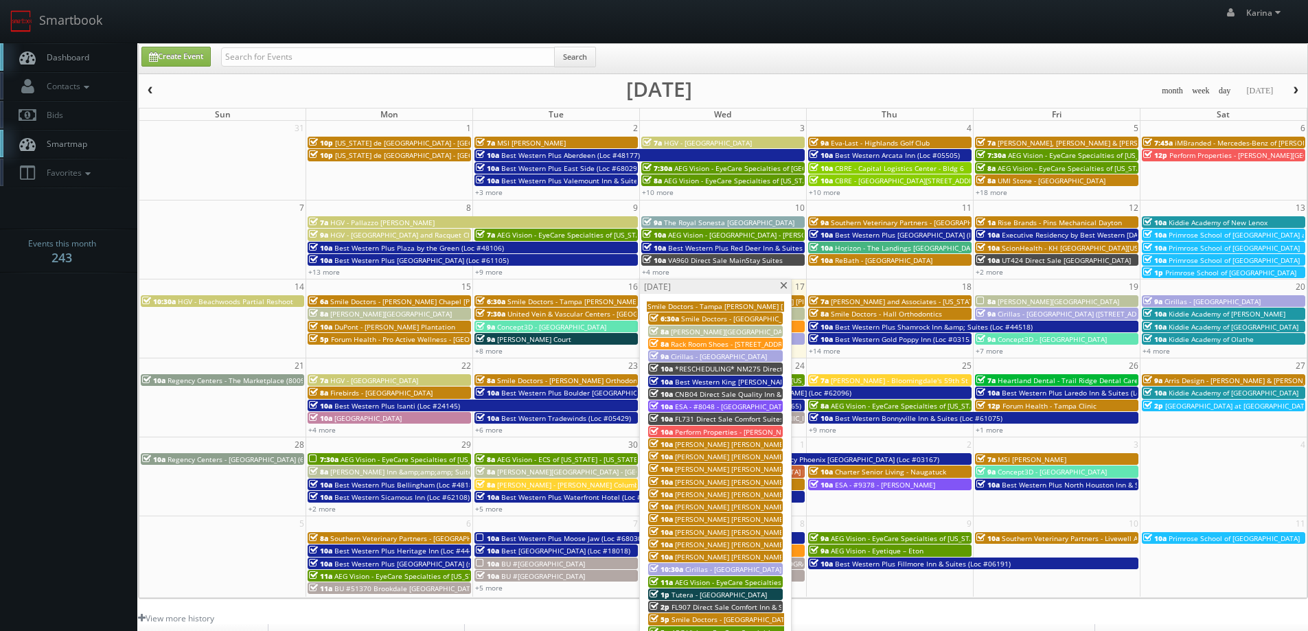
scroll to position [69, 0]
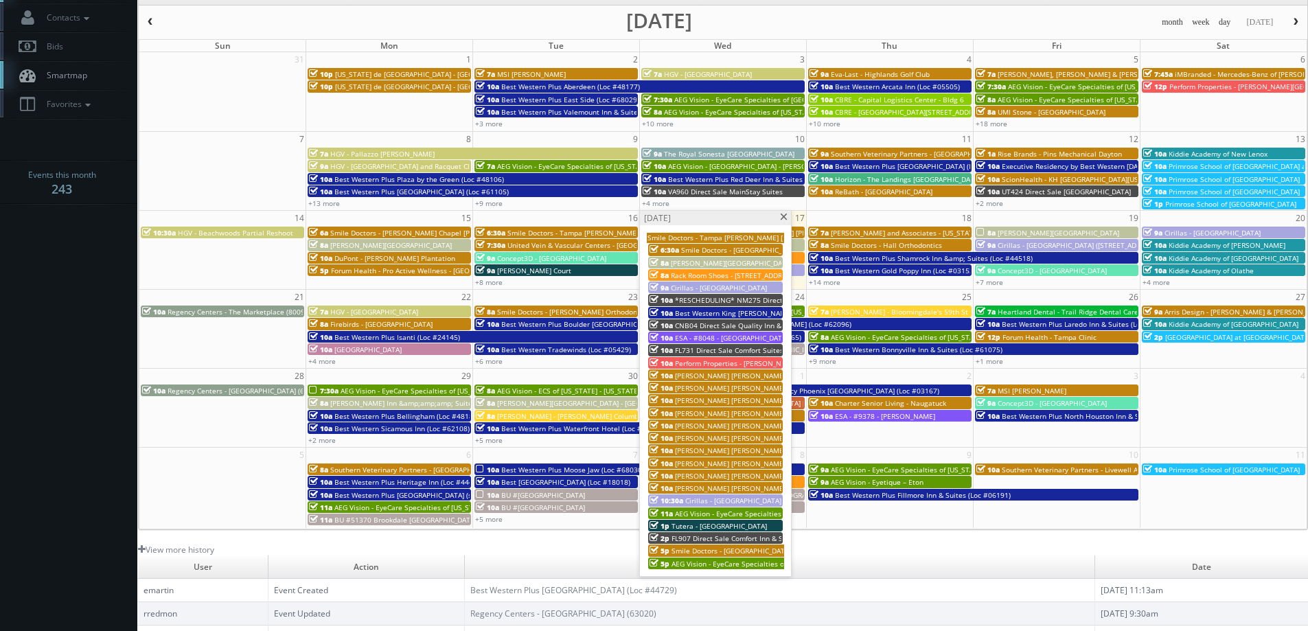
click at [786, 219] on span at bounding box center [783, 217] width 9 height 8
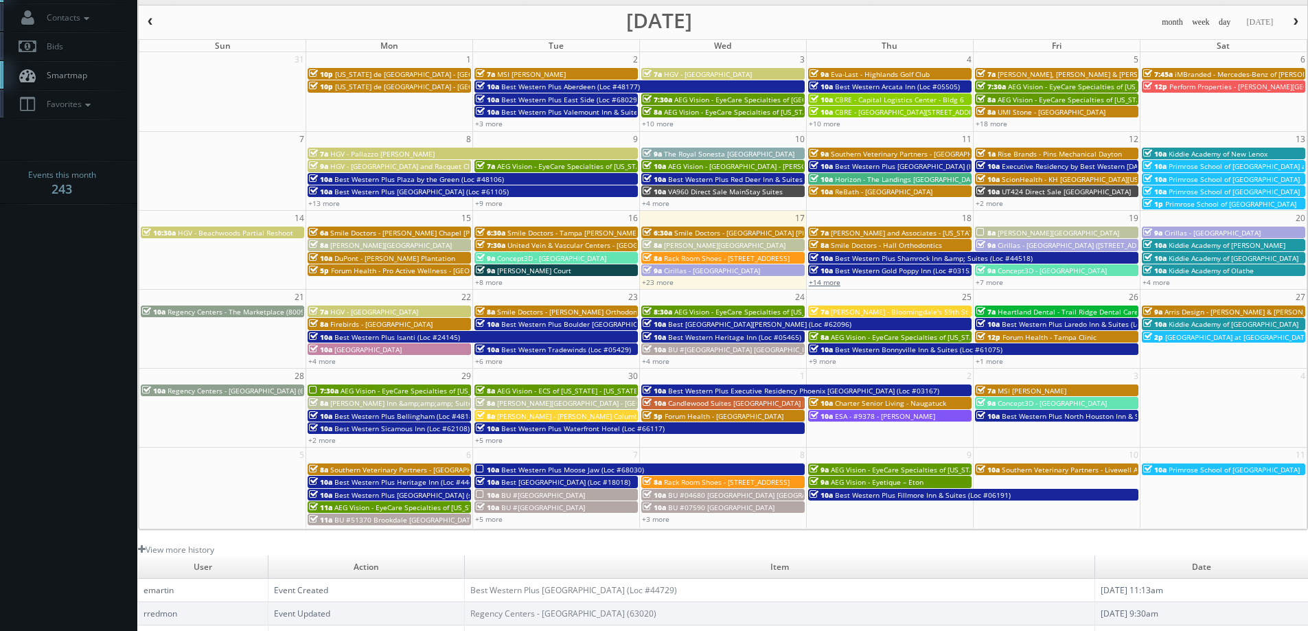
click at [835, 284] on link "+14 more" at bounding box center [825, 282] width 32 height 10
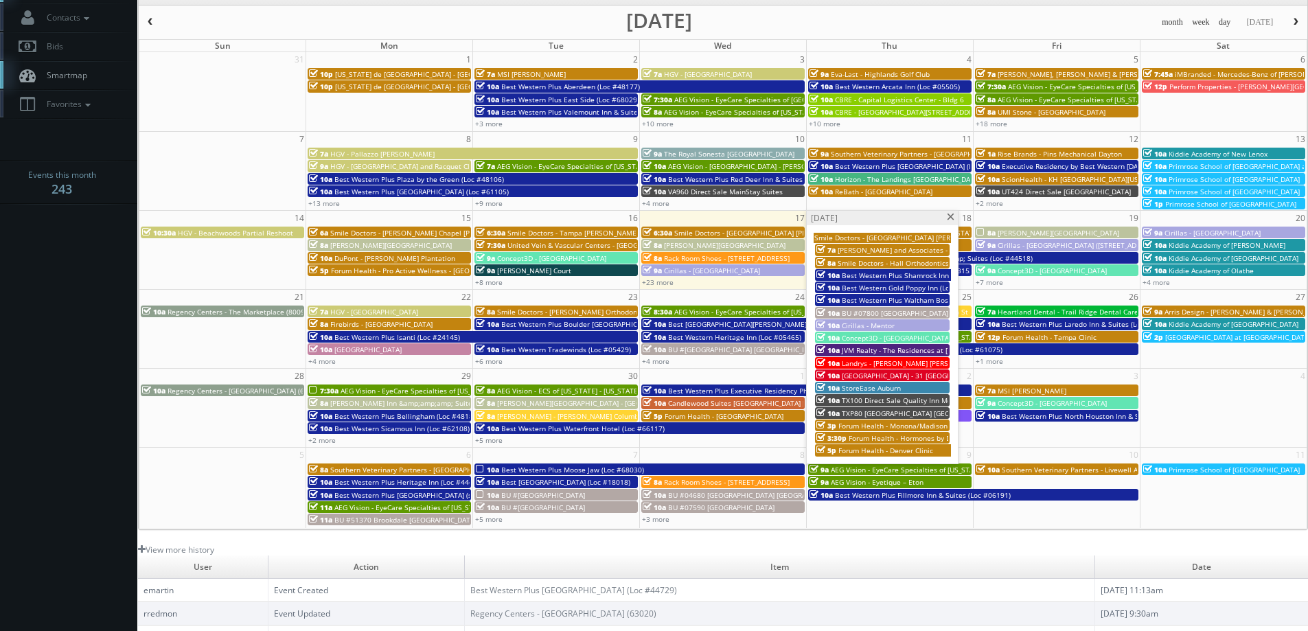
click at [950, 218] on span at bounding box center [950, 217] width 9 height 8
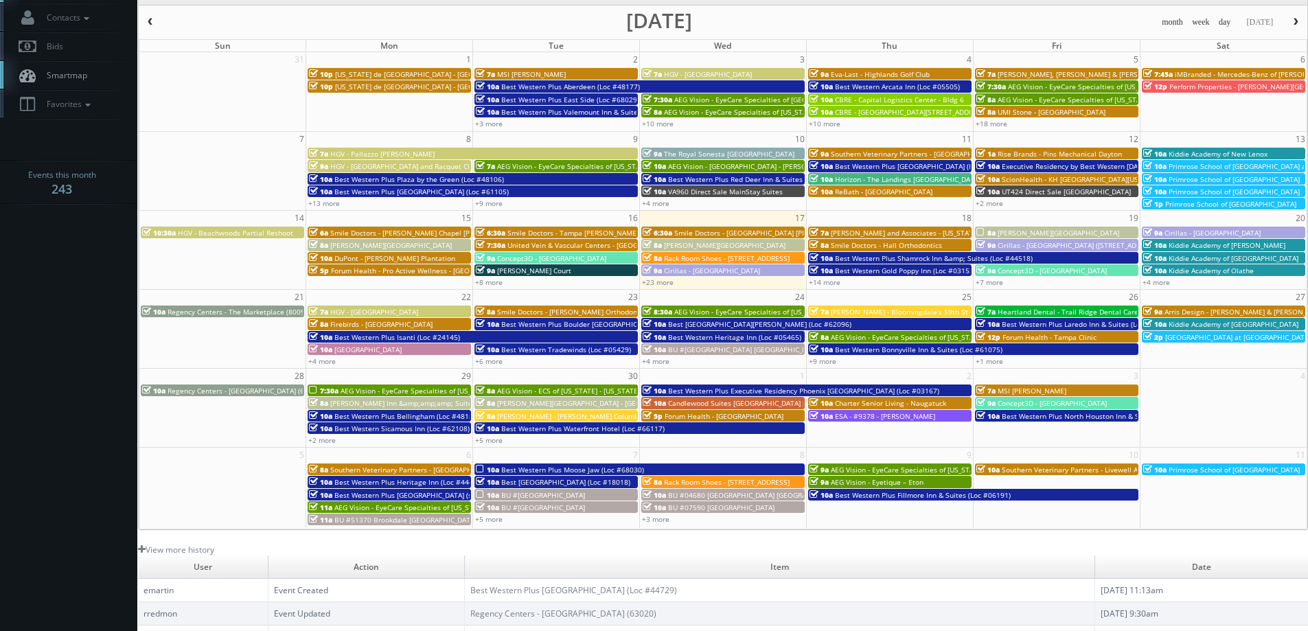
click at [992, 287] on div "+7 more" at bounding box center [1056, 282] width 166 height 12
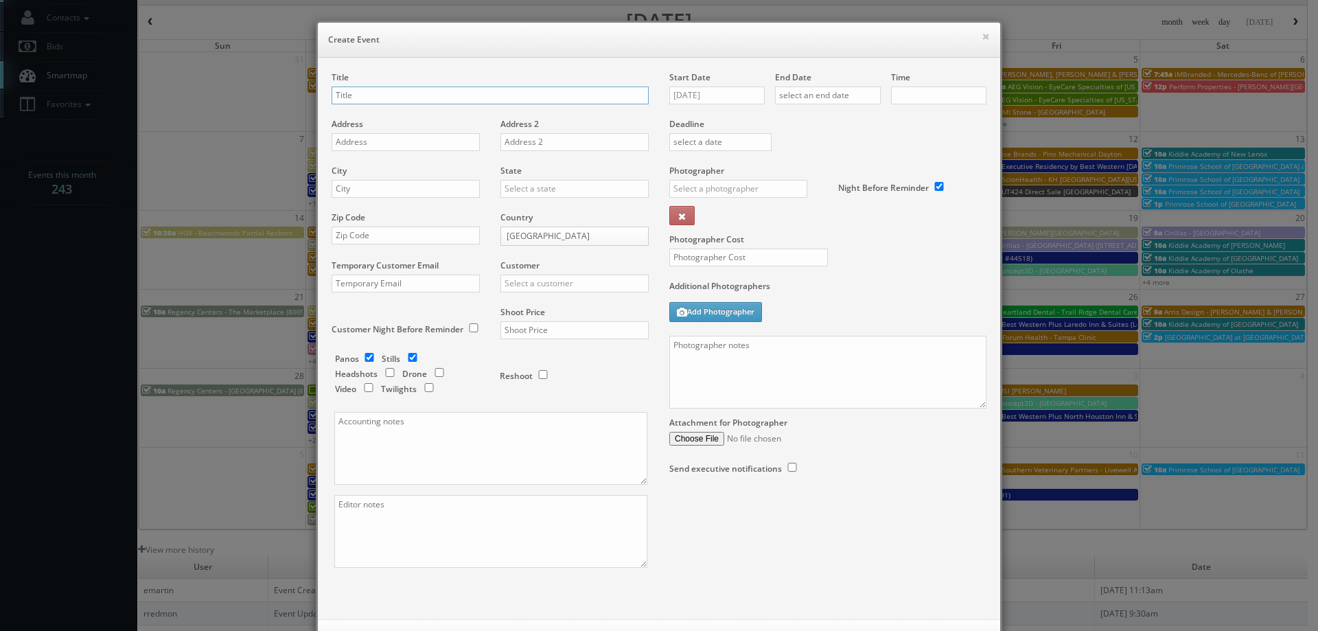
checkbox input "true"
type input "10:00am"
checkbox input "true"
click at [982, 36] on button "×" at bounding box center [986, 37] width 8 height 10
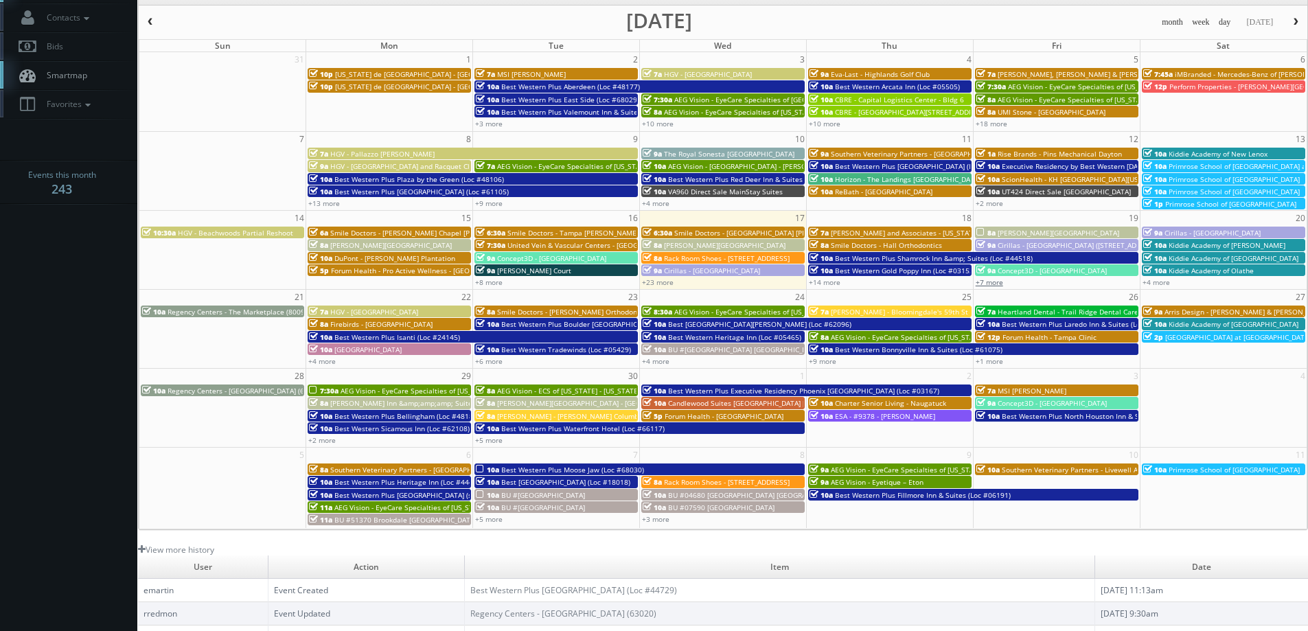
click at [991, 281] on link "+7 more" at bounding box center [988, 282] width 27 height 10
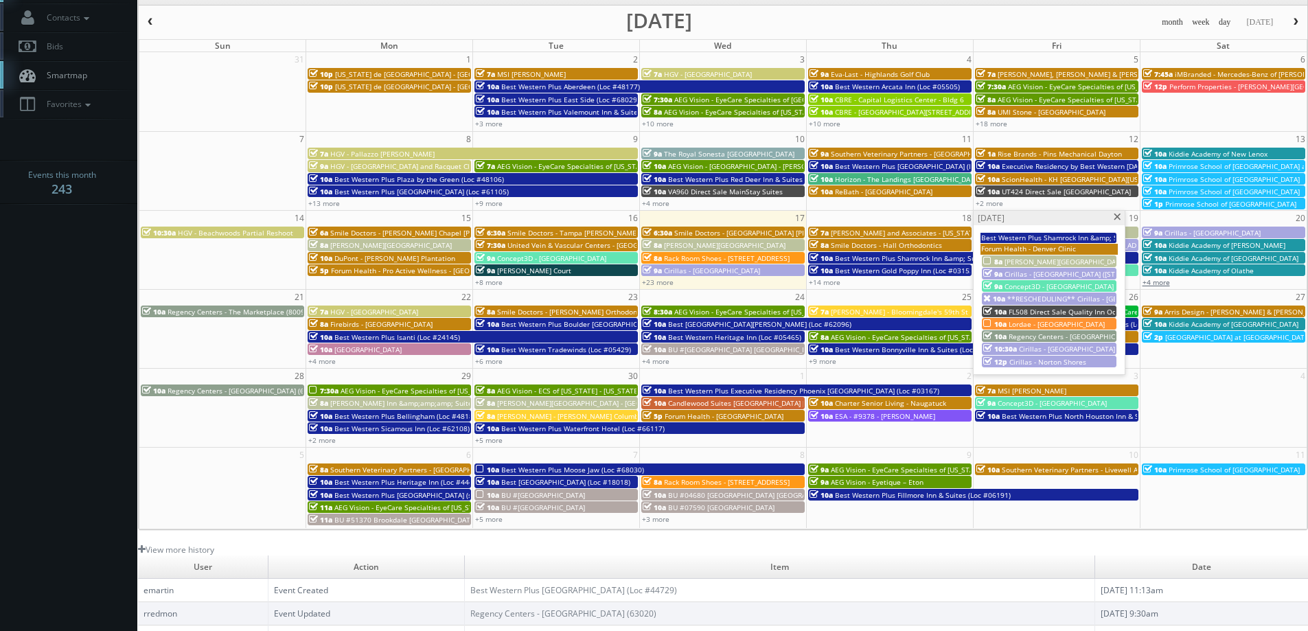
click at [1158, 281] on link "+4 more" at bounding box center [1155, 282] width 27 height 10
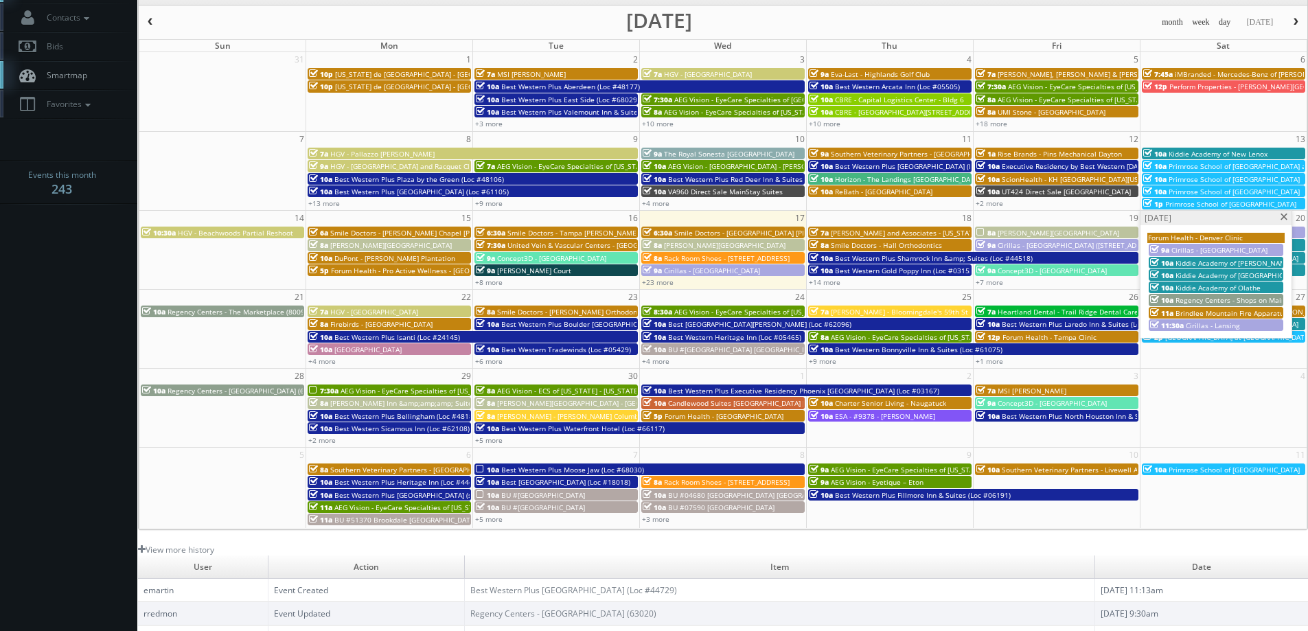
click at [109, 332] on body "Smartbook Toggle Side Navigation Toggle Top Navigation [PERSON_NAME] [PERSON_NA…" at bounding box center [654, 371] width 1308 height 881
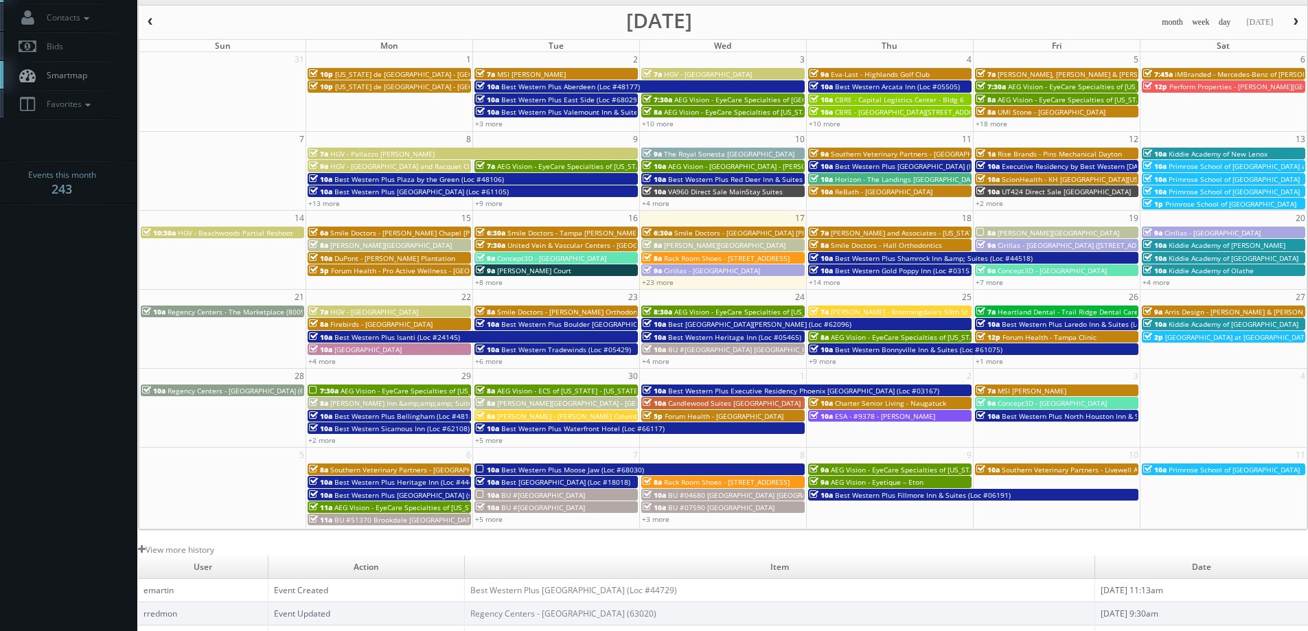
click at [84, 325] on body "Smartbook Toggle Side Navigation Toggle Top Navigation [PERSON_NAME] [PERSON_NA…" at bounding box center [654, 371] width 1308 height 881
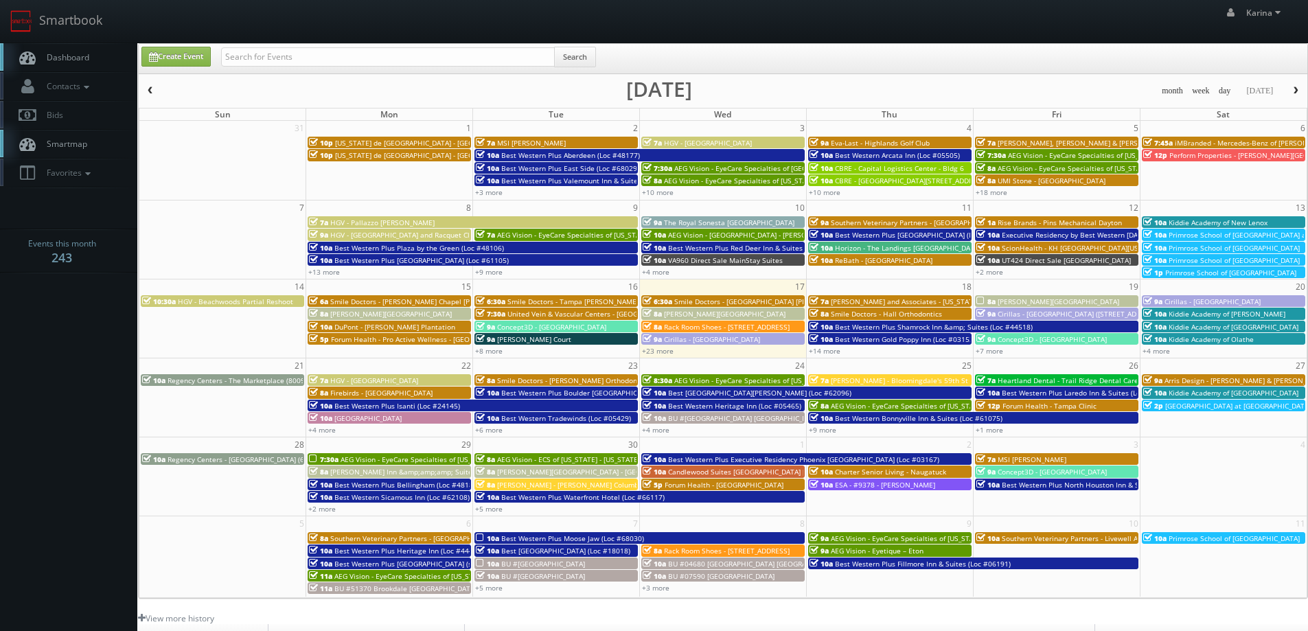
click at [68, 63] on link "Dashboard" at bounding box center [68, 57] width 137 height 28
click at [62, 60] on span "Dashboard" at bounding box center [64, 57] width 49 height 12
click at [69, 55] on span "Dashboard" at bounding box center [64, 57] width 49 height 12
click at [70, 54] on span "Dashboard" at bounding box center [64, 57] width 49 height 12
click at [86, 49] on link "Dashboard" at bounding box center [68, 57] width 137 height 28
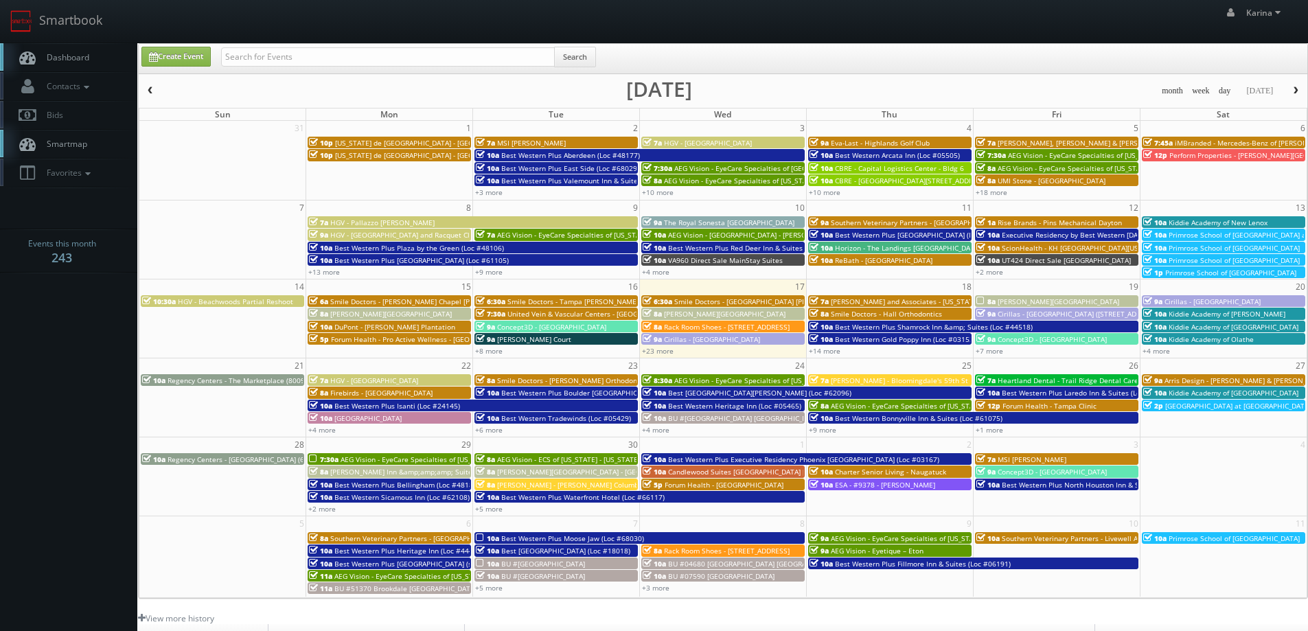
click at [93, 56] on link "Dashboard" at bounding box center [68, 57] width 137 height 28
click at [822, 351] on link "+14 more" at bounding box center [825, 351] width 32 height 10
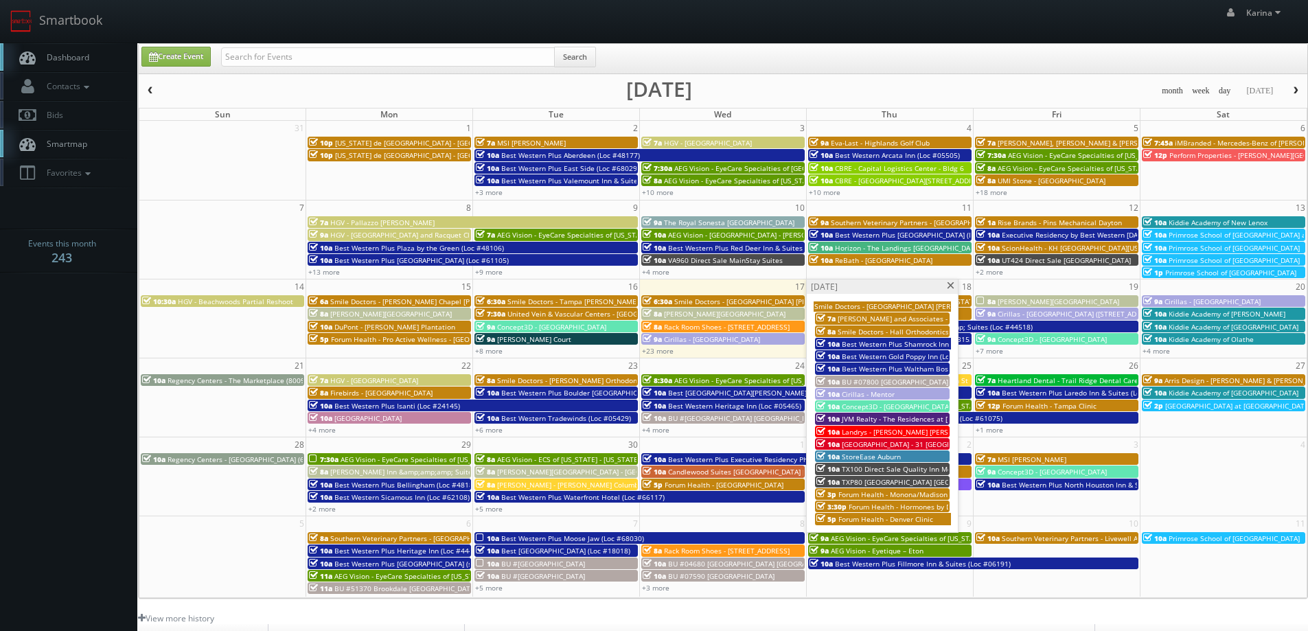
click at [925, 507] on span "Forum Health - Hormones by Design - Boerne Clinic" at bounding box center [933, 507] width 170 height 10
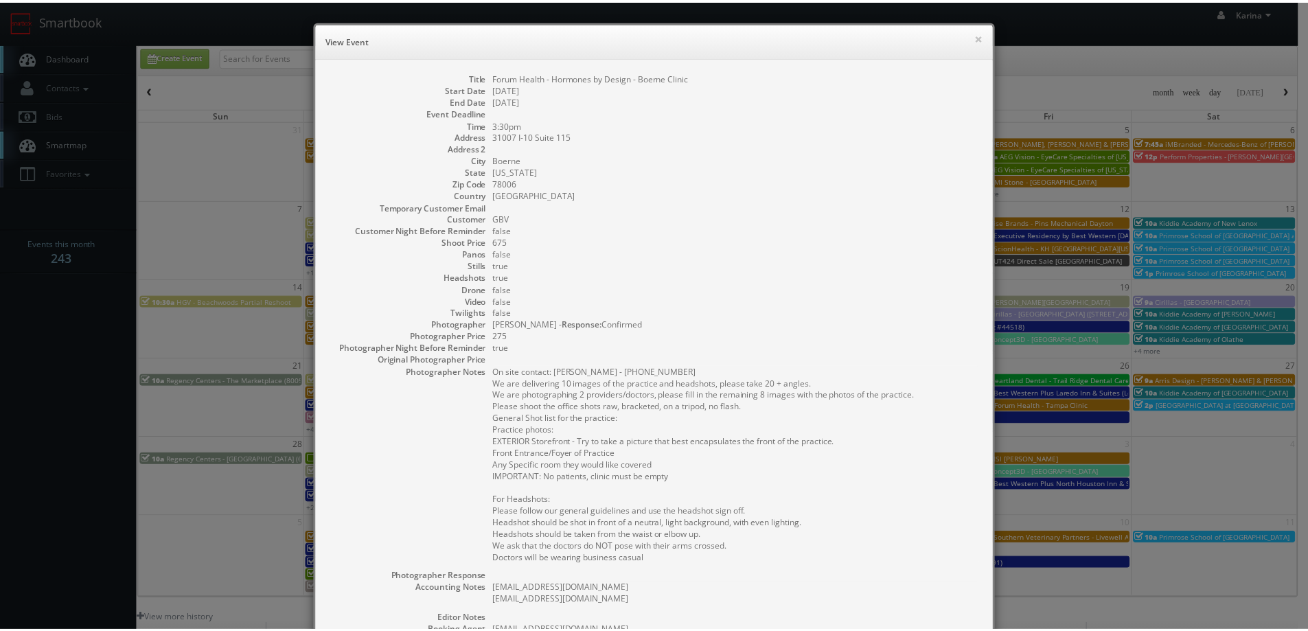
scroll to position [244, 0]
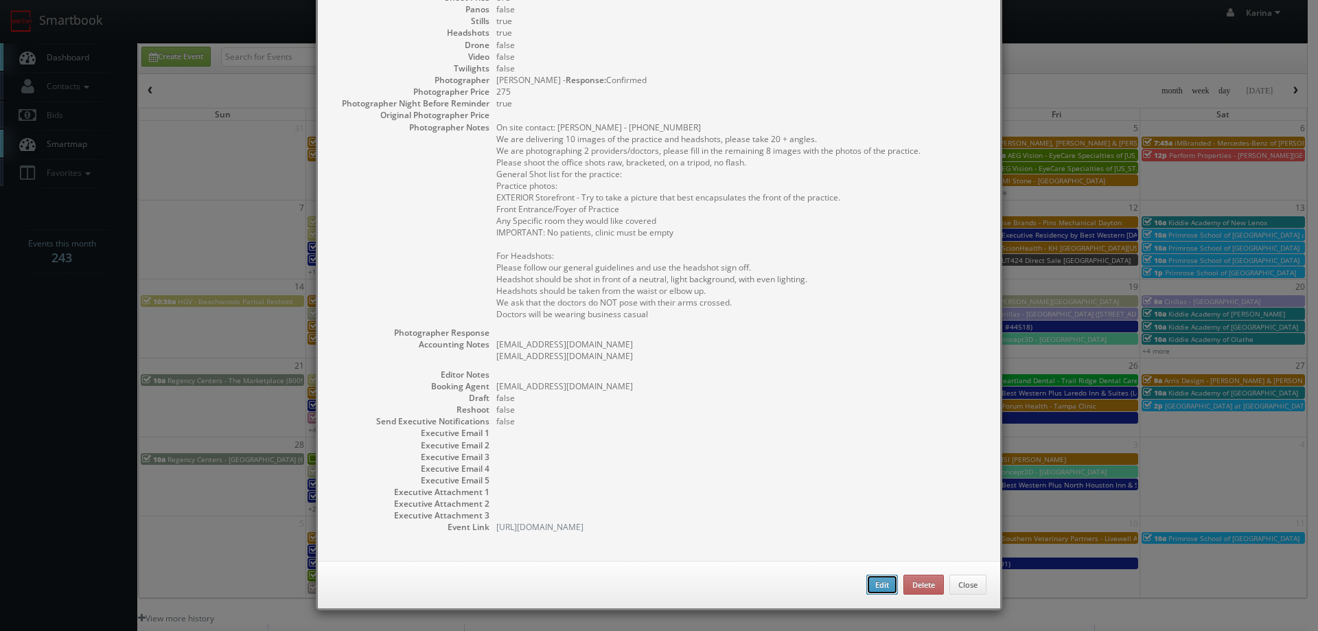
click at [876, 583] on button "Edit" at bounding box center [882, 585] width 32 height 21
type input "Forum Health - Hormones by Design - Boerne Clinic"
type input "31007 I-10 Suite 115"
type input "Boerne"
type input "78006"
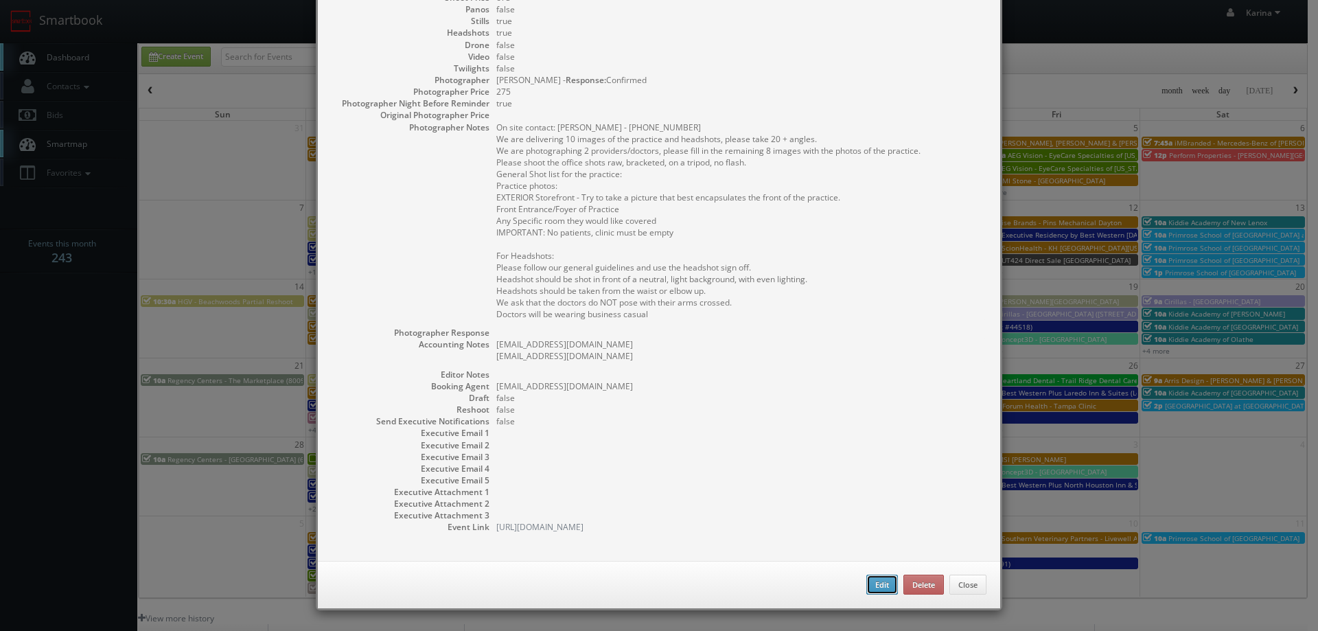
type input "675"
checkbox input "true"
type textarea "jdeluna@forumhealth.com accounting-tx@forumhealth.com"
type input "[DATE]"
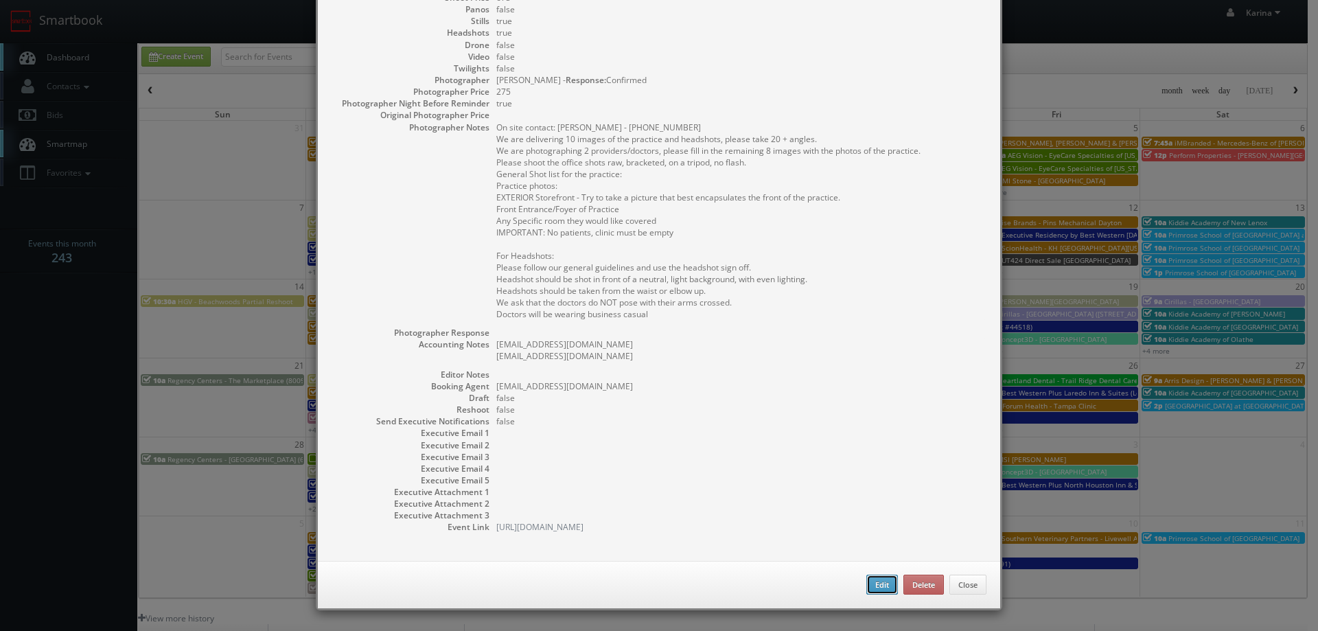
type input "[DATE]"
type input "3:30pm"
checkbox input "true"
type textarea "On site contact: Priscilla Schultze - 210-709-6500 We are delivering 10 images …"
type input "675"
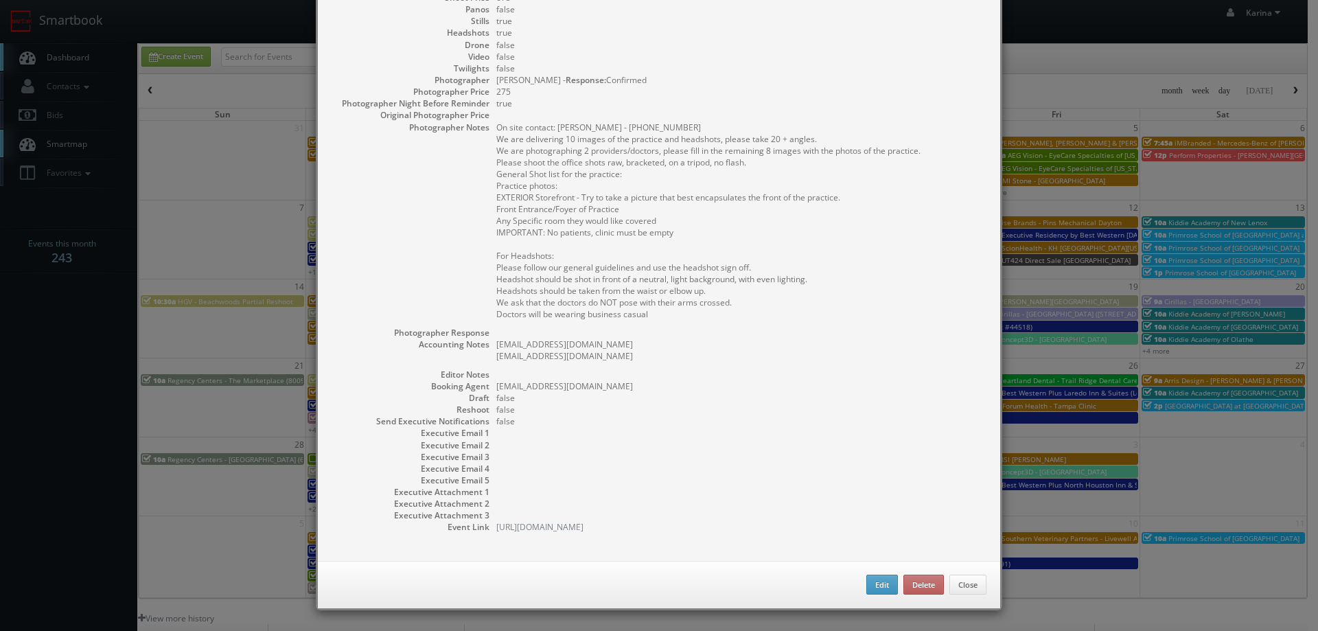
type input "275"
select select "[US_STATE]"
select select "fake72@mg.cs3calendar.com"
select select "vtourstudiosaustin@gmail.com"
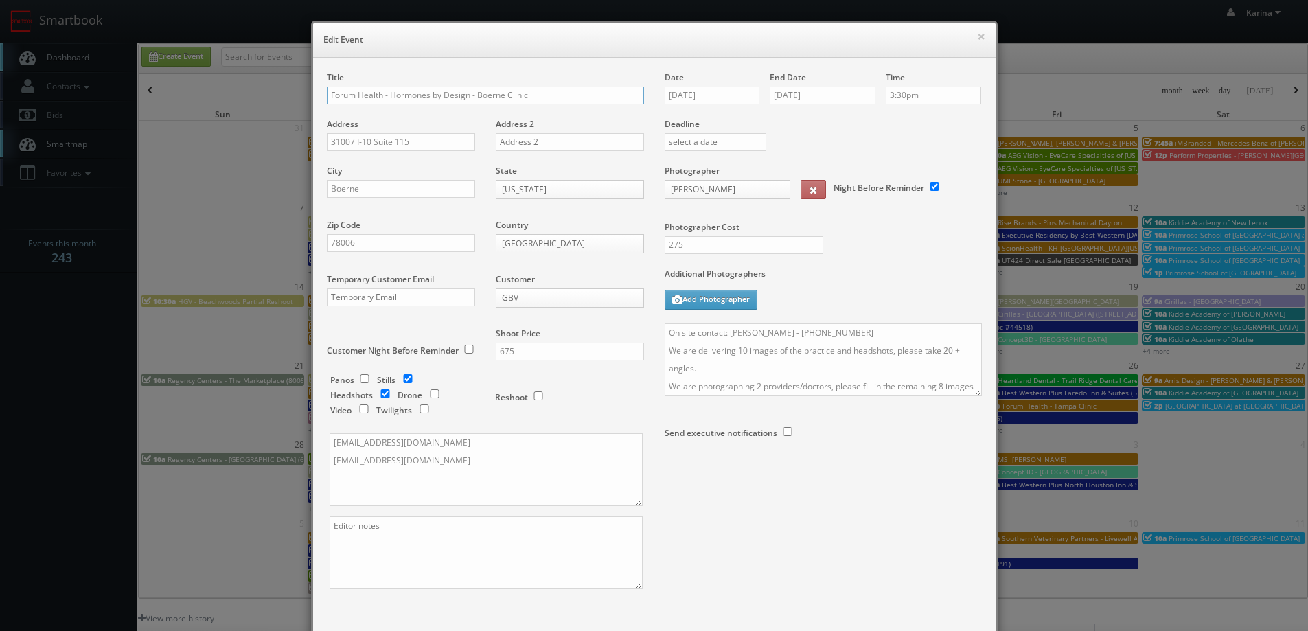
scroll to position [80, 0]
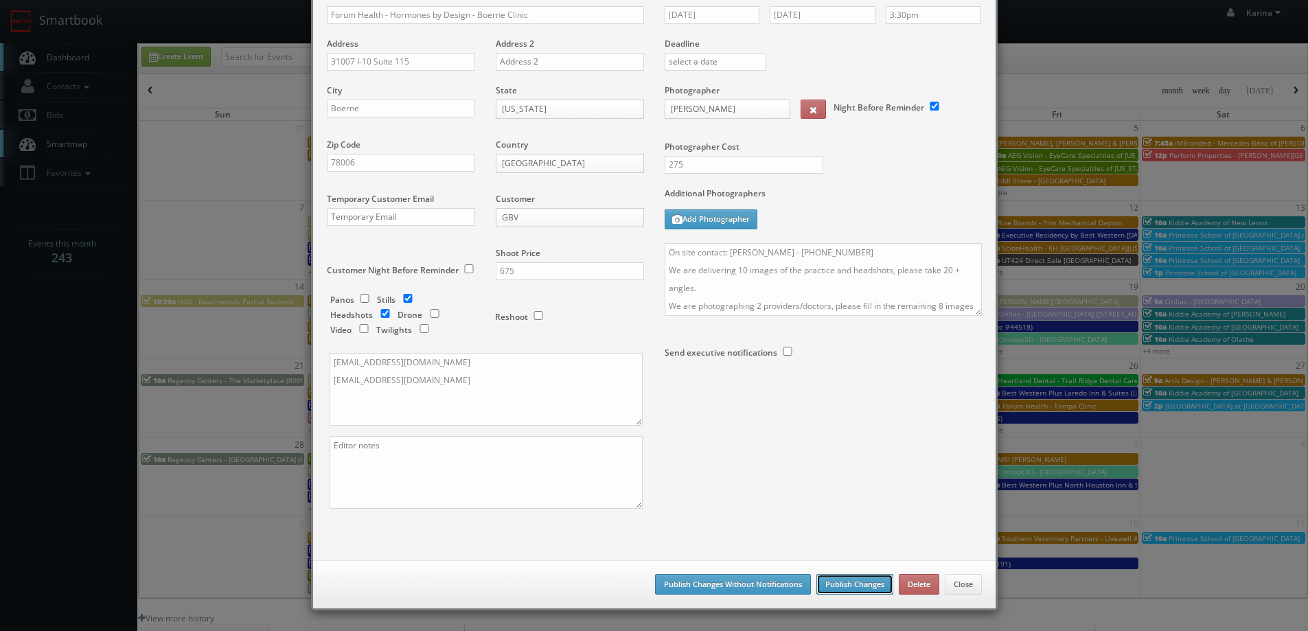
click at [836, 581] on button "Publish Changes" at bounding box center [854, 584] width 77 height 21
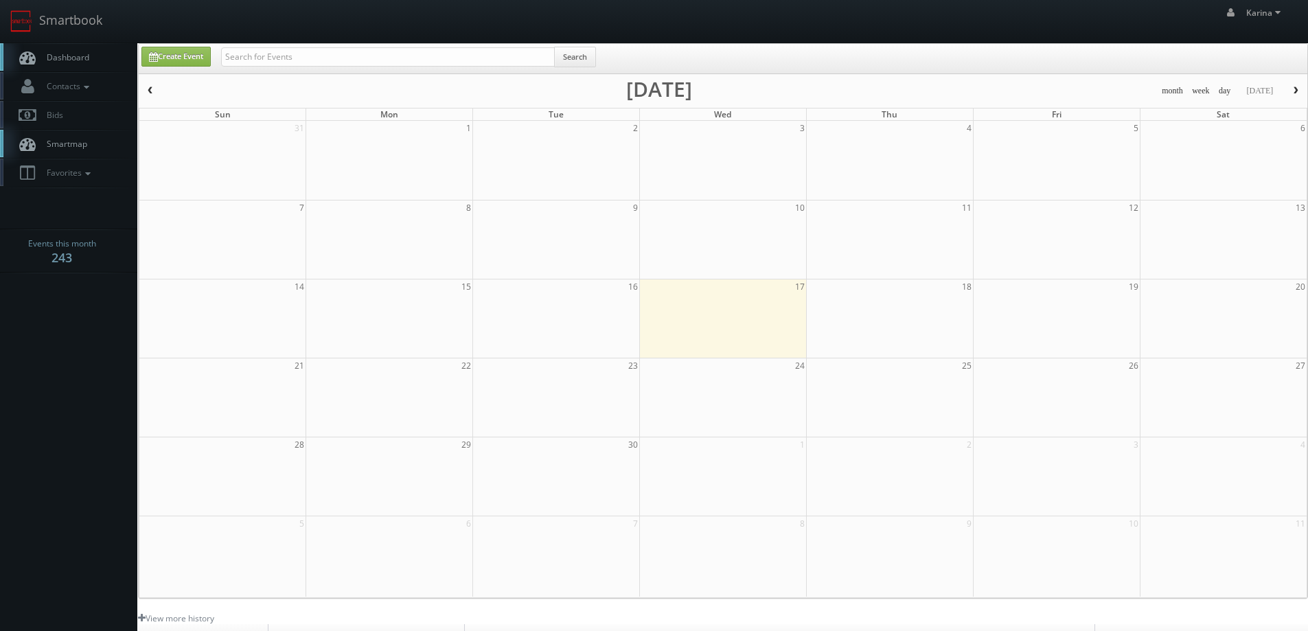
click at [62, 59] on span "Dashboard" at bounding box center [64, 57] width 49 height 12
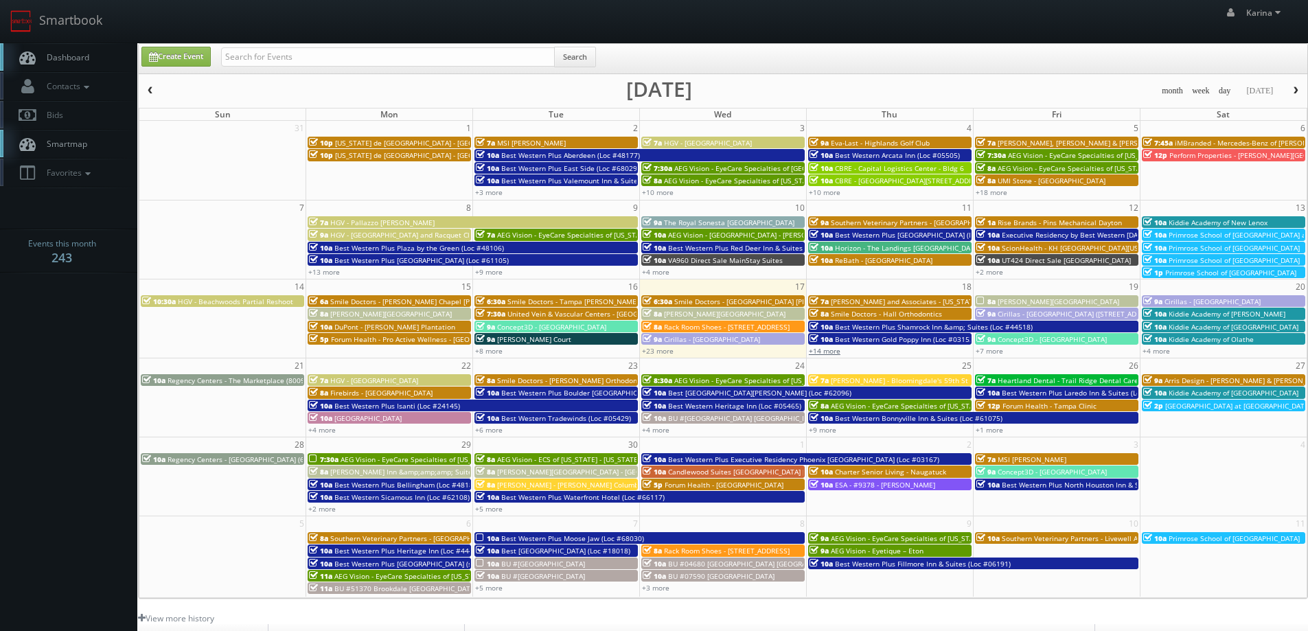
click at [830, 348] on link "+14 more" at bounding box center [825, 351] width 32 height 10
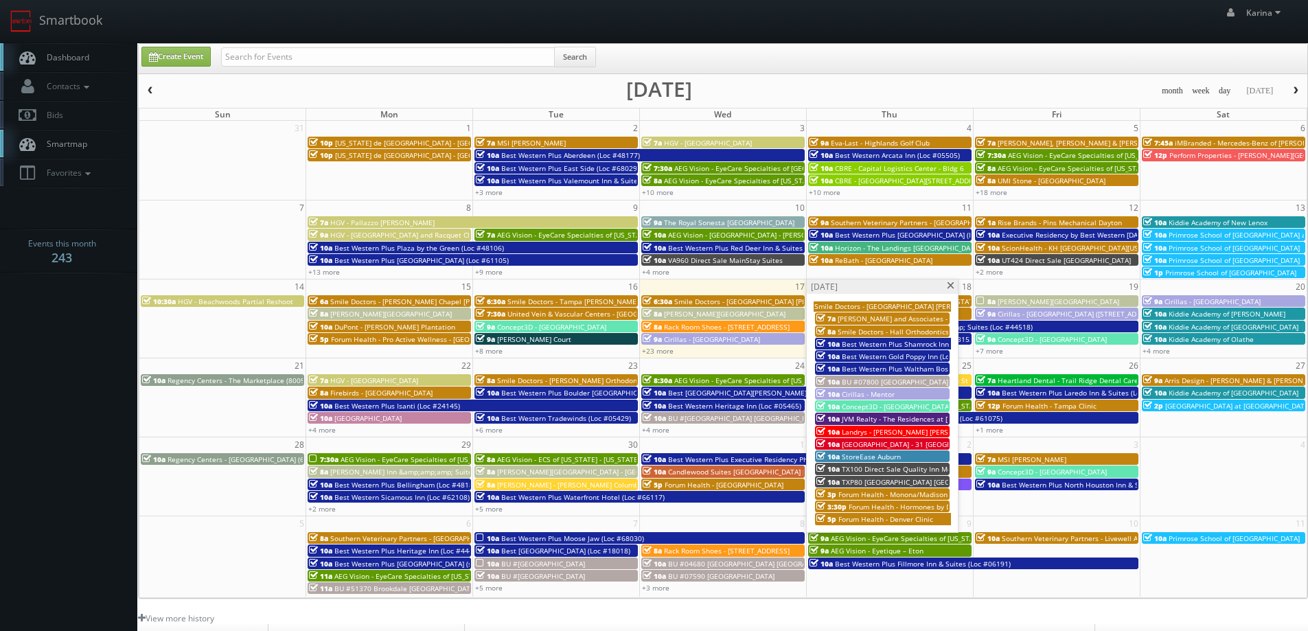
click at [878, 504] on span "Forum Health - Hormones by Design - Boerne Clinic" at bounding box center [933, 507] width 170 height 10
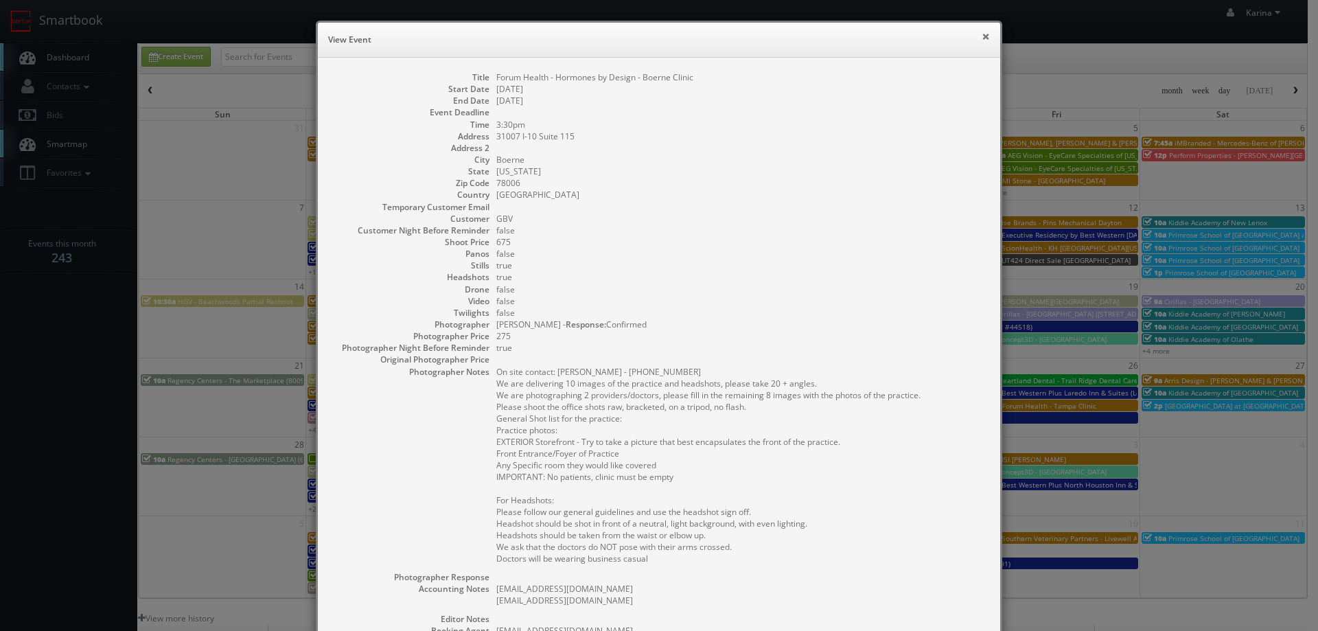
click at [982, 33] on button "×" at bounding box center [986, 37] width 8 height 10
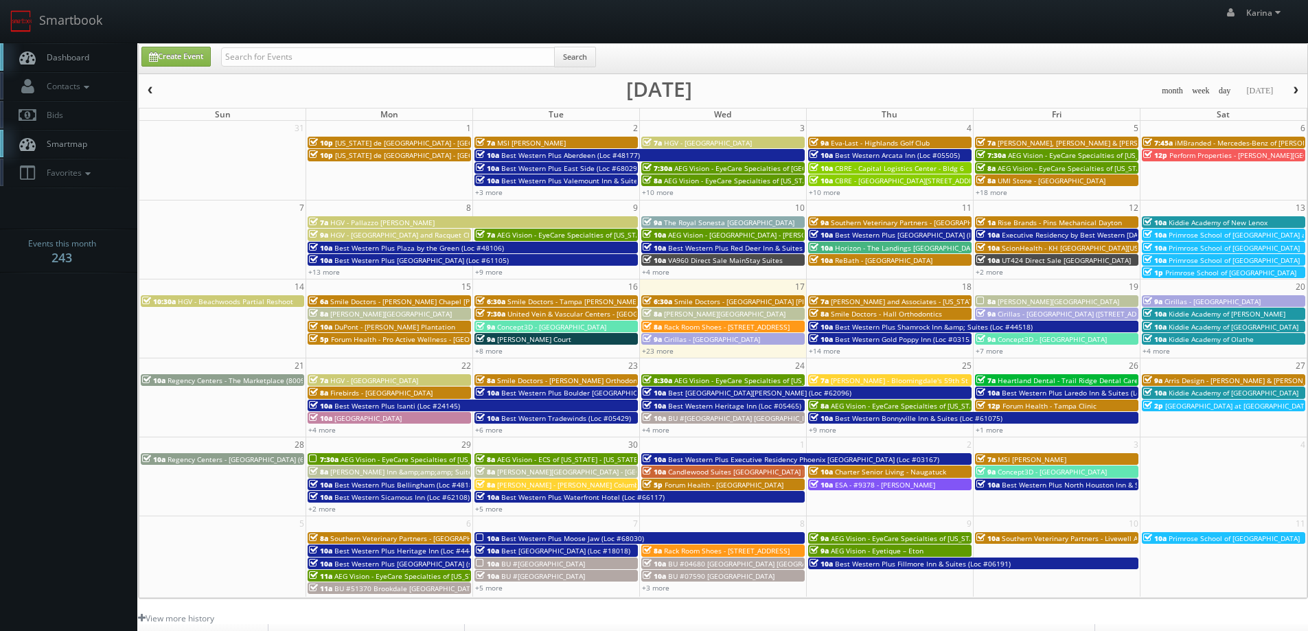
click at [62, 57] on span "Dashboard" at bounding box center [64, 57] width 49 height 12
click at [82, 58] on span "Dashboard" at bounding box center [64, 57] width 49 height 12
click at [69, 58] on span "Dashboard" at bounding box center [64, 57] width 49 height 12
click at [38, 393] on body "Smartbook Toggle Side Navigation Toggle Top Navigation Karina Karina Profile Lo…" at bounding box center [654, 440] width 1308 height 881
click at [80, 56] on span "Dashboard" at bounding box center [64, 57] width 49 height 12
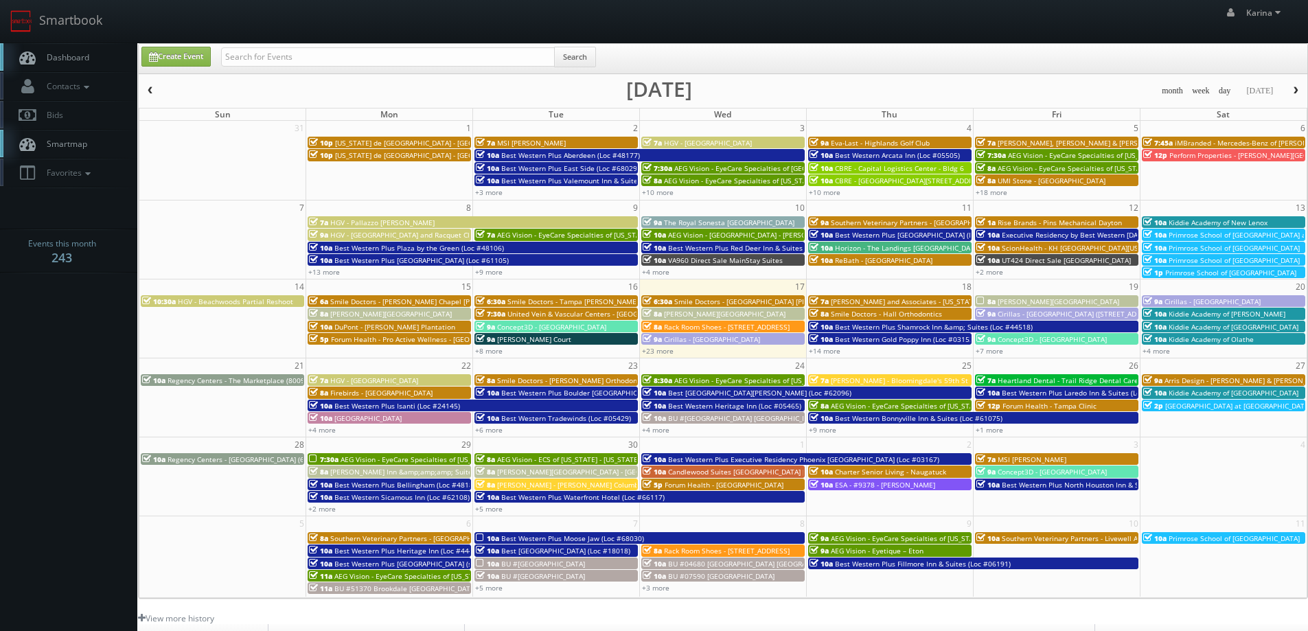
click at [82, 55] on span "Dashboard" at bounding box center [64, 57] width 49 height 12
click at [97, 49] on link "Dashboard" at bounding box center [68, 57] width 137 height 28
click at [77, 56] on span "Dashboard" at bounding box center [64, 57] width 49 height 12
click at [67, 60] on span "Dashboard" at bounding box center [64, 57] width 49 height 12
click at [87, 54] on span "Dashboard" at bounding box center [64, 57] width 49 height 12
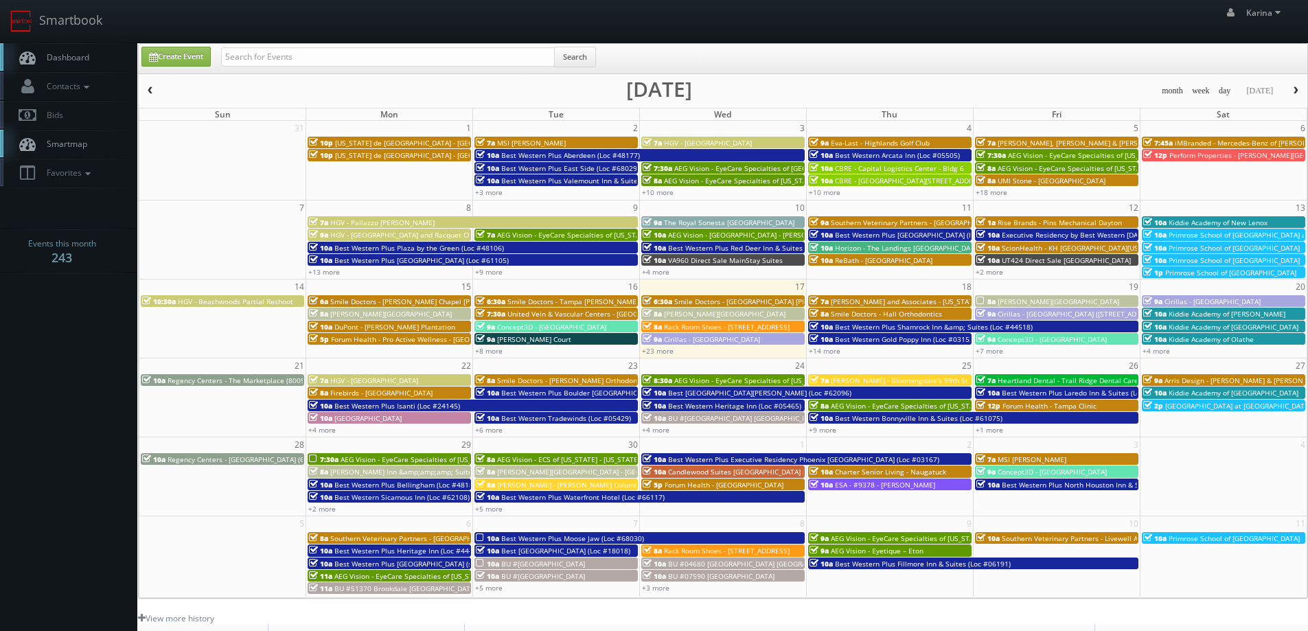
click at [123, 460] on body "Smartbook Toggle Side Navigation Toggle Top Navigation [PERSON_NAME] [PERSON_NA…" at bounding box center [654, 440] width 1308 height 881
